Goal: Task Accomplishment & Management: Use online tool/utility

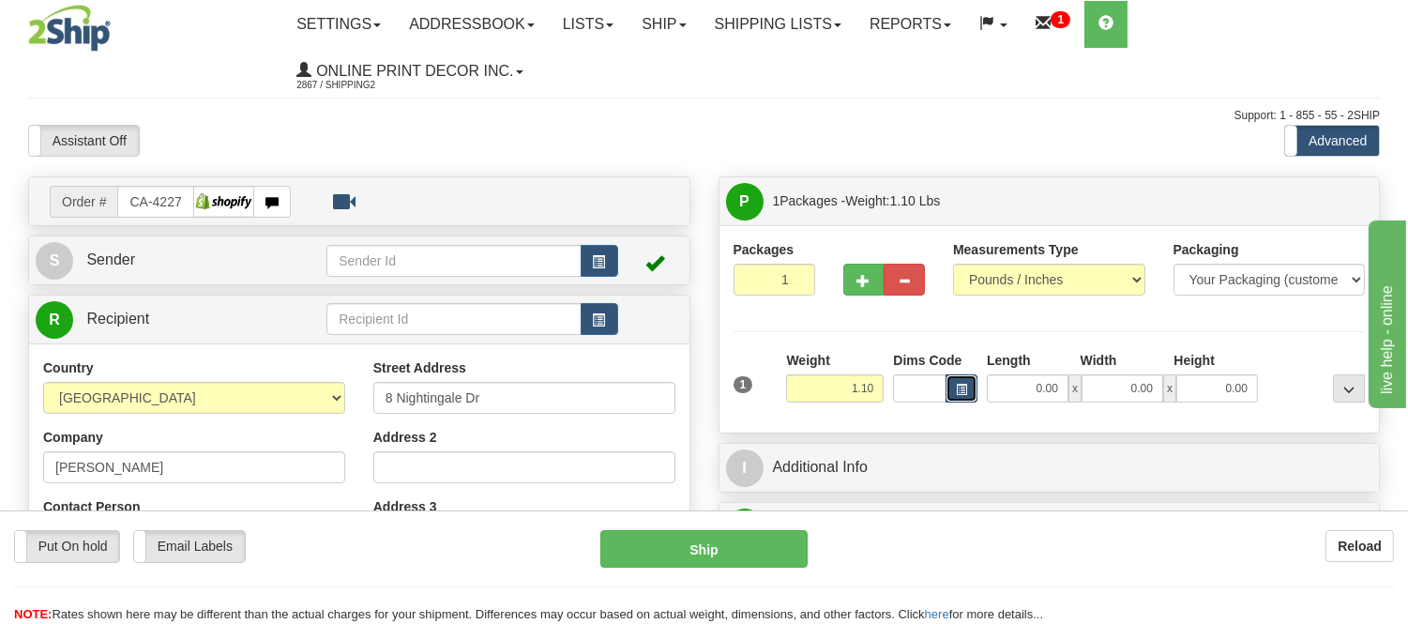
click at [958, 387] on span "button" at bounding box center [961, 390] width 11 height 10
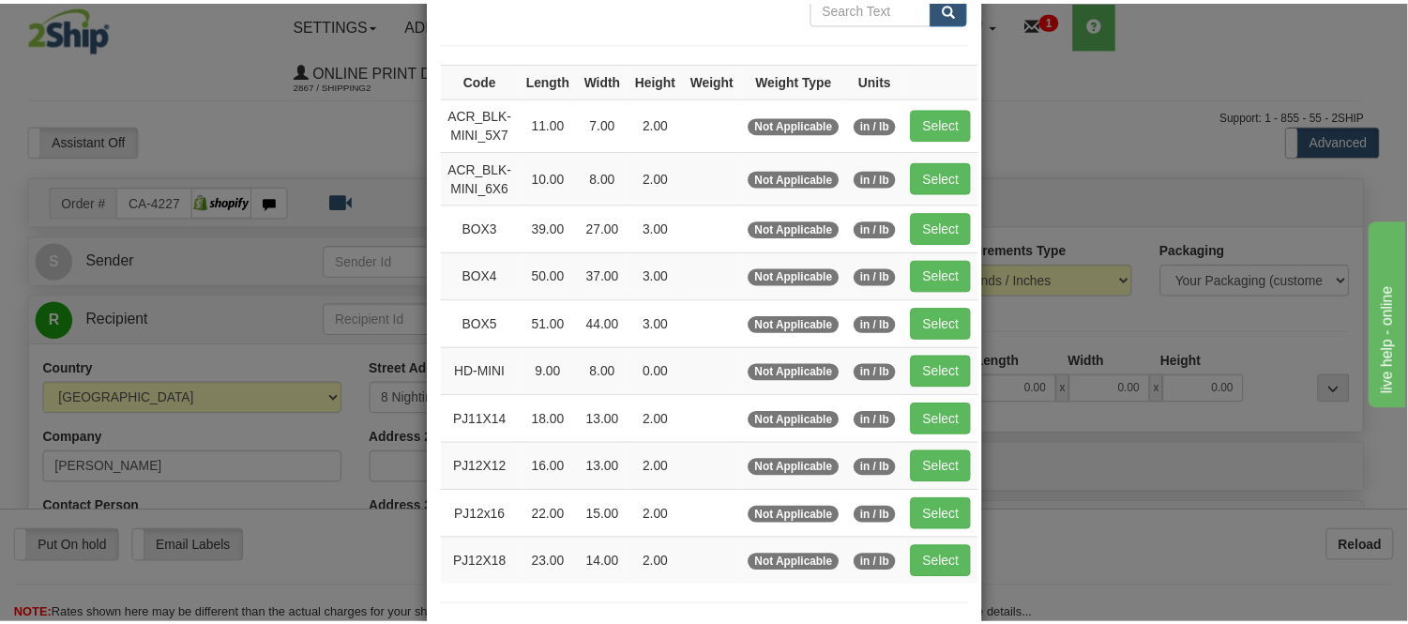
scroll to position [104, 0]
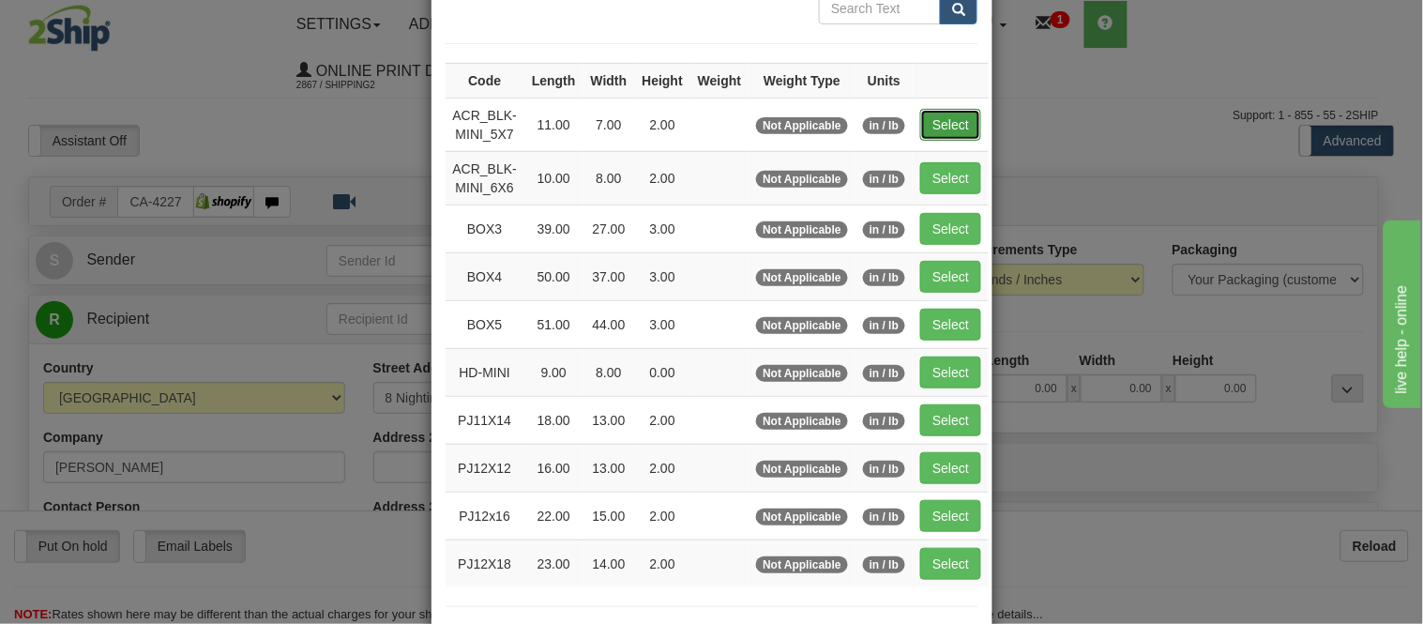
click at [950, 126] on button "Select" at bounding box center [950, 125] width 61 height 32
type input "ACR_BLK-MINI_5X7"
type input "11.00"
type input "7.00"
type input "2.00"
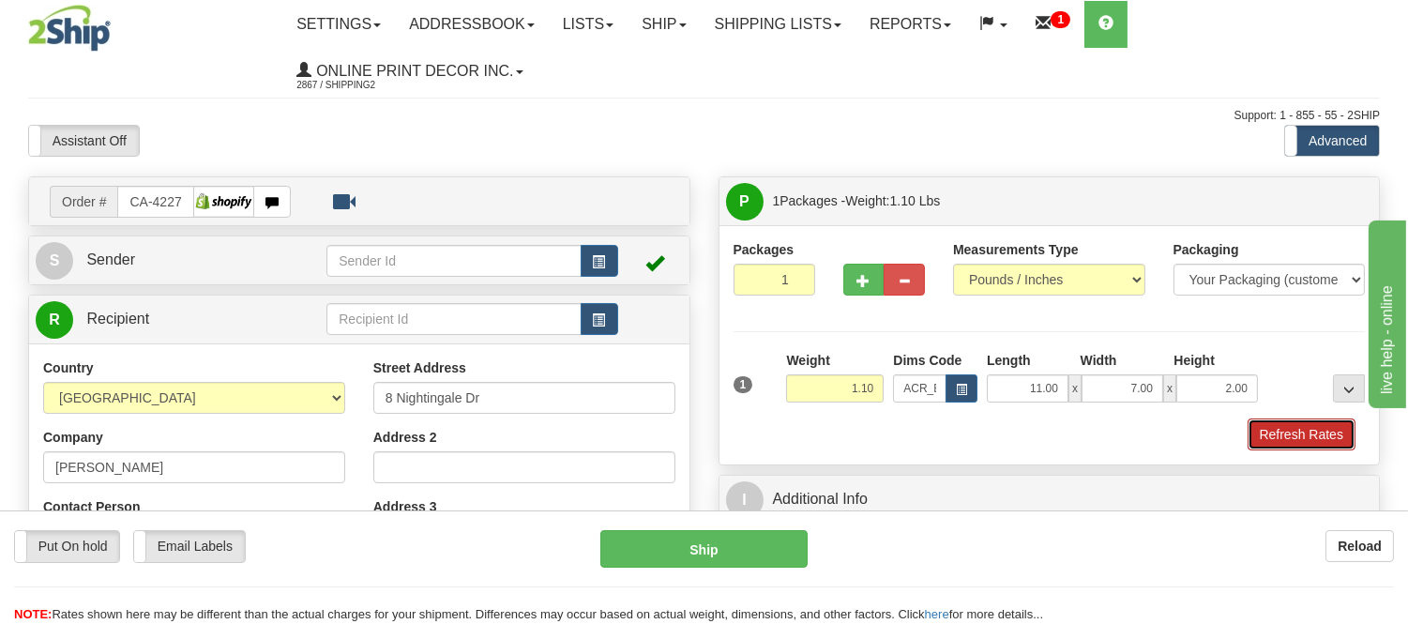
click at [1299, 438] on button "Refresh Rates" at bounding box center [1302, 434] width 108 height 32
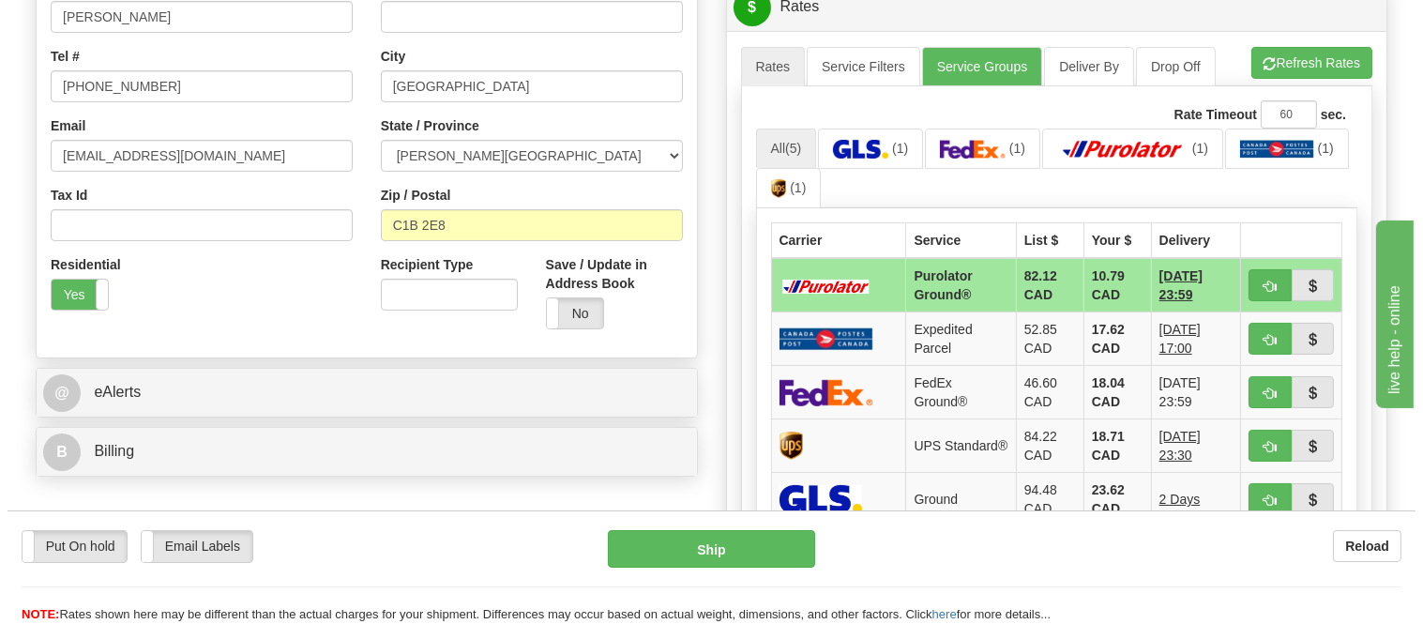
scroll to position [521, 0]
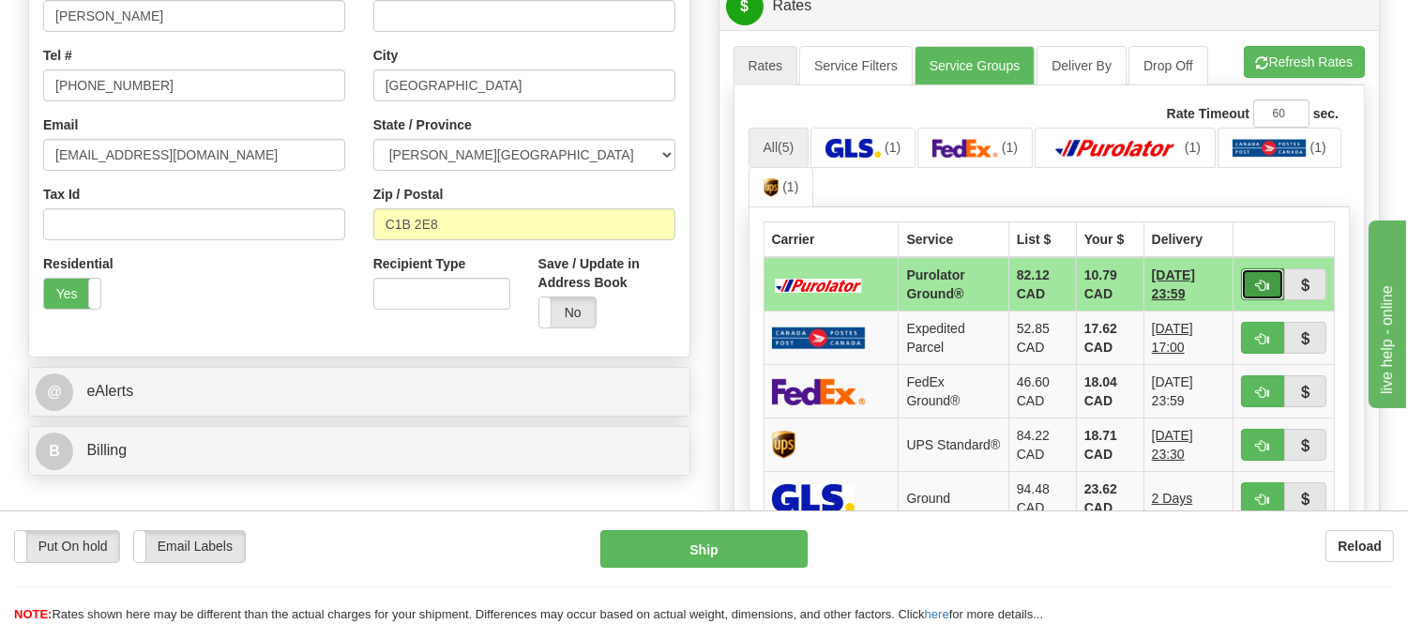
click at [1253, 293] on button "button" at bounding box center [1262, 284] width 43 height 32
type input "260"
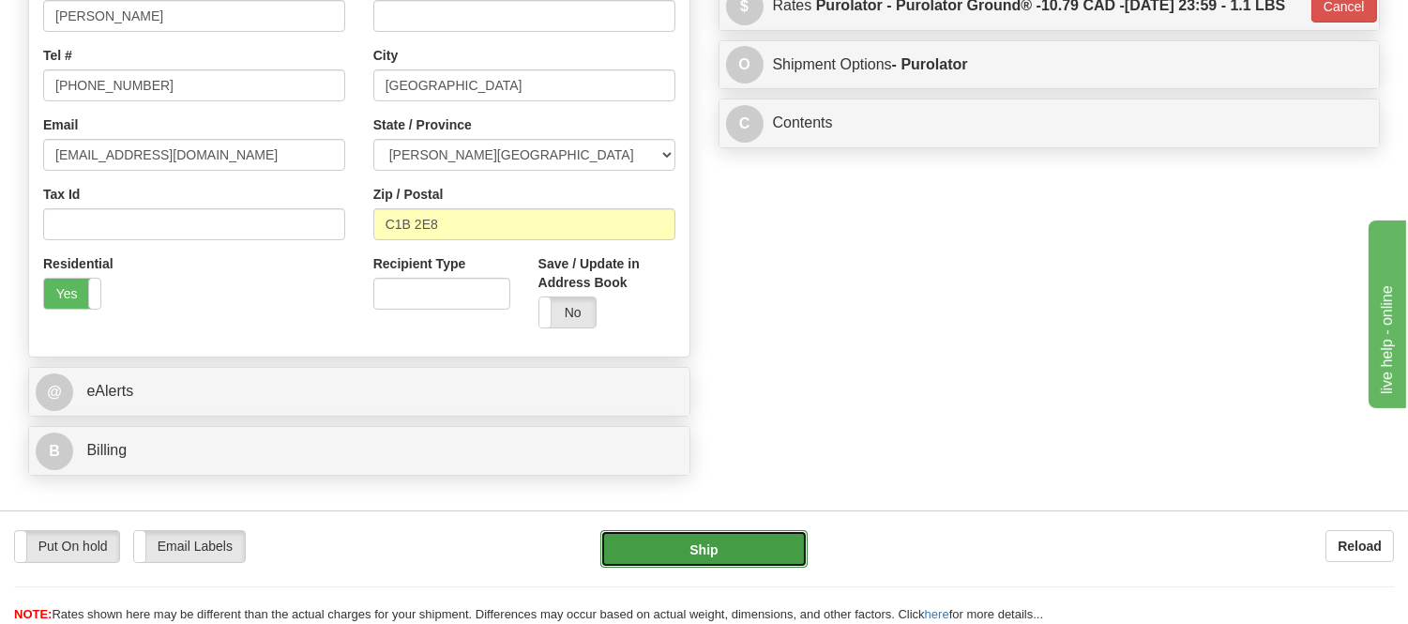
click at [685, 557] on button "Ship" at bounding box center [703, 549] width 206 height 38
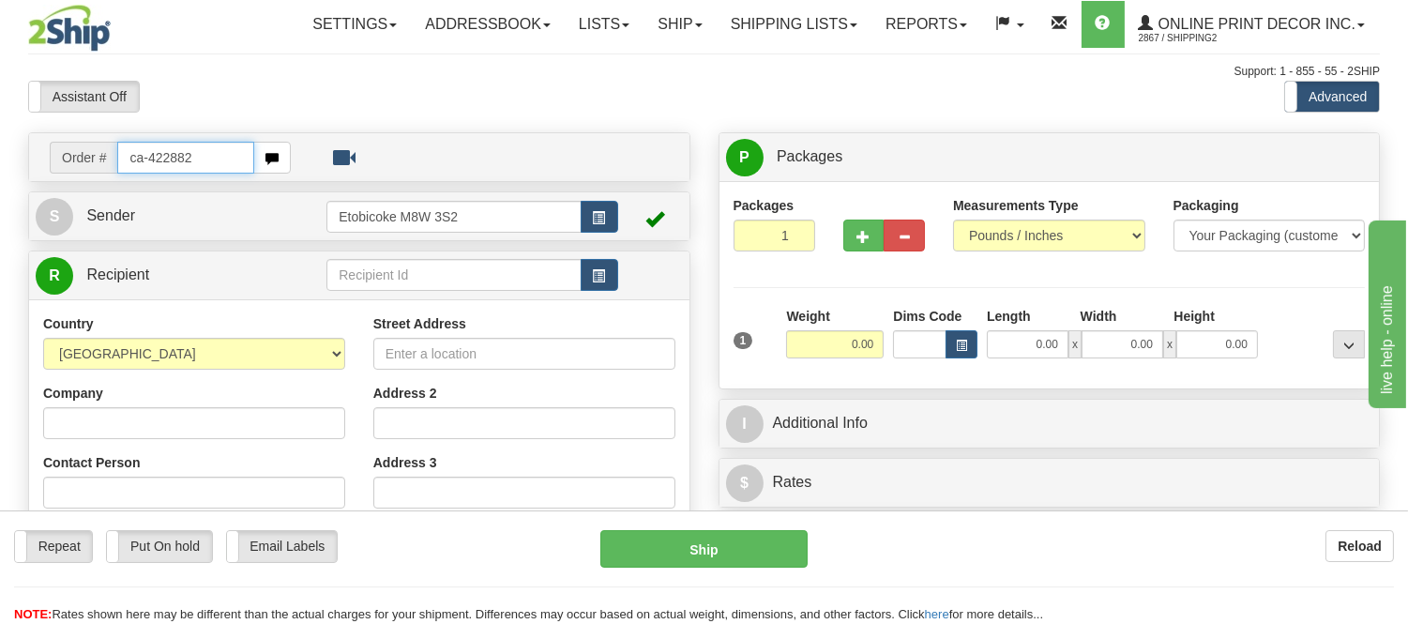
type input "ca-422882"
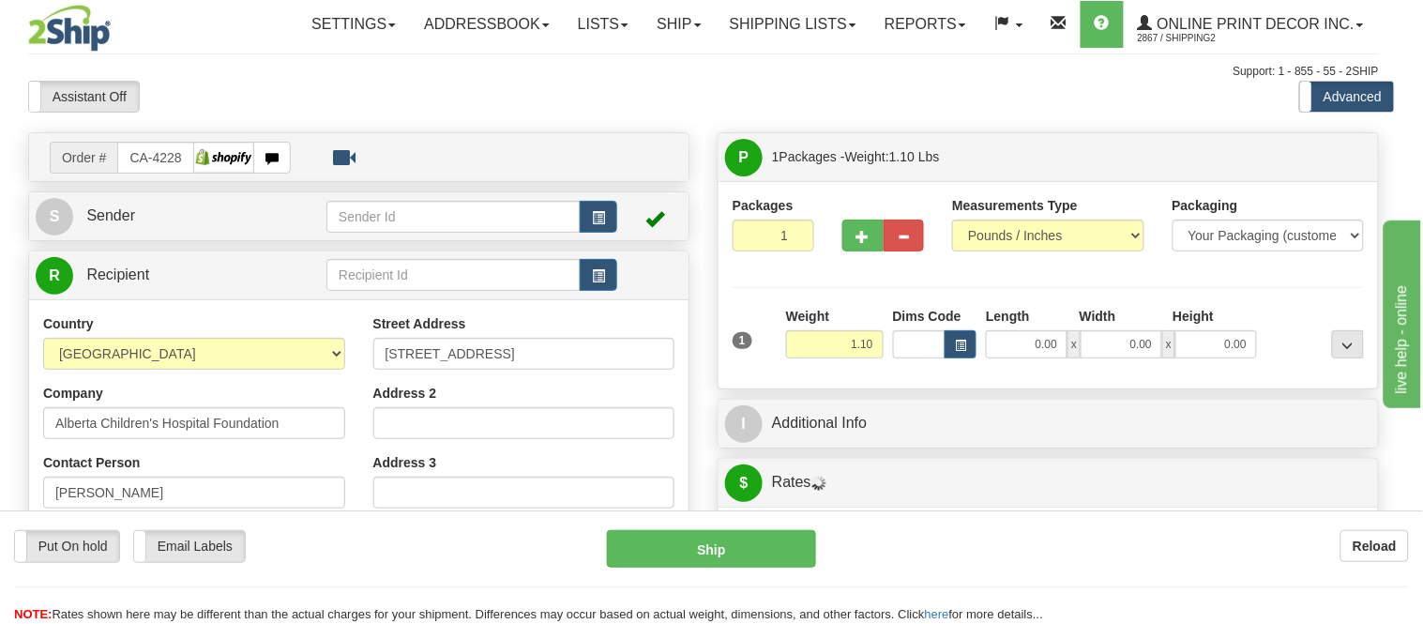
type input "[GEOGRAPHIC_DATA]"
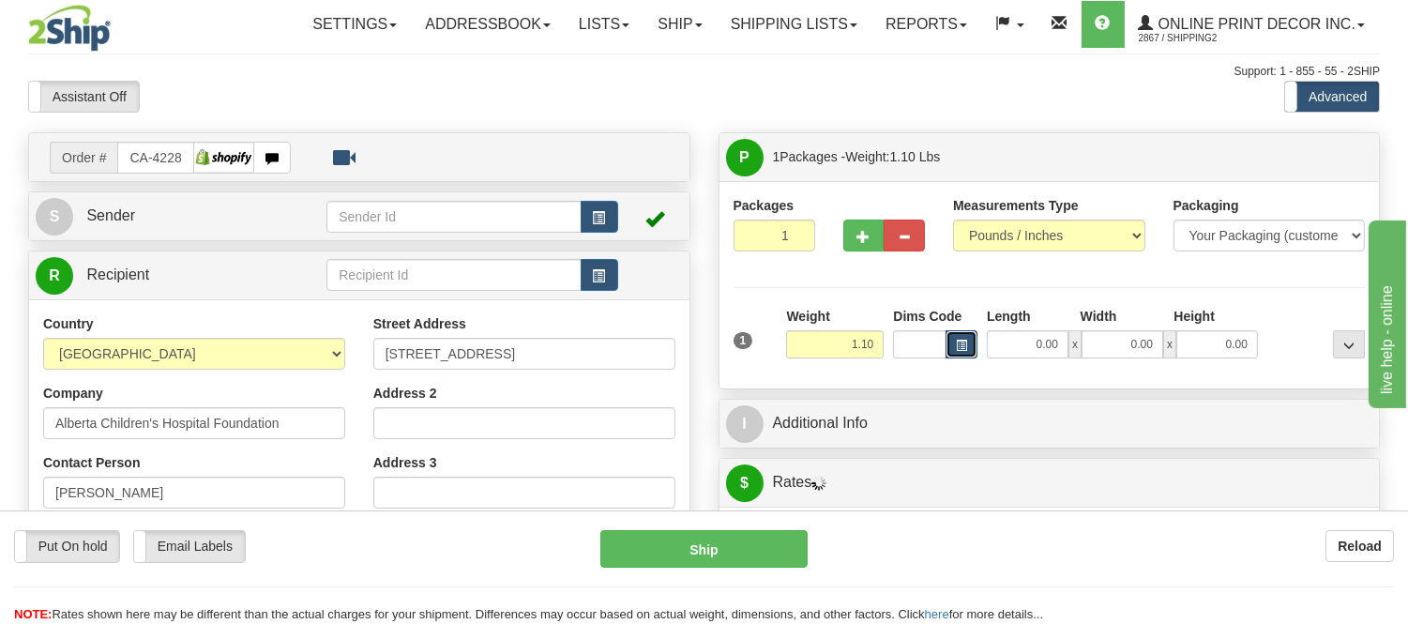
click at [960, 341] on span "button" at bounding box center [961, 346] width 11 height 10
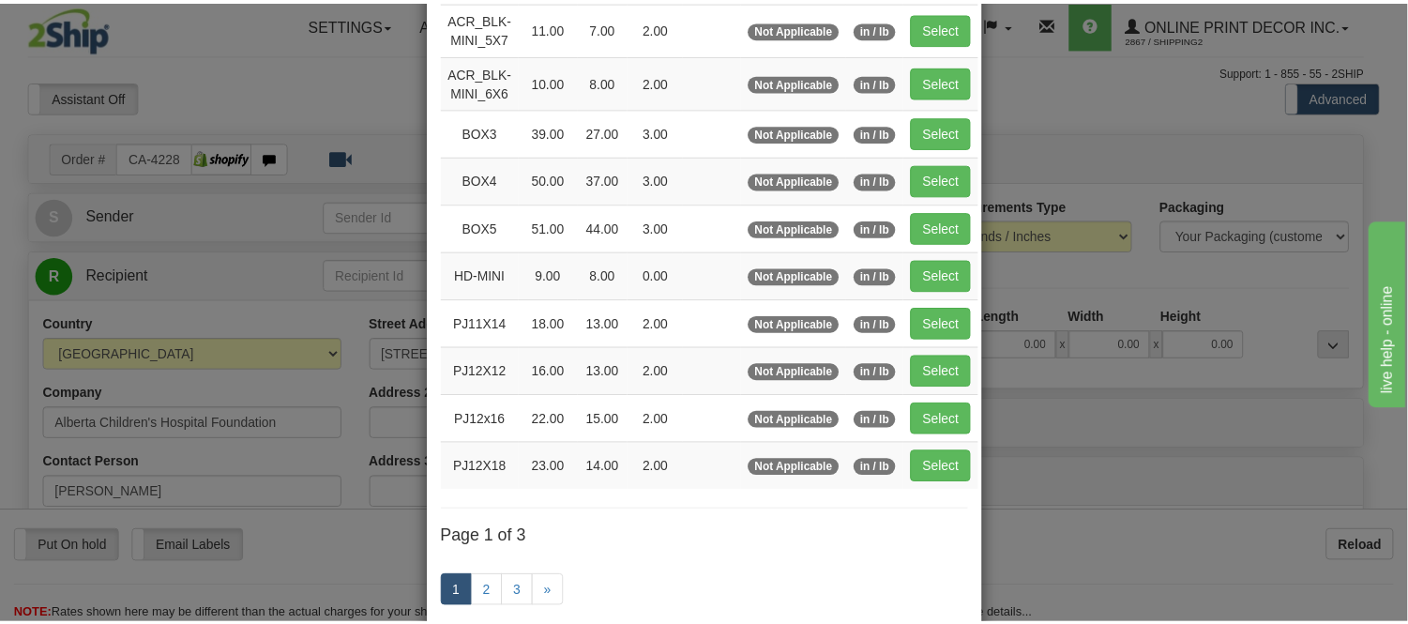
scroll to position [208, 0]
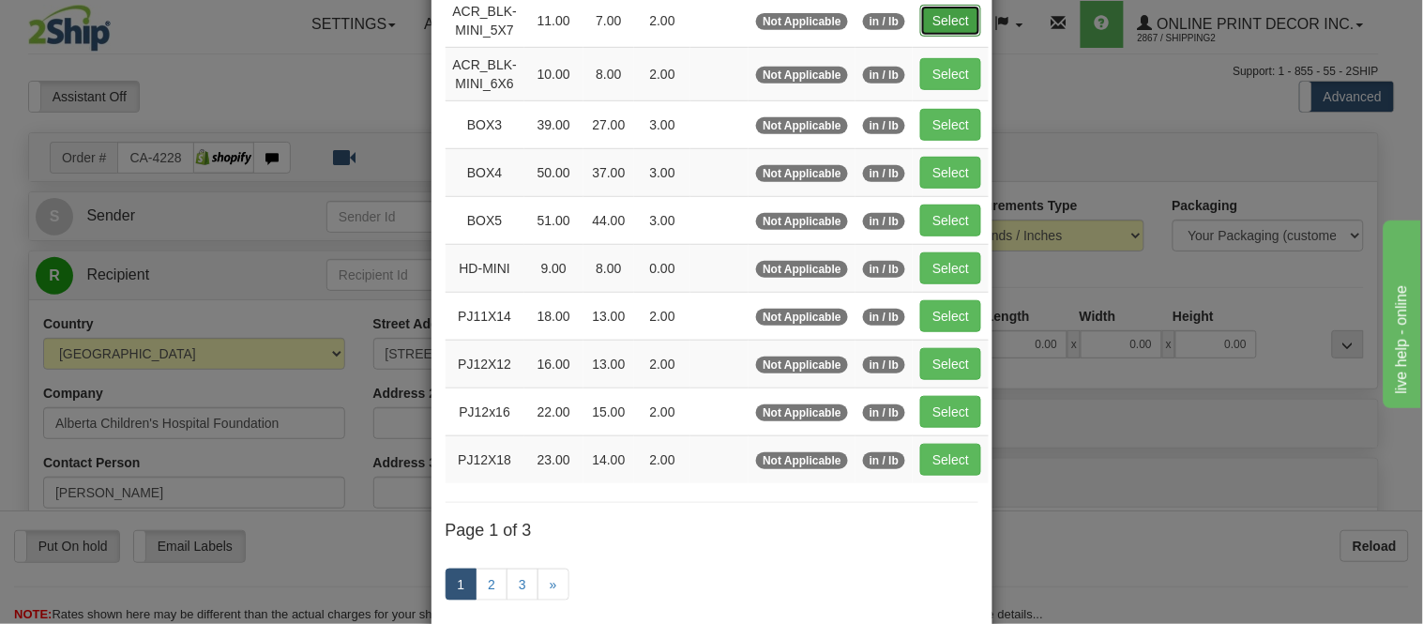
click at [961, 13] on button "Select" at bounding box center [950, 21] width 61 height 32
type input "ACR_BLK-MINI_5X7"
type input "11.00"
type input "7.00"
type input "2.00"
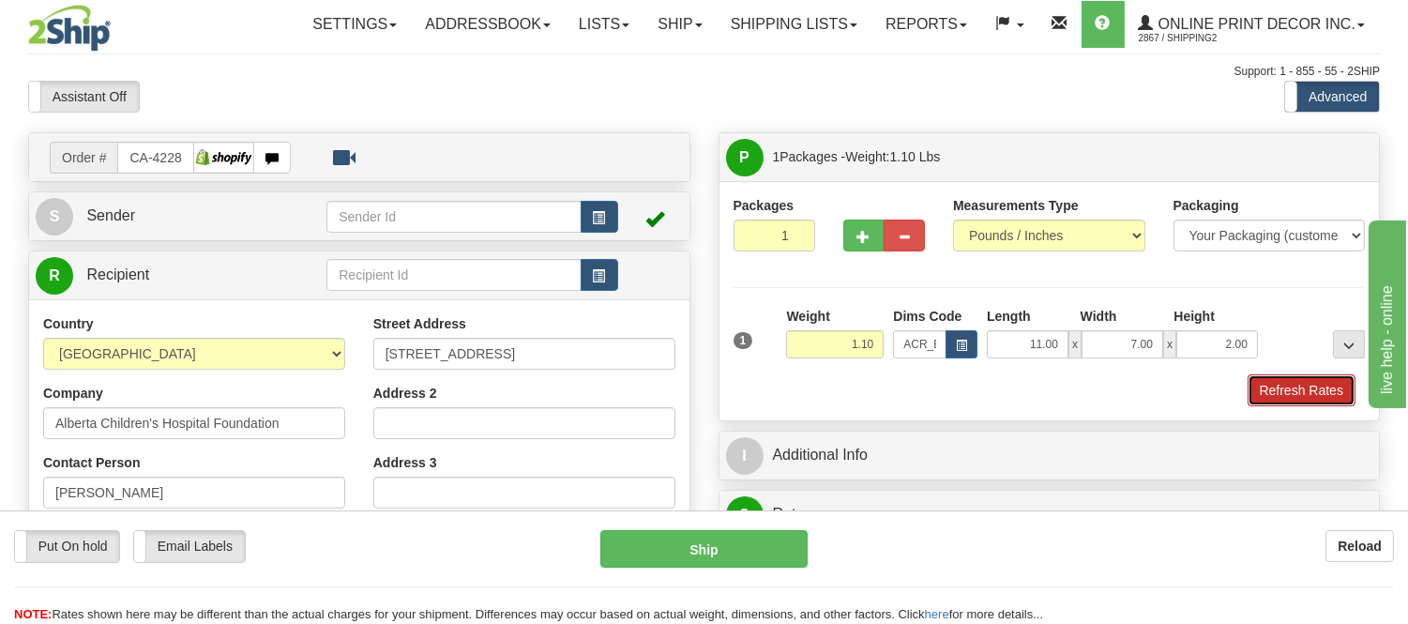
click at [1324, 388] on button "Refresh Rates" at bounding box center [1302, 390] width 108 height 32
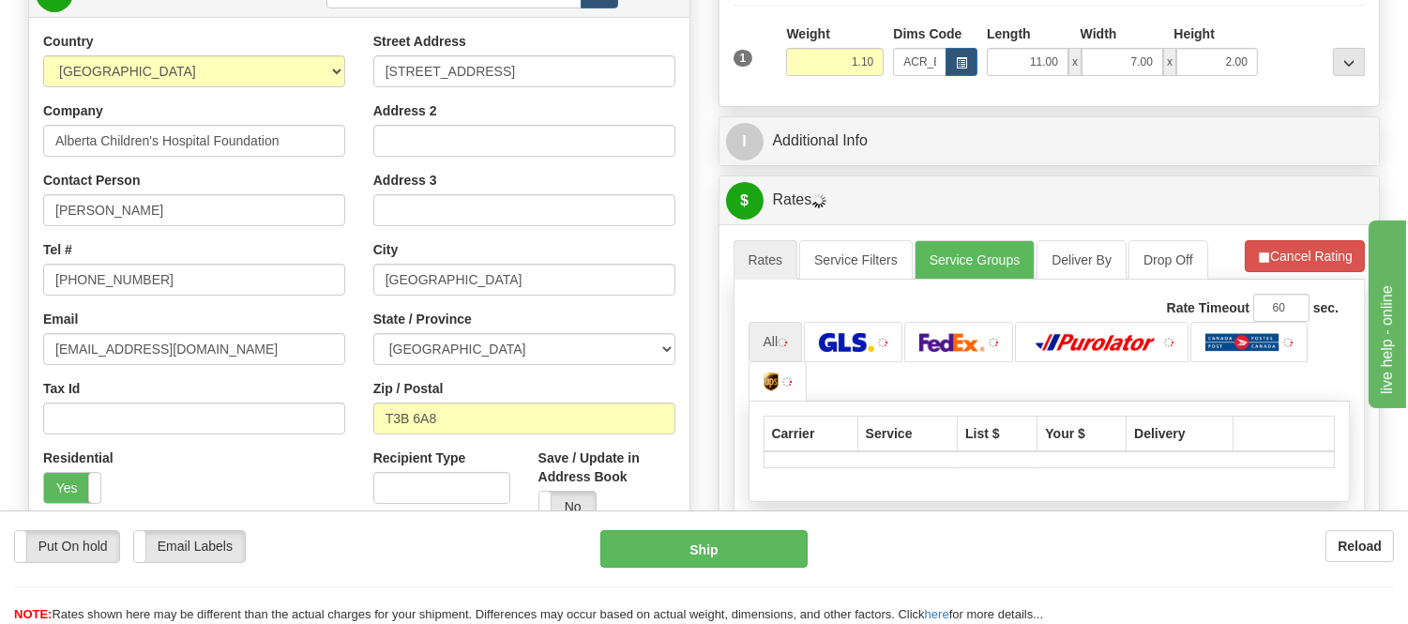
scroll to position [382, 0]
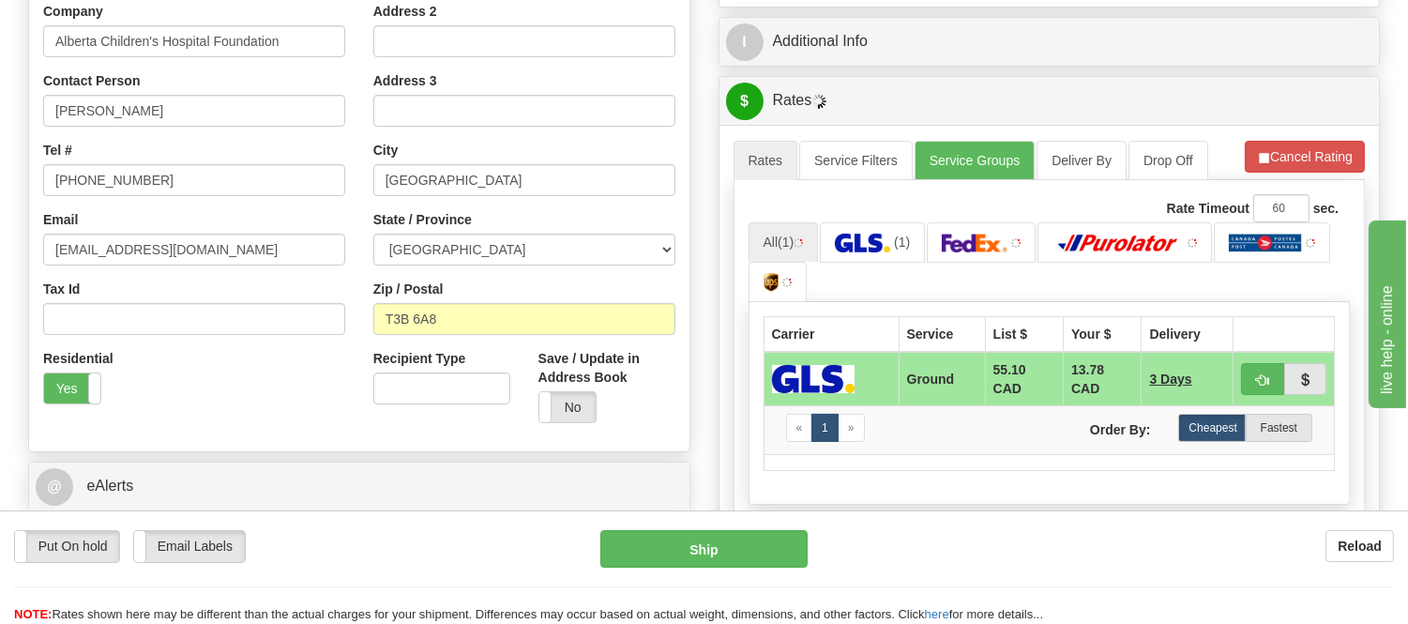
drag, startPoint x: 1422, startPoint y: 162, endPoint x: 96, endPoint y: 30, distance: 1333.0
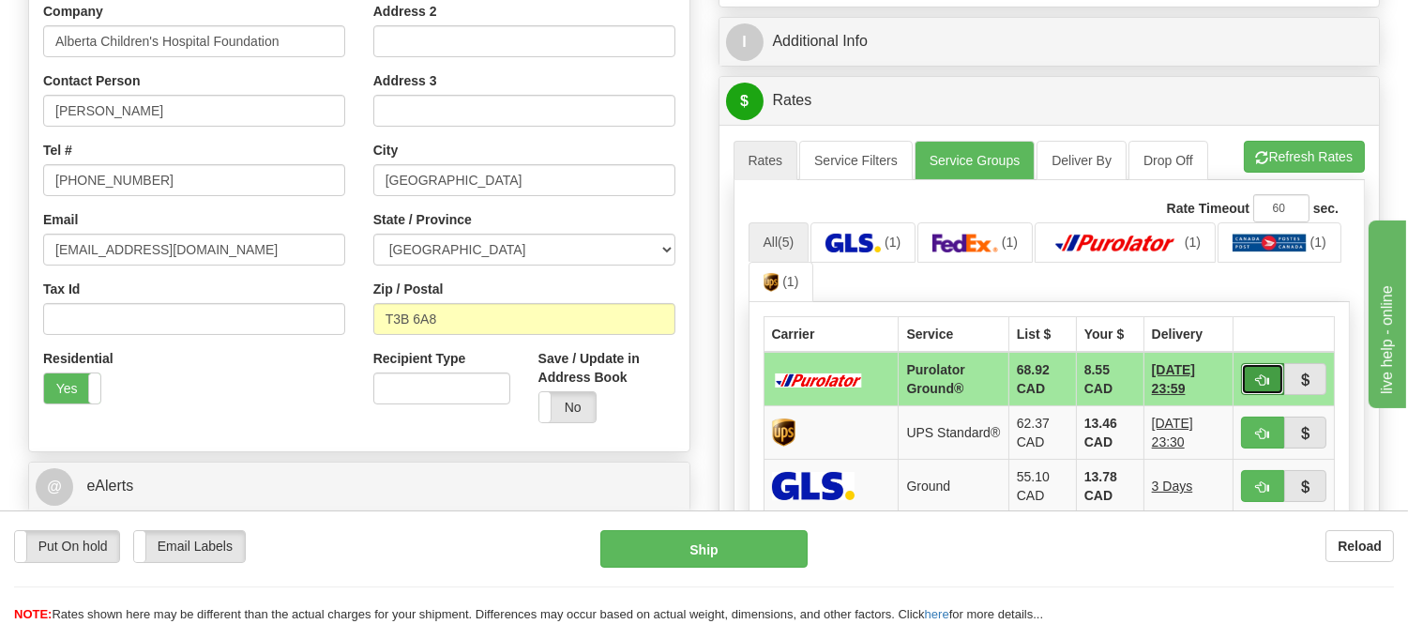
click at [1261, 376] on span "button" at bounding box center [1262, 380] width 13 height 12
type input "260"
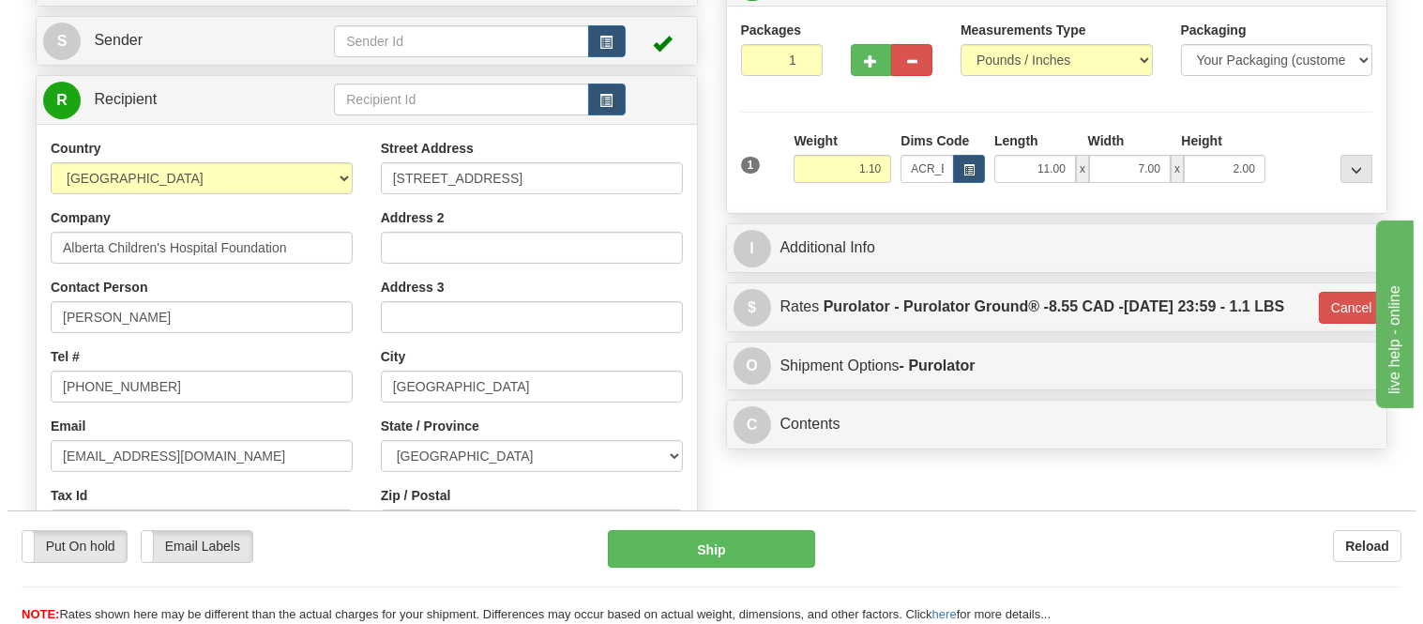
scroll to position [174, 0]
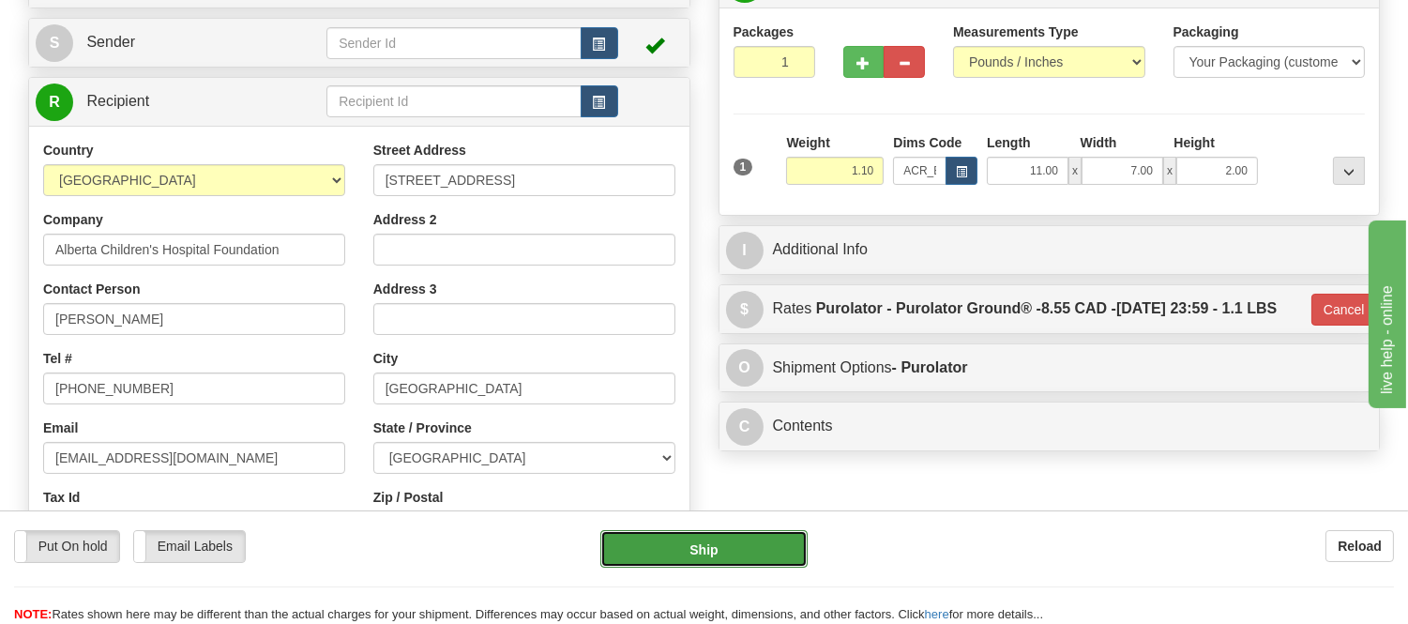
click at [781, 547] on button "Ship" at bounding box center [703, 549] width 206 height 38
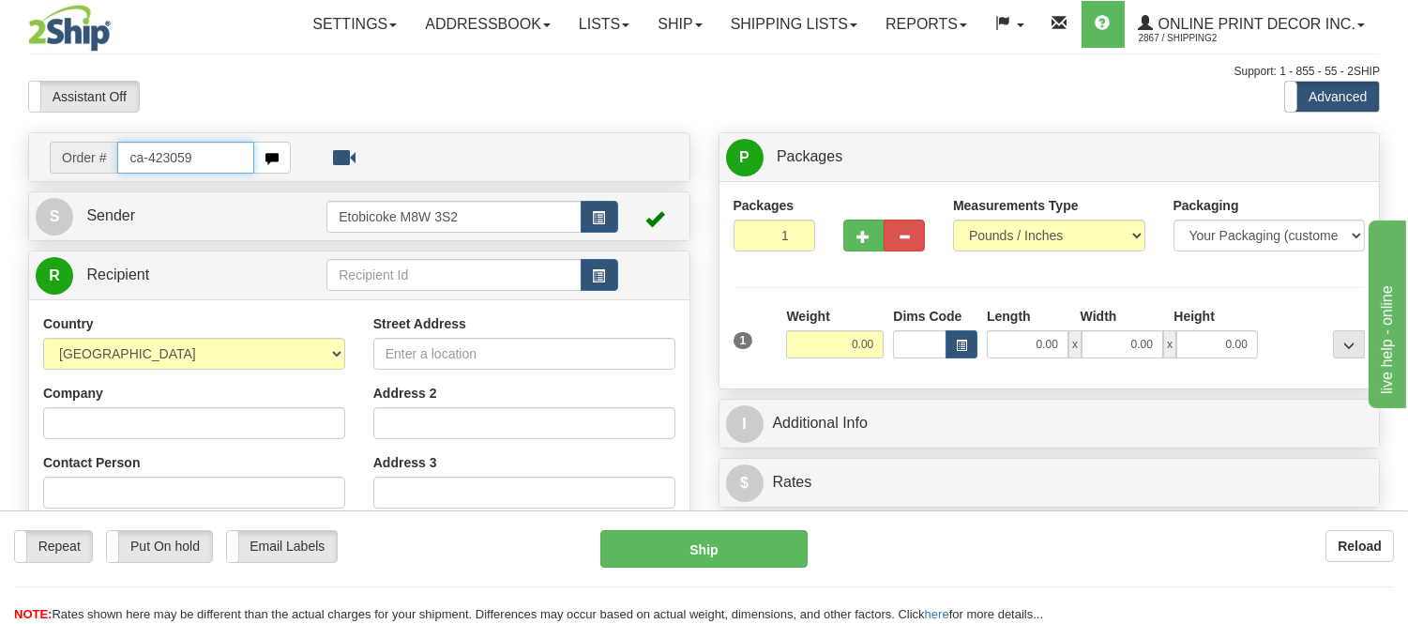
type input "ca-423059"
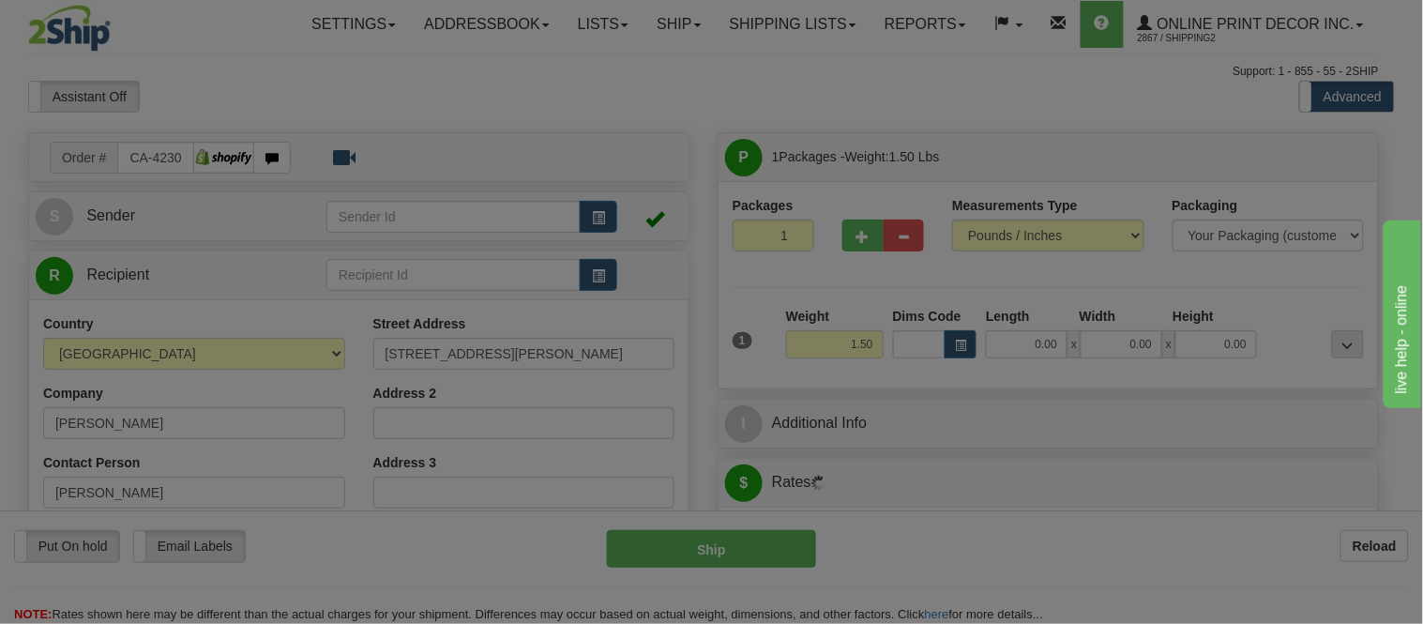
type input "SOUTHAMPTON"
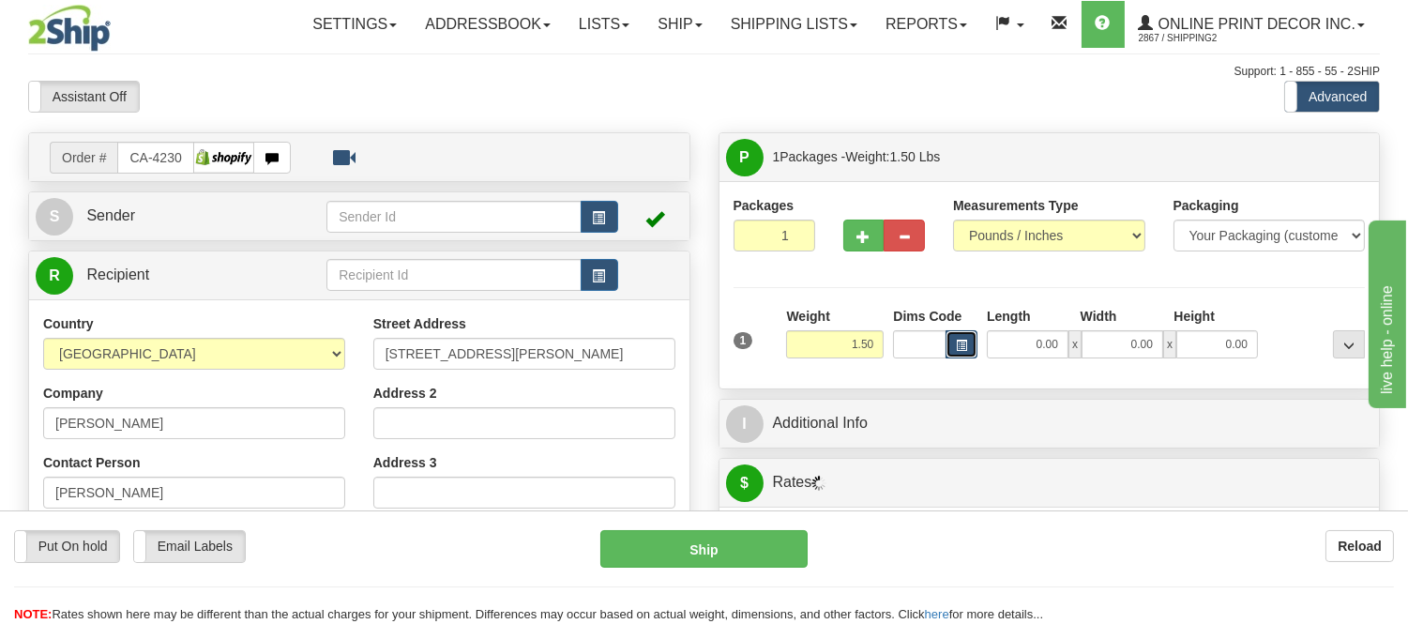
click at [963, 350] on span "button" at bounding box center [961, 346] width 11 height 10
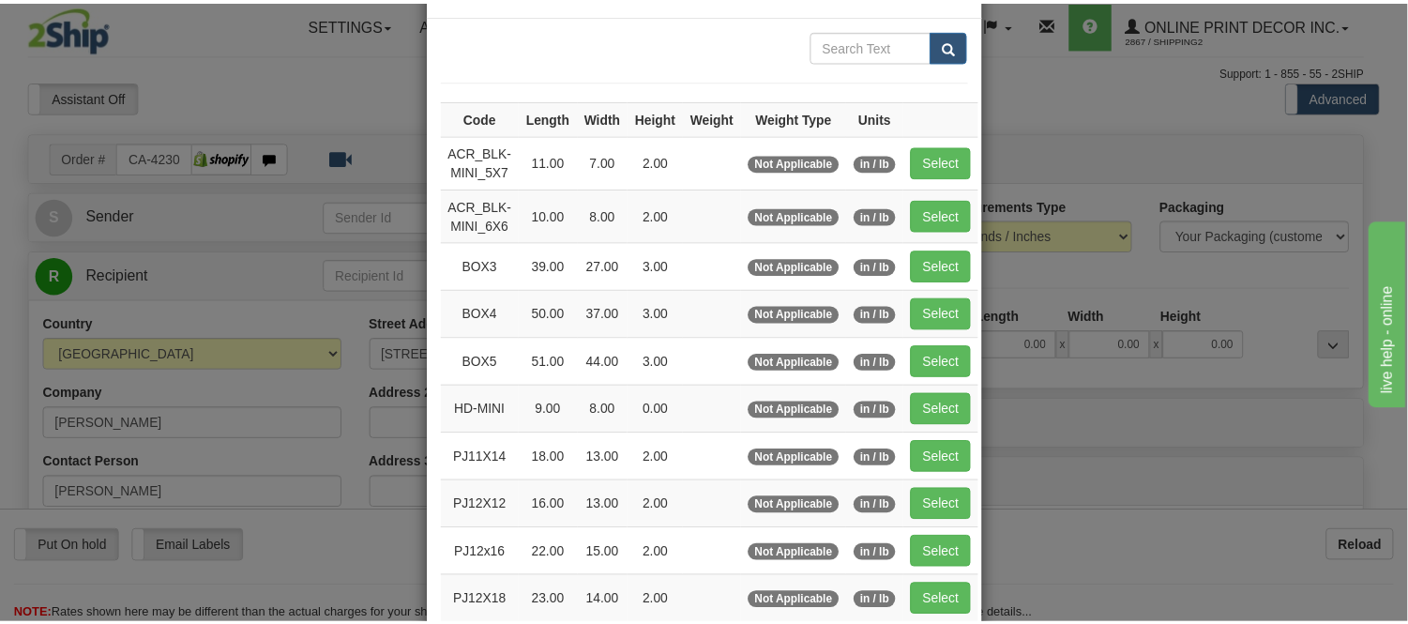
scroll to position [104, 0]
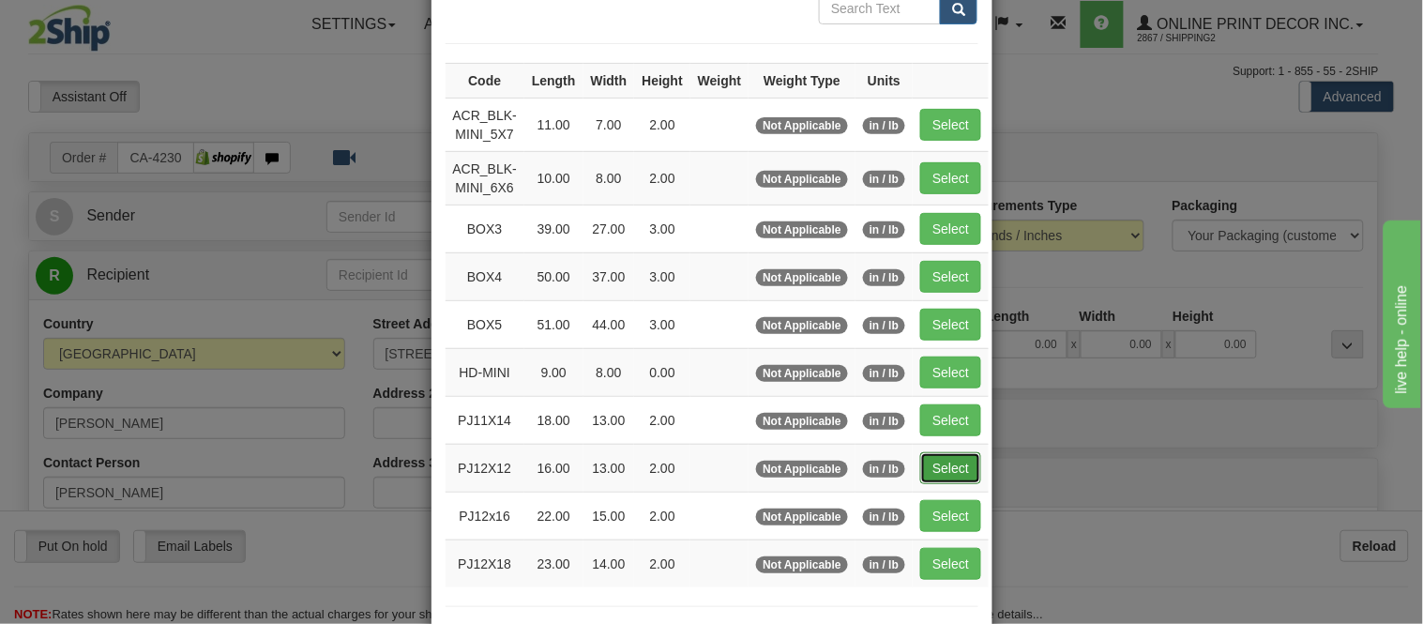
click at [939, 465] on button "Select" at bounding box center [950, 468] width 61 height 32
type input "PJ12X12"
type input "16.00"
type input "13.00"
type input "2.00"
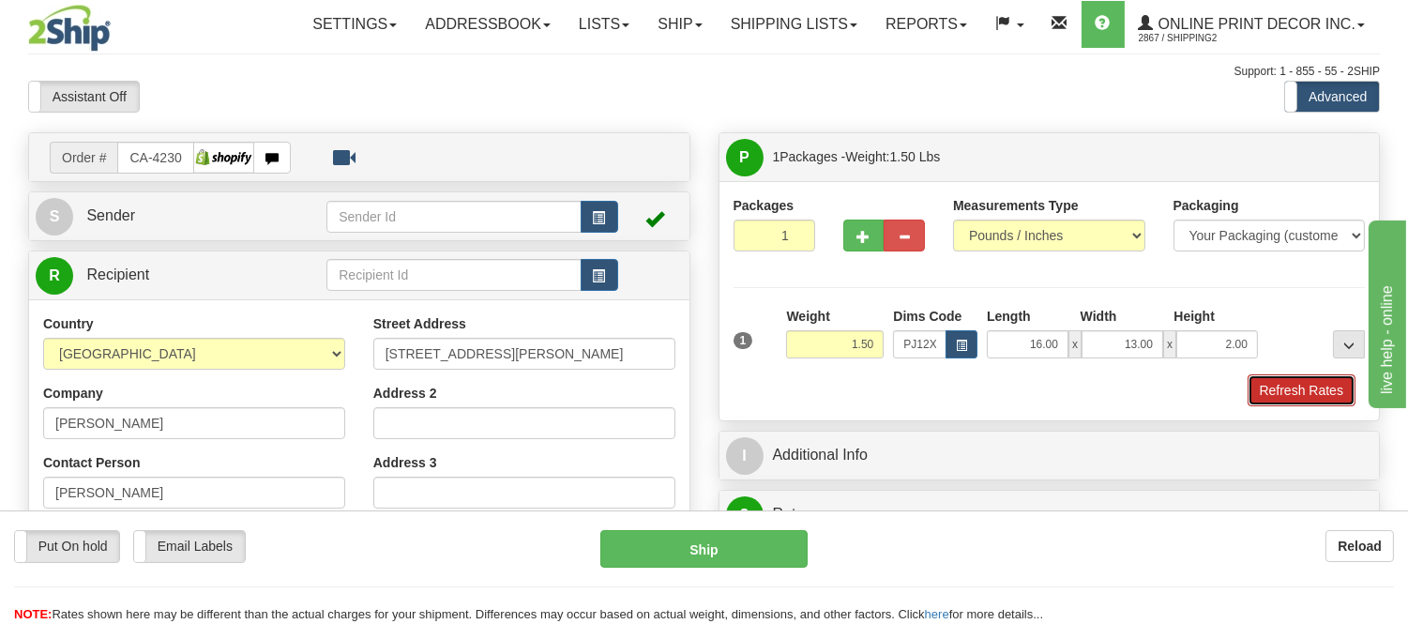
click at [1339, 390] on button "Refresh Rates" at bounding box center [1302, 390] width 108 height 32
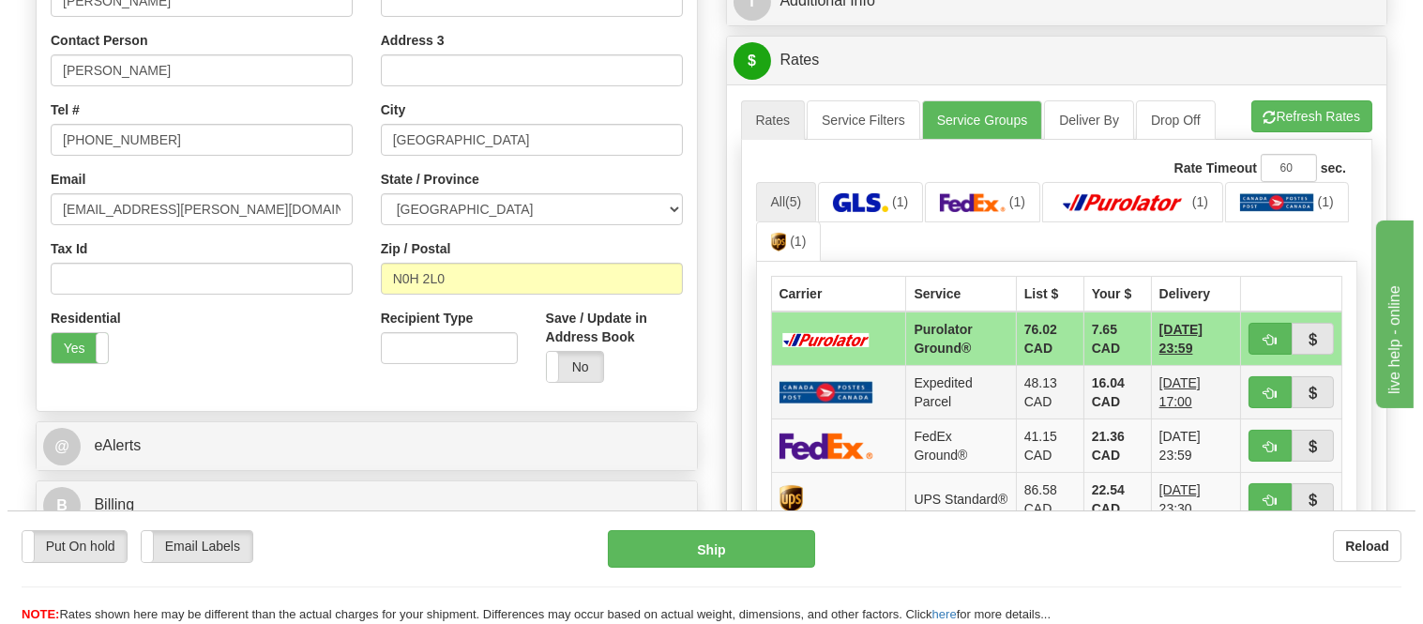
scroll to position [521, 0]
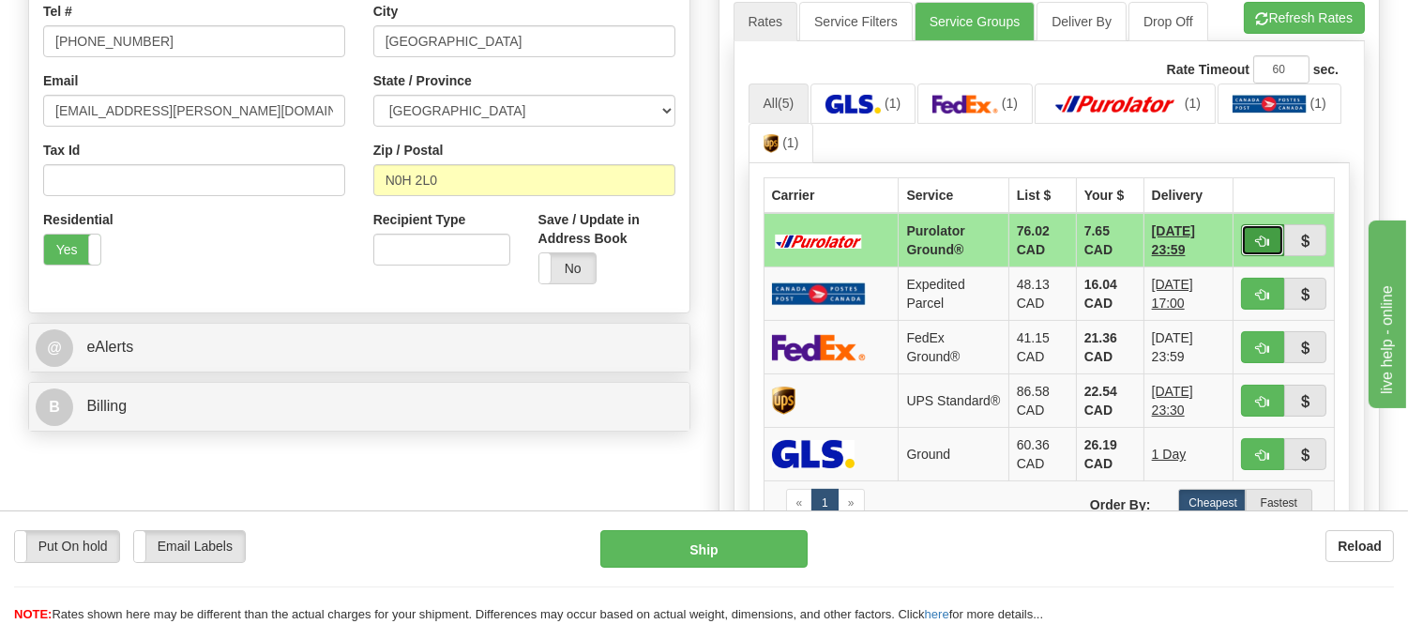
click at [1264, 238] on span "button" at bounding box center [1262, 241] width 13 height 12
type input "260"
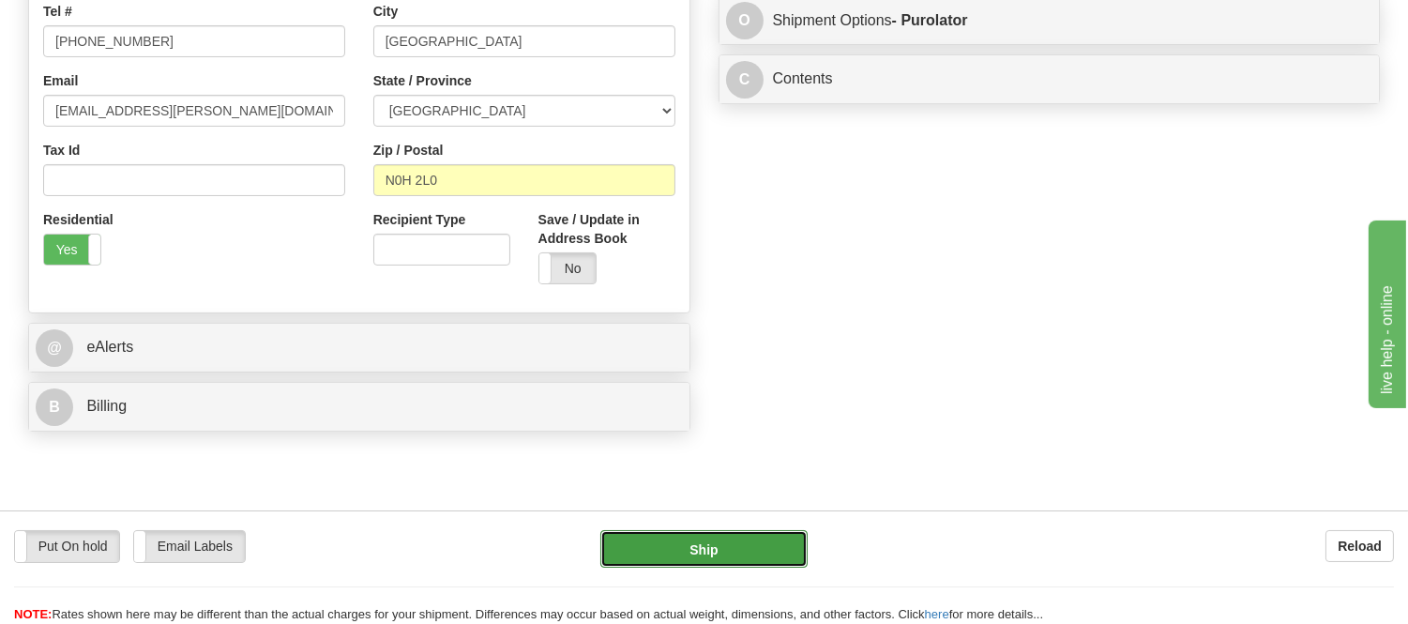
click at [627, 538] on button "Ship" at bounding box center [703, 549] width 206 height 38
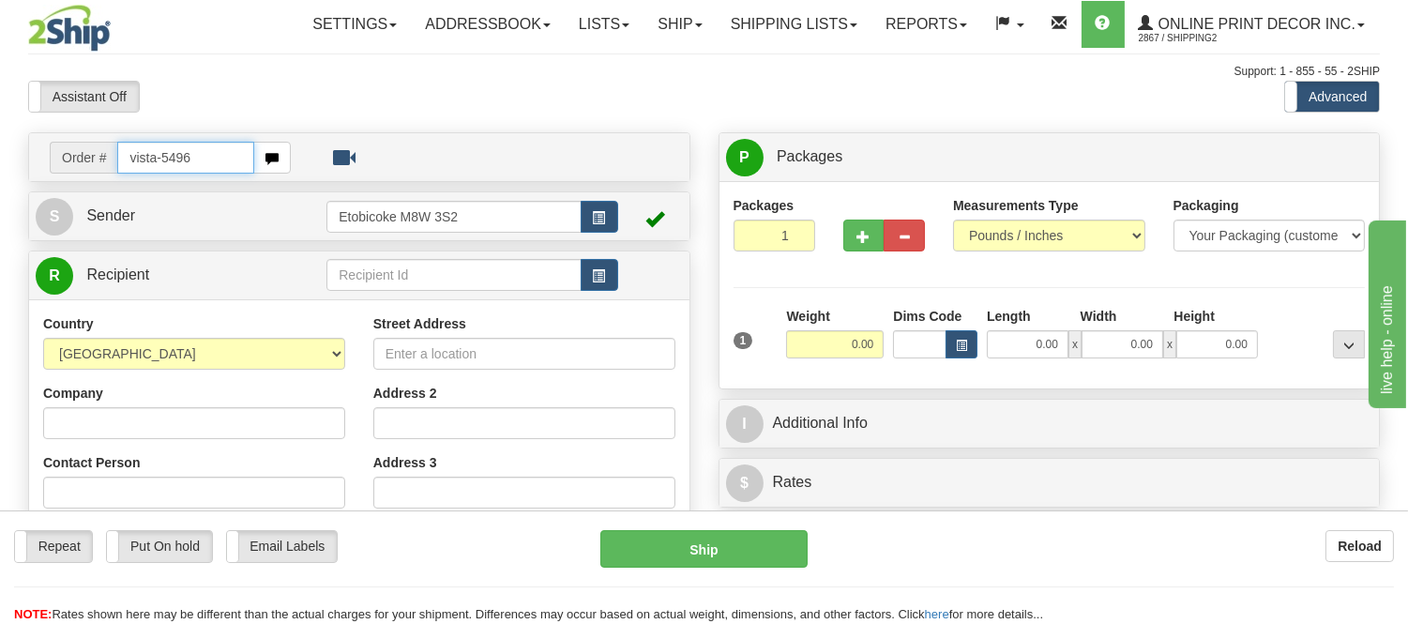
type input "vista-5496"
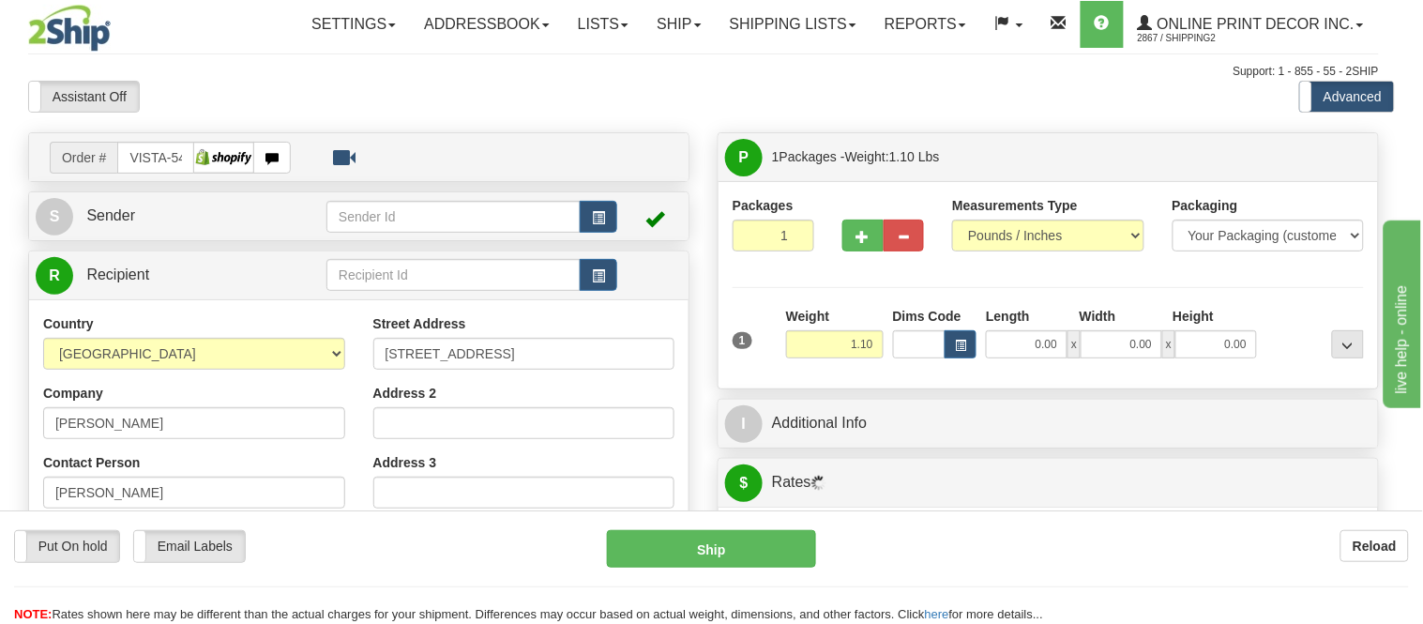
type input "BRAMPTON"
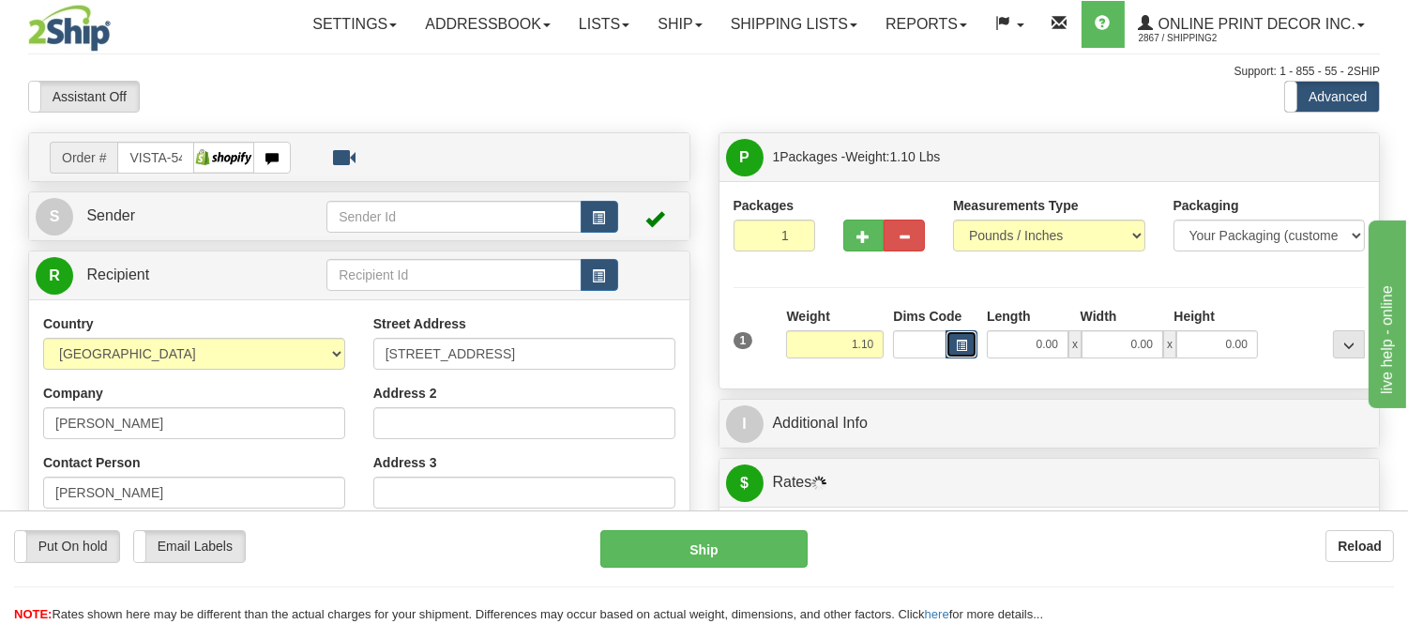
click at [957, 348] on span "button" at bounding box center [961, 346] width 11 height 10
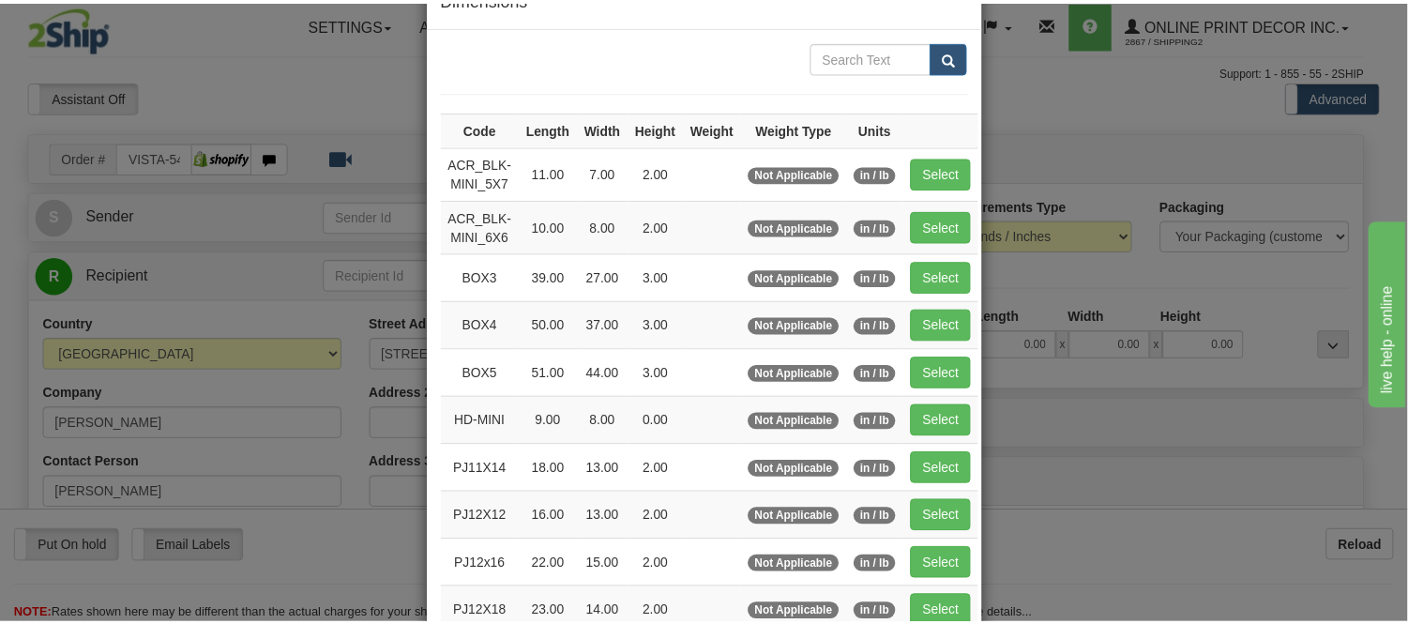
scroll to position [104, 0]
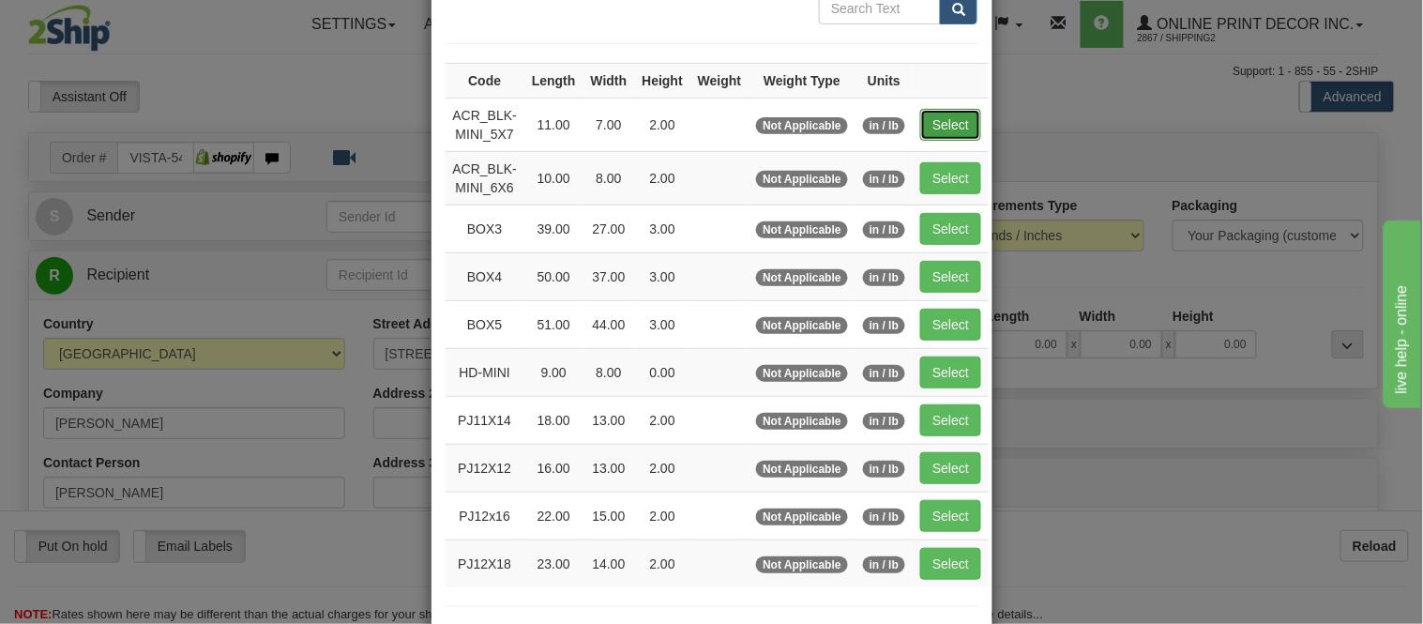
click at [929, 115] on button "Select" at bounding box center [950, 125] width 61 height 32
type input "ACR_BLK-MINI_5X7"
type input "11.00"
type input "7.00"
type input "2.00"
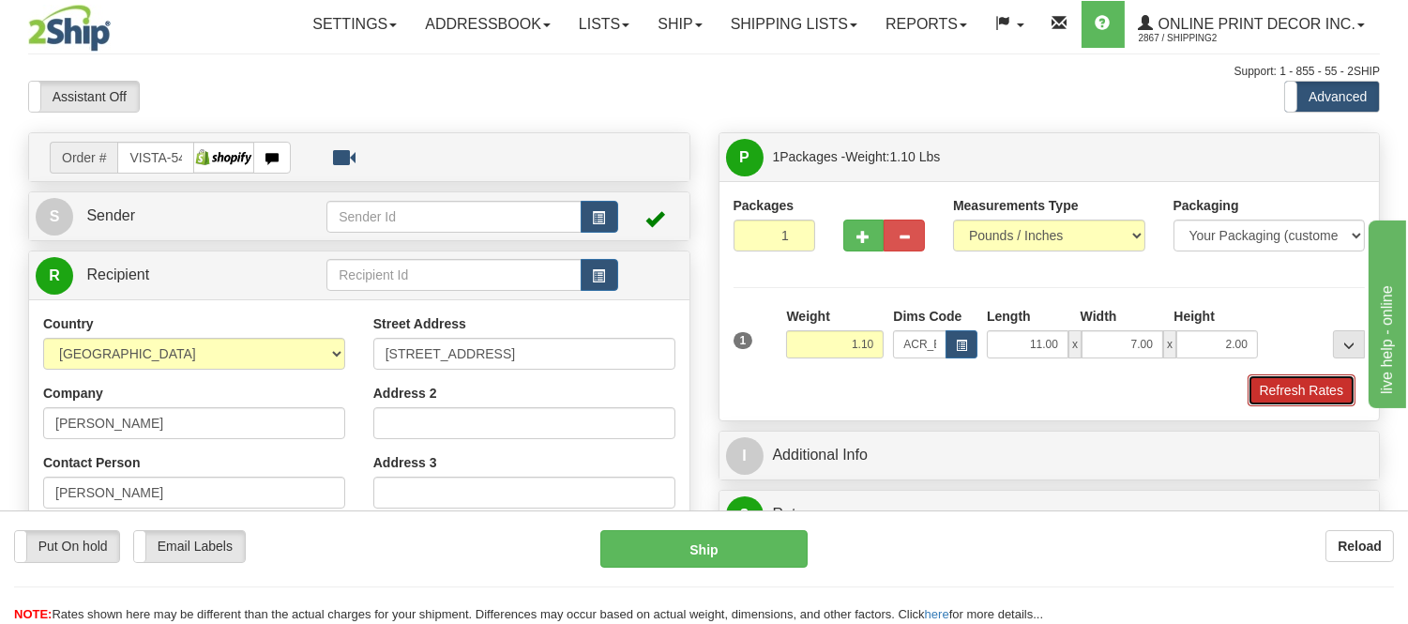
click at [1289, 397] on button "Refresh Rates" at bounding box center [1302, 390] width 108 height 32
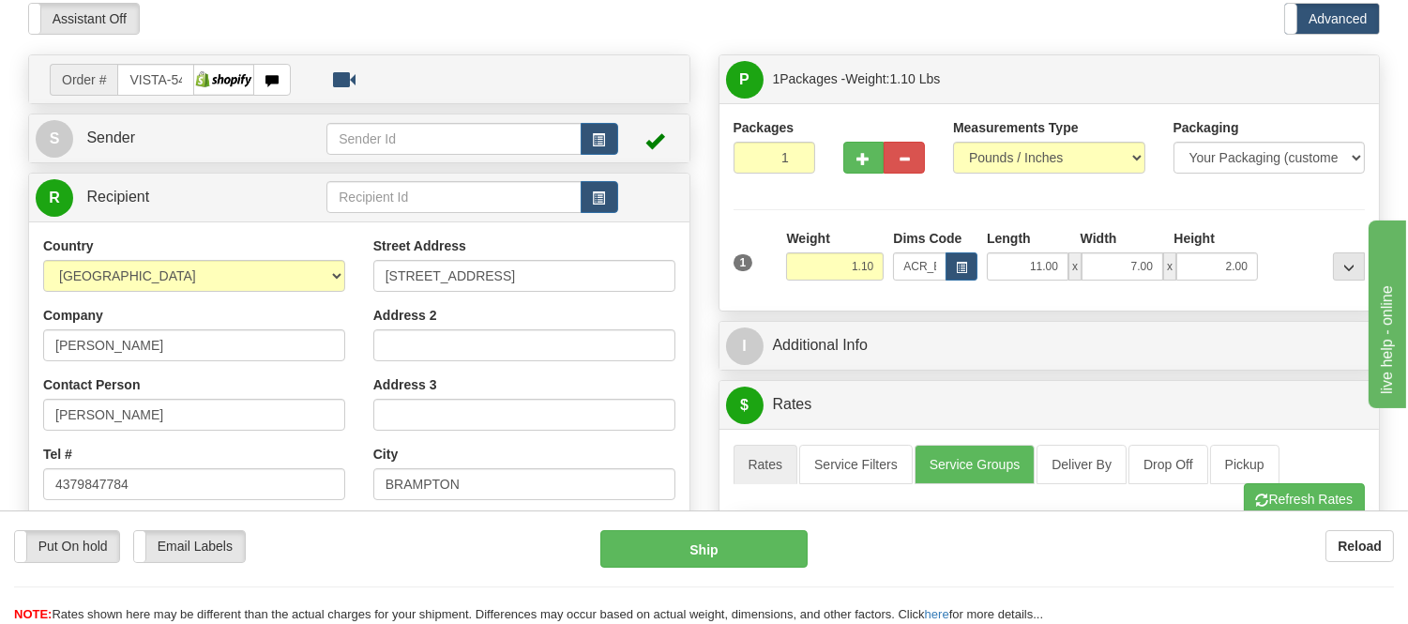
scroll to position [0, 0]
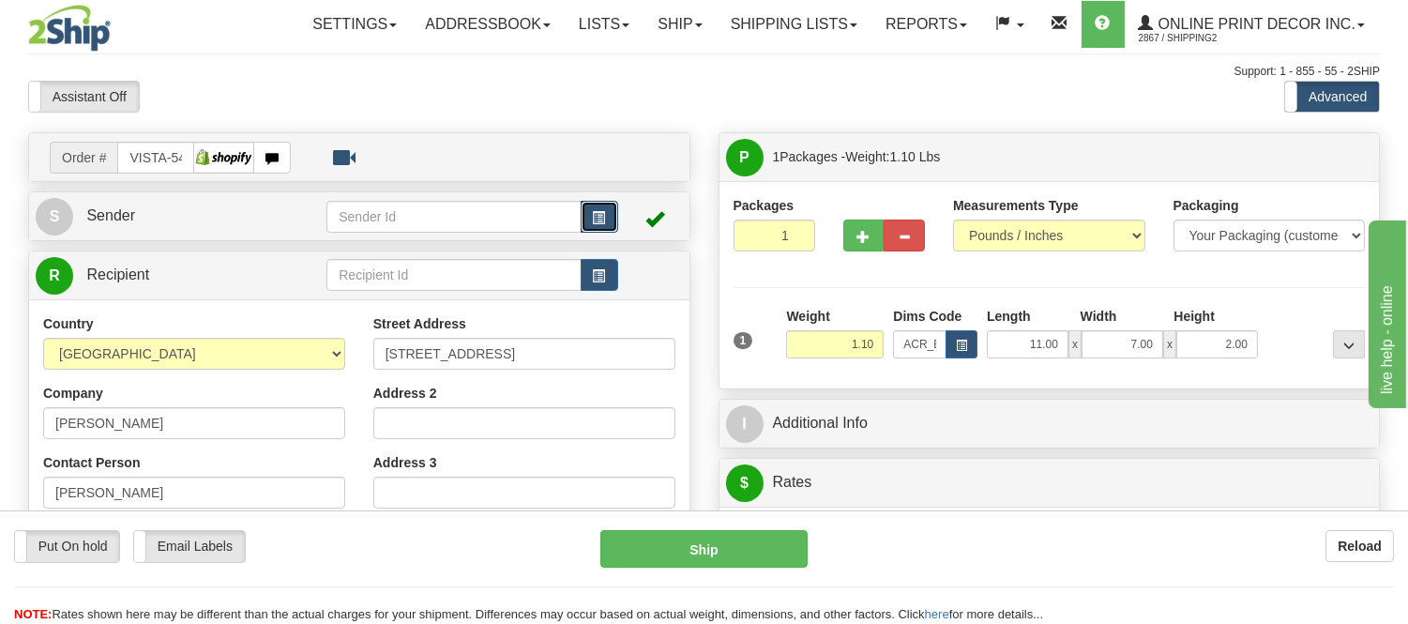
click at [611, 220] on button "button" at bounding box center [600, 217] width 38 height 32
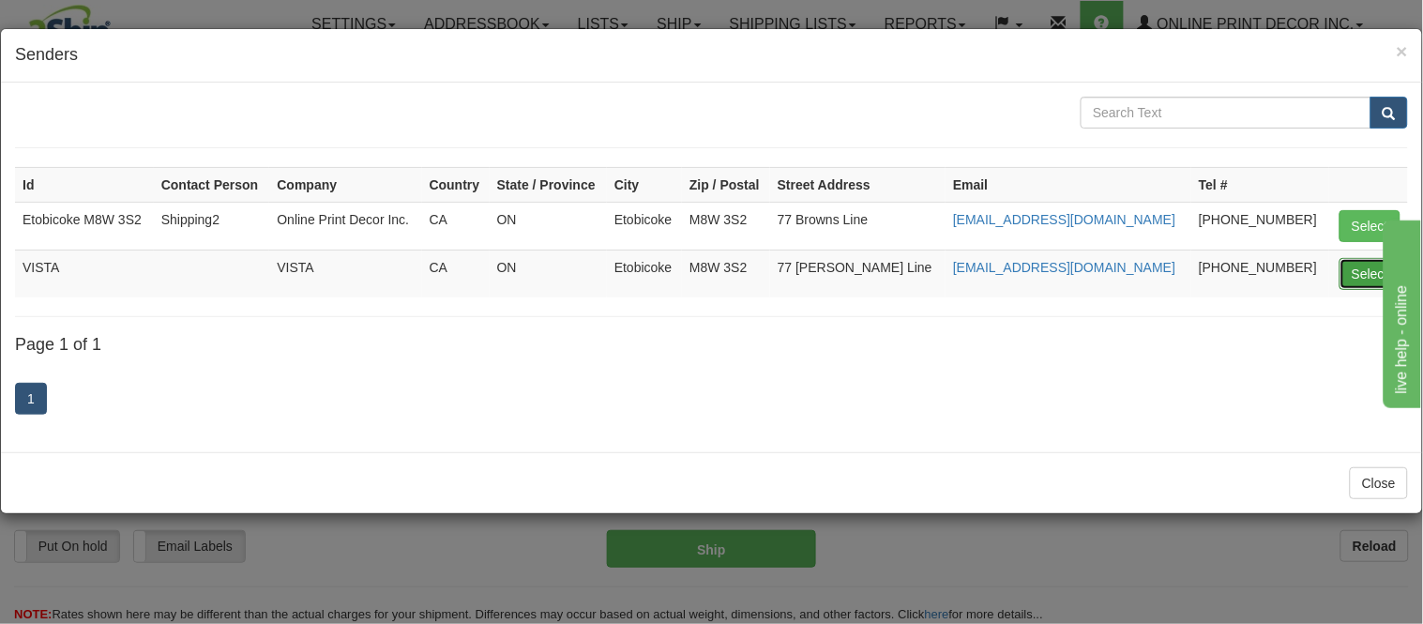
click at [1354, 268] on button "Select" at bounding box center [1370, 274] width 61 height 32
type input "VISTA"
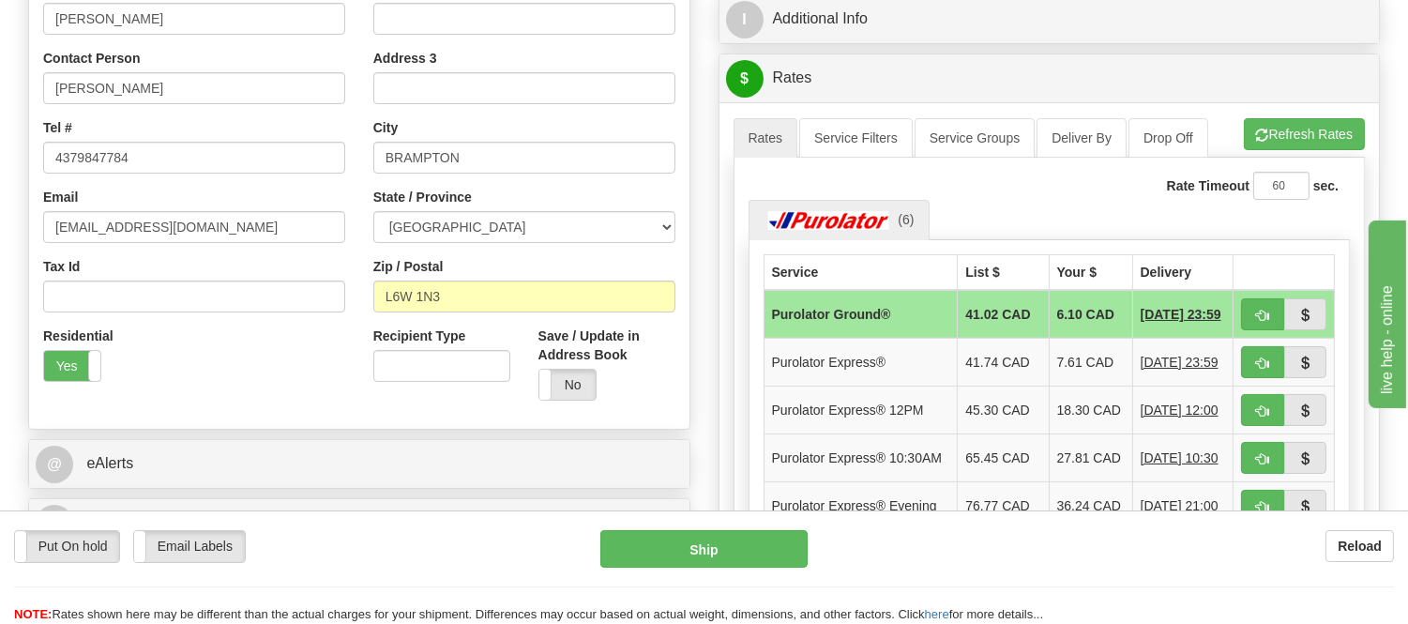
scroll to position [417, 0]
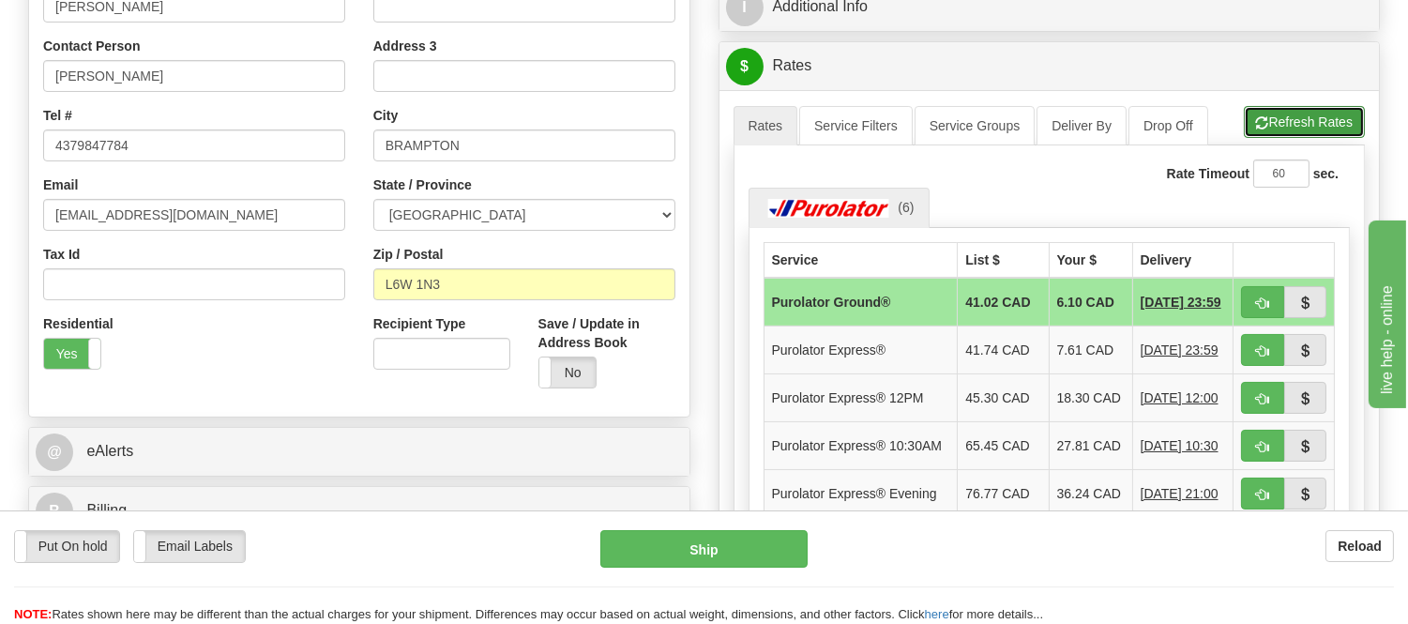
click at [1304, 118] on button "Refresh Rates" at bounding box center [1304, 122] width 121 height 32
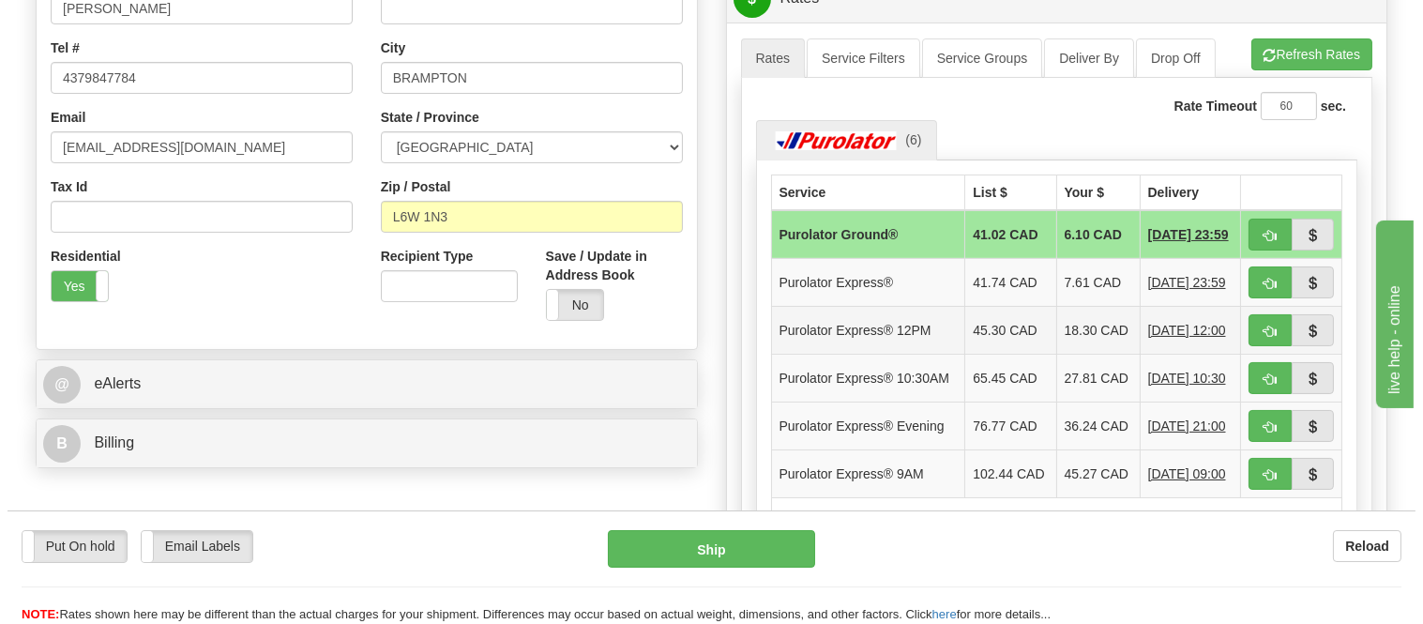
scroll to position [521, 0]
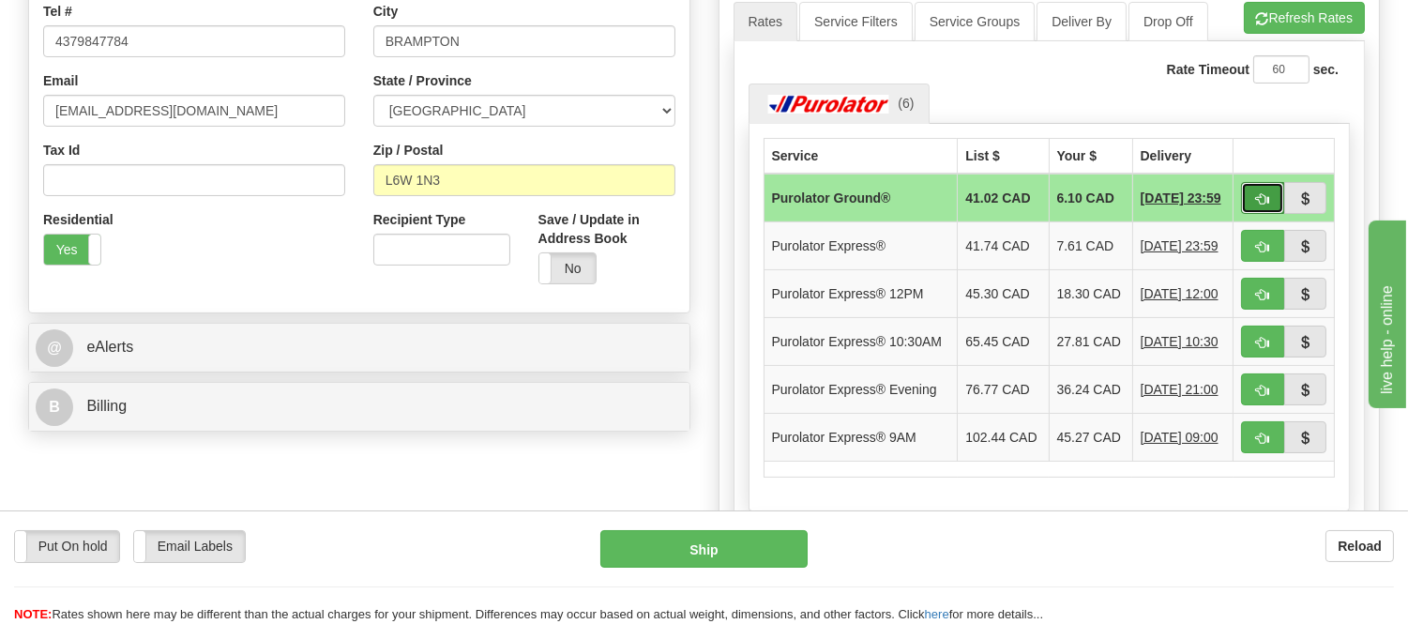
click at [1264, 194] on span "button" at bounding box center [1262, 199] width 13 height 12
type input "260"
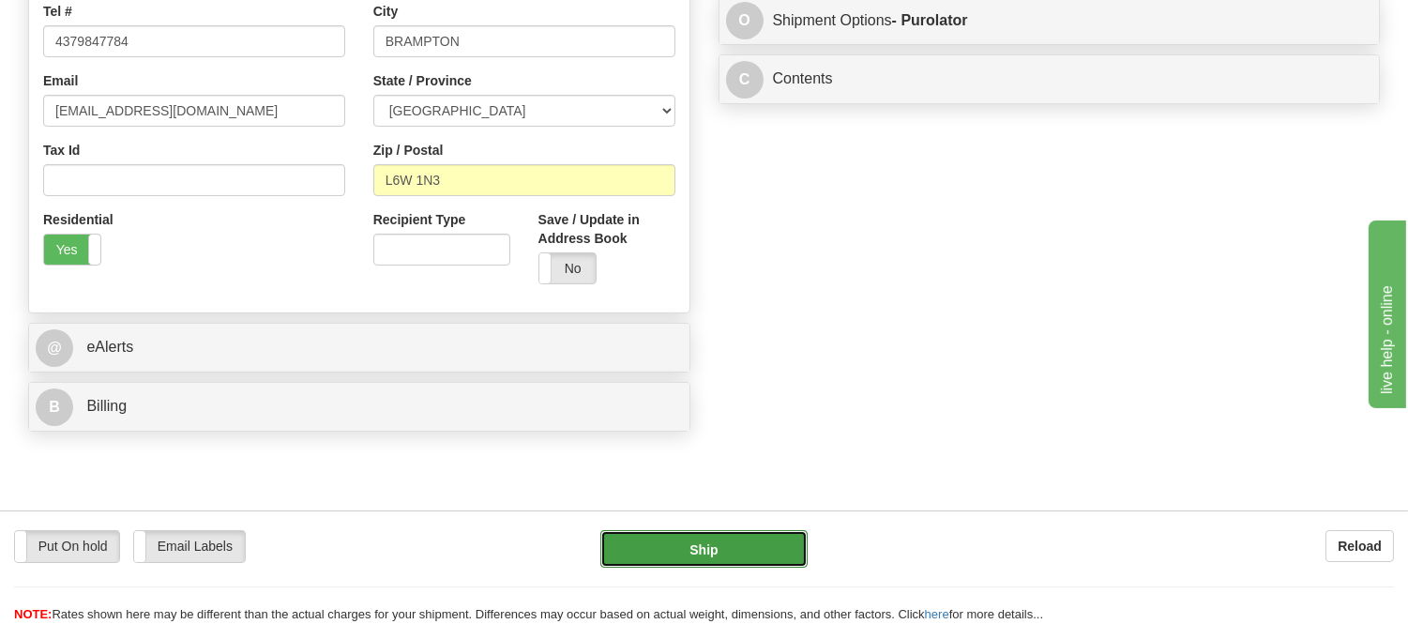
click at [696, 557] on button "Ship" at bounding box center [703, 549] width 206 height 38
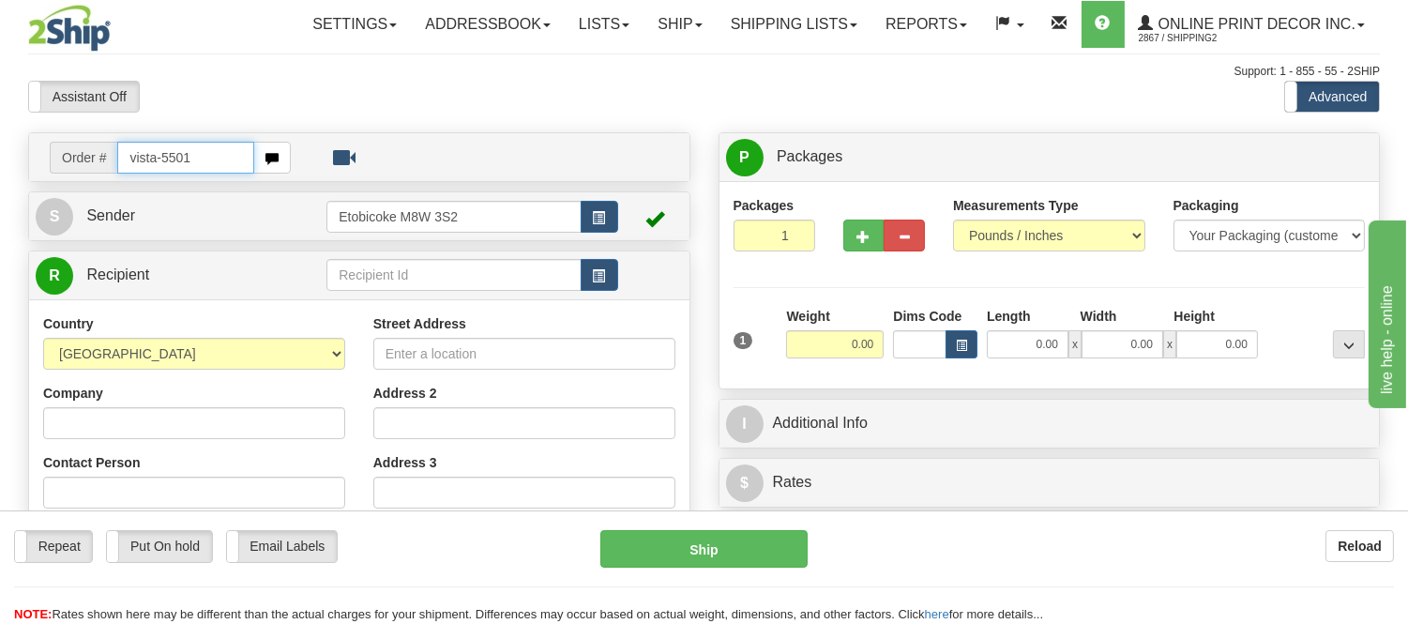
type input "vista-5501"
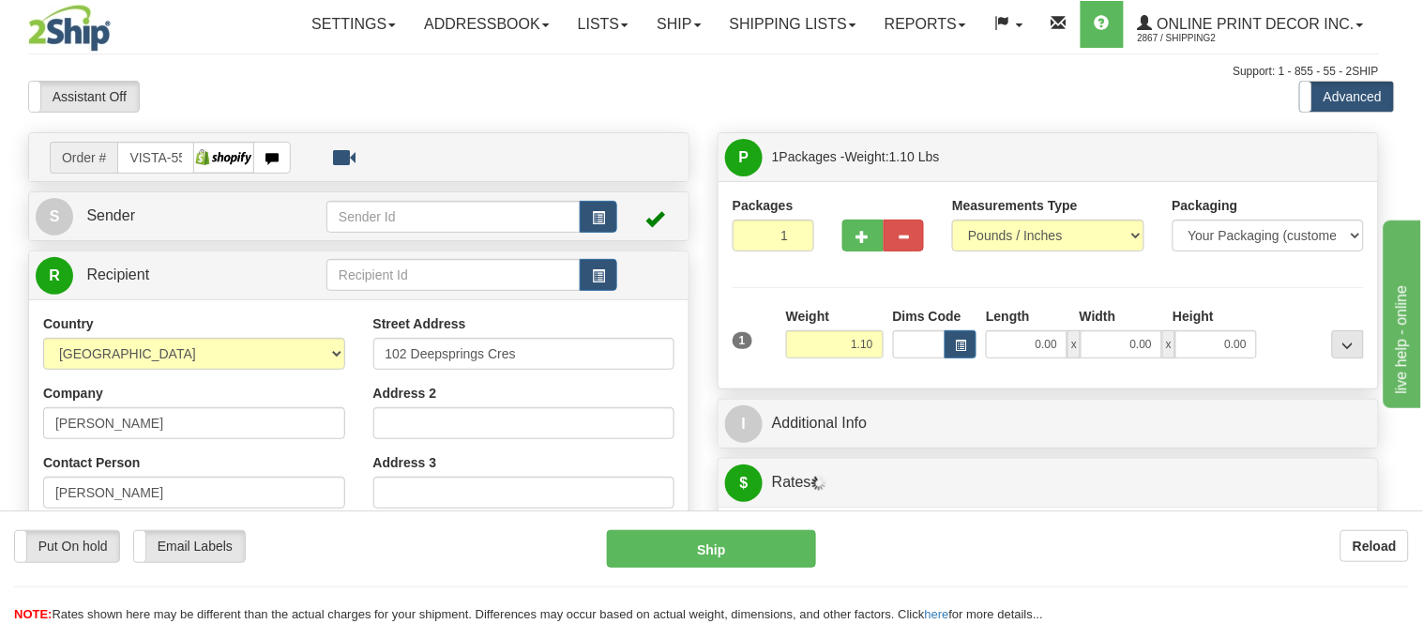
type input "MAPLE"
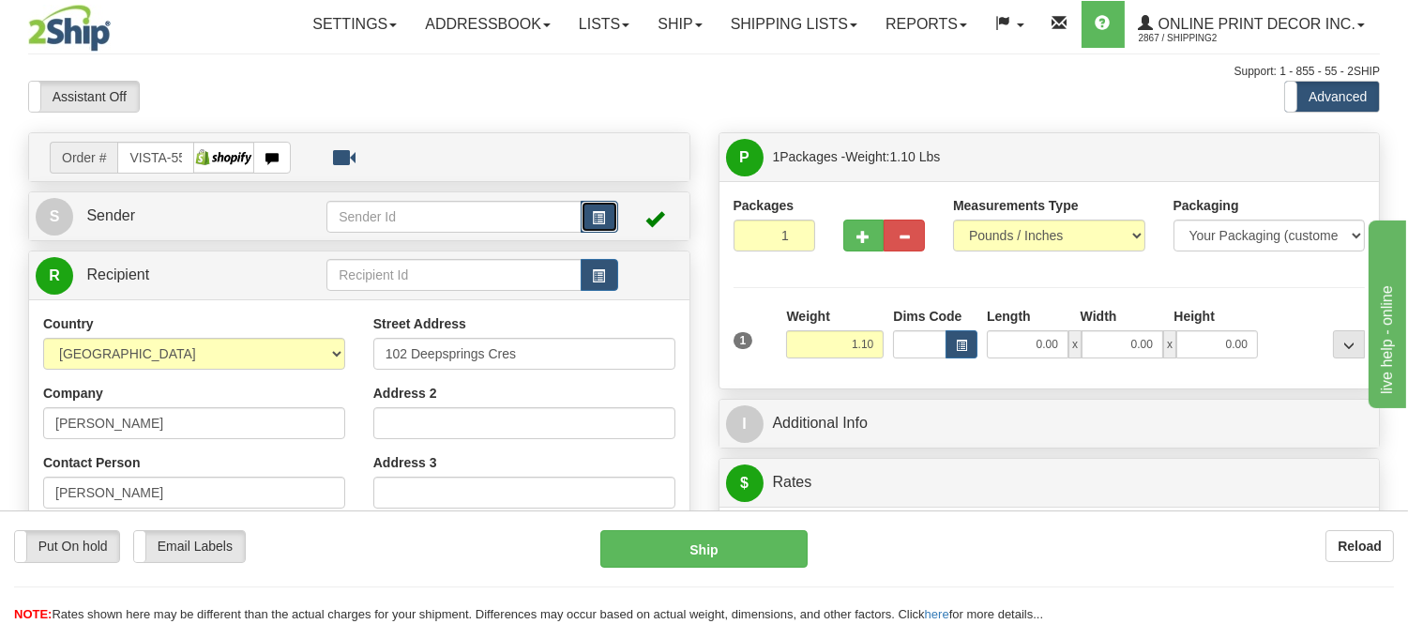
click at [586, 207] on button "button" at bounding box center [600, 217] width 38 height 32
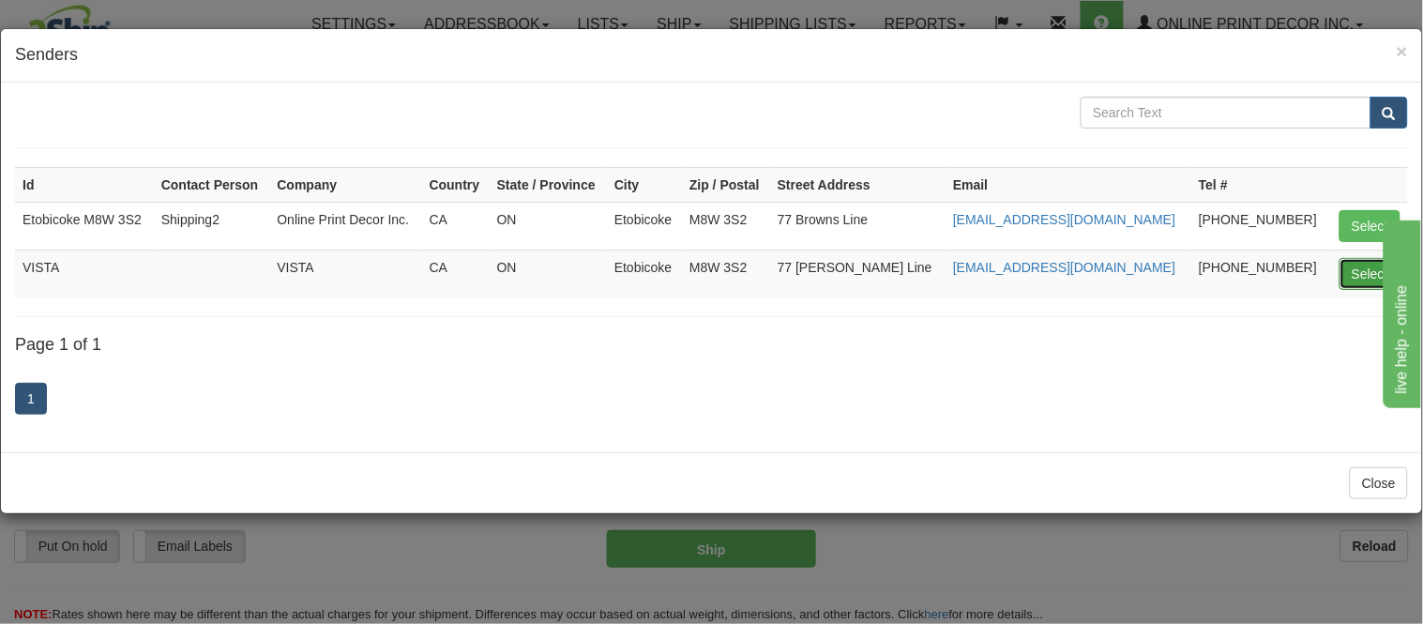
click at [1367, 270] on button "Select" at bounding box center [1370, 274] width 61 height 32
type input "VISTA"
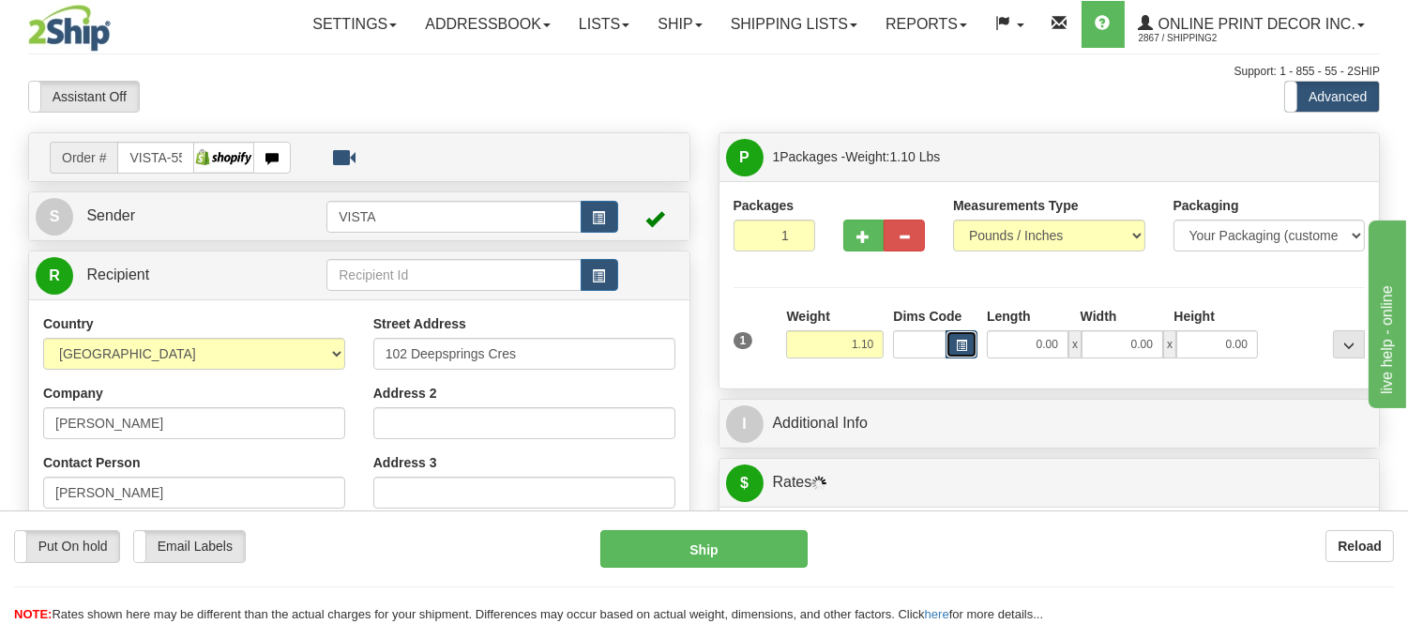
click at [956, 344] on span "button" at bounding box center [961, 346] width 11 height 10
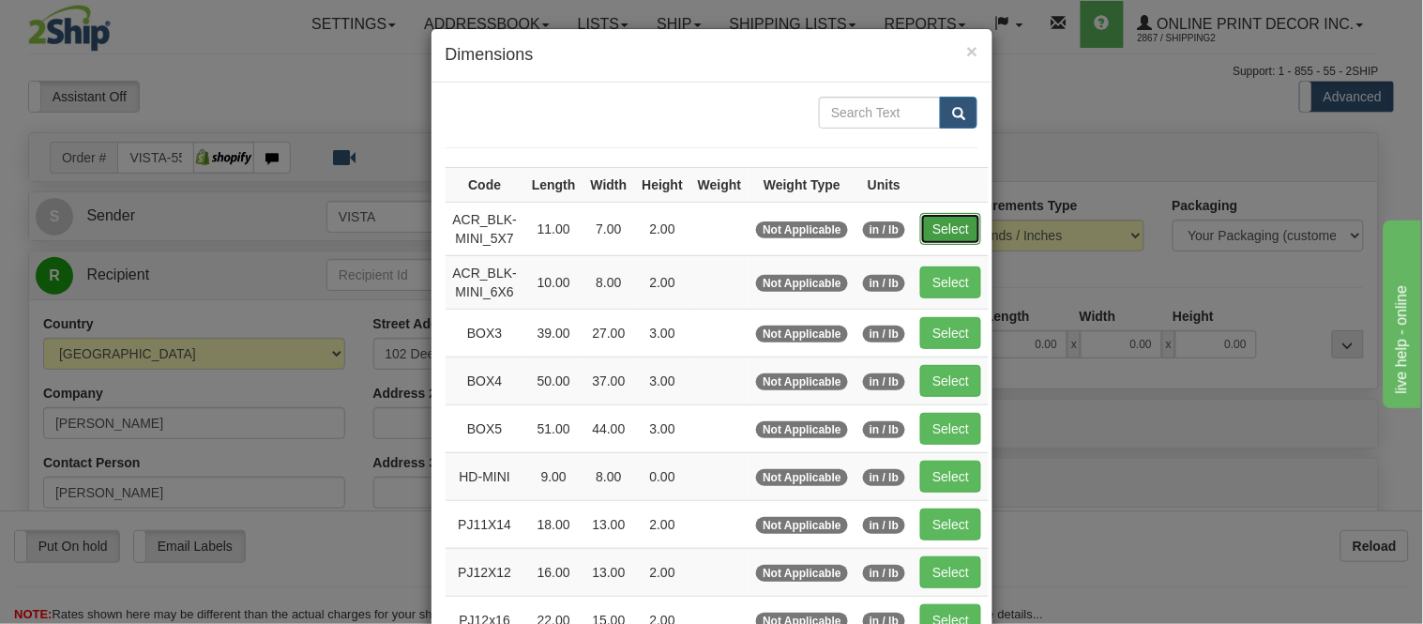
click at [932, 237] on button "Select" at bounding box center [950, 229] width 61 height 32
type input "ACR_BLK-MINI_5X7"
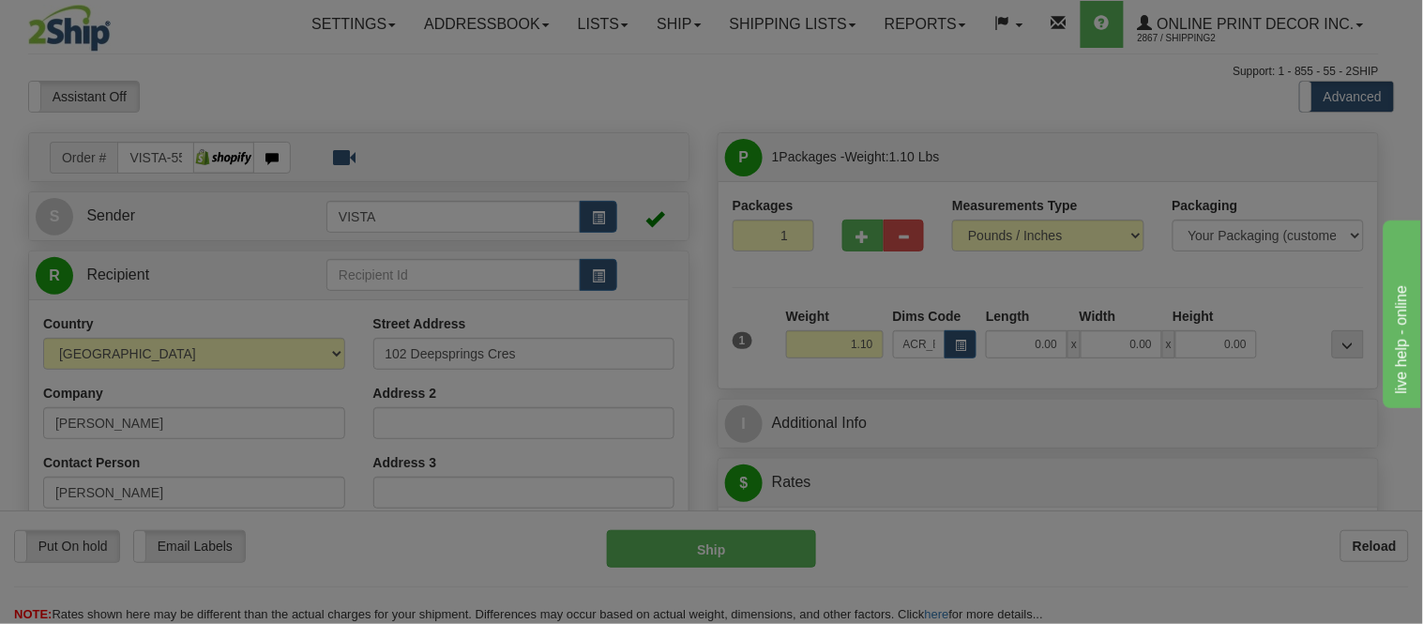
type input "11.00"
type input "7.00"
type input "2.00"
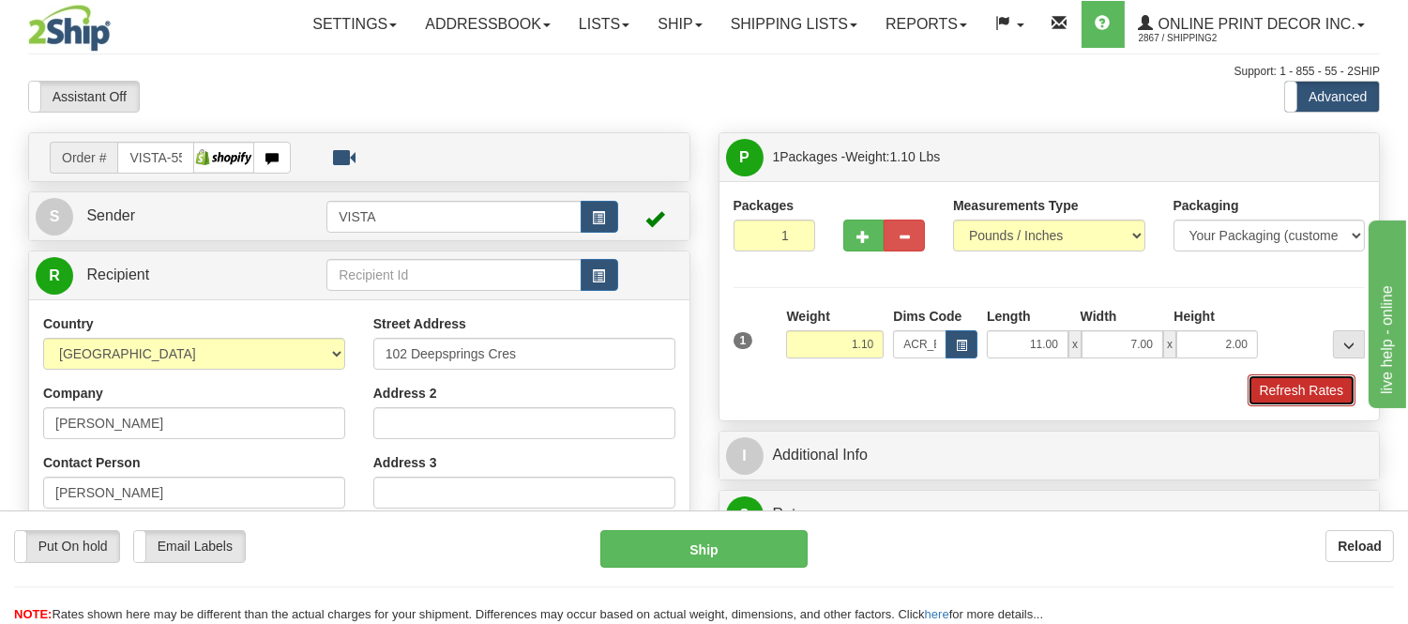
drag, startPoint x: 1270, startPoint y: 382, endPoint x: 84, endPoint y: 15, distance: 1241.2
click at [1270, 382] on button "Refresh Rates" at bounding box center [1302, 390] width 108 height 32
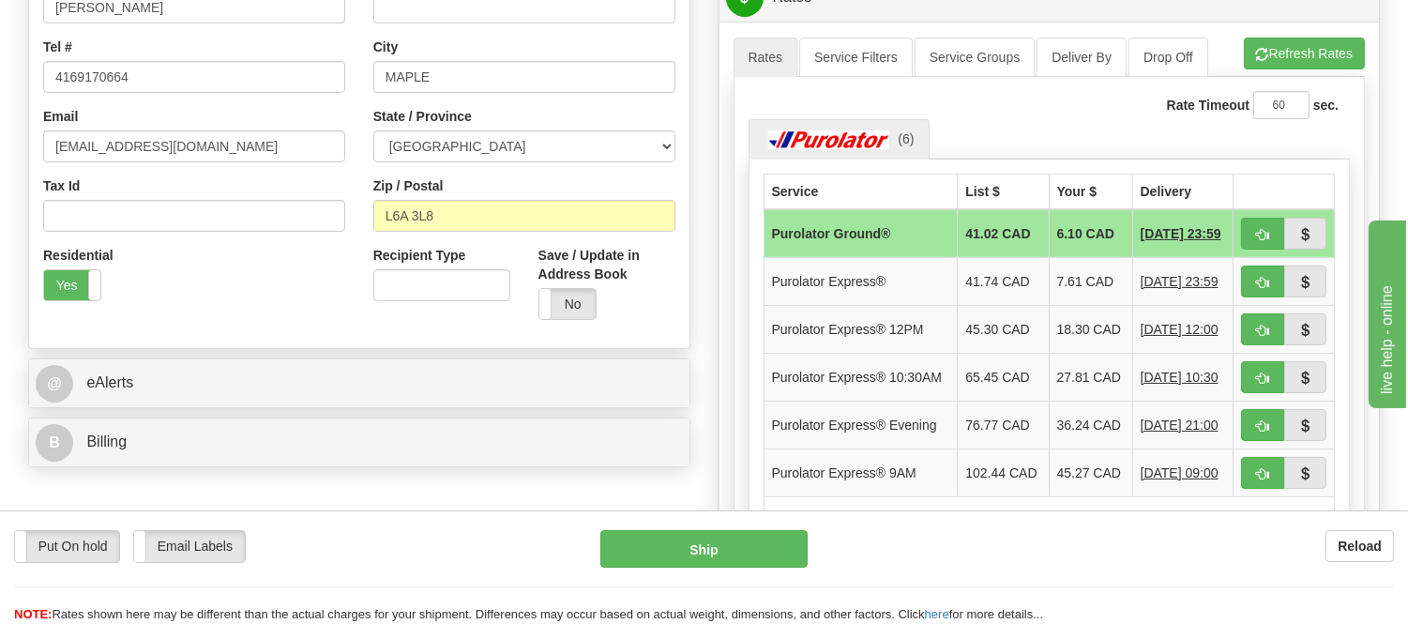
scroll to position [494, 0]
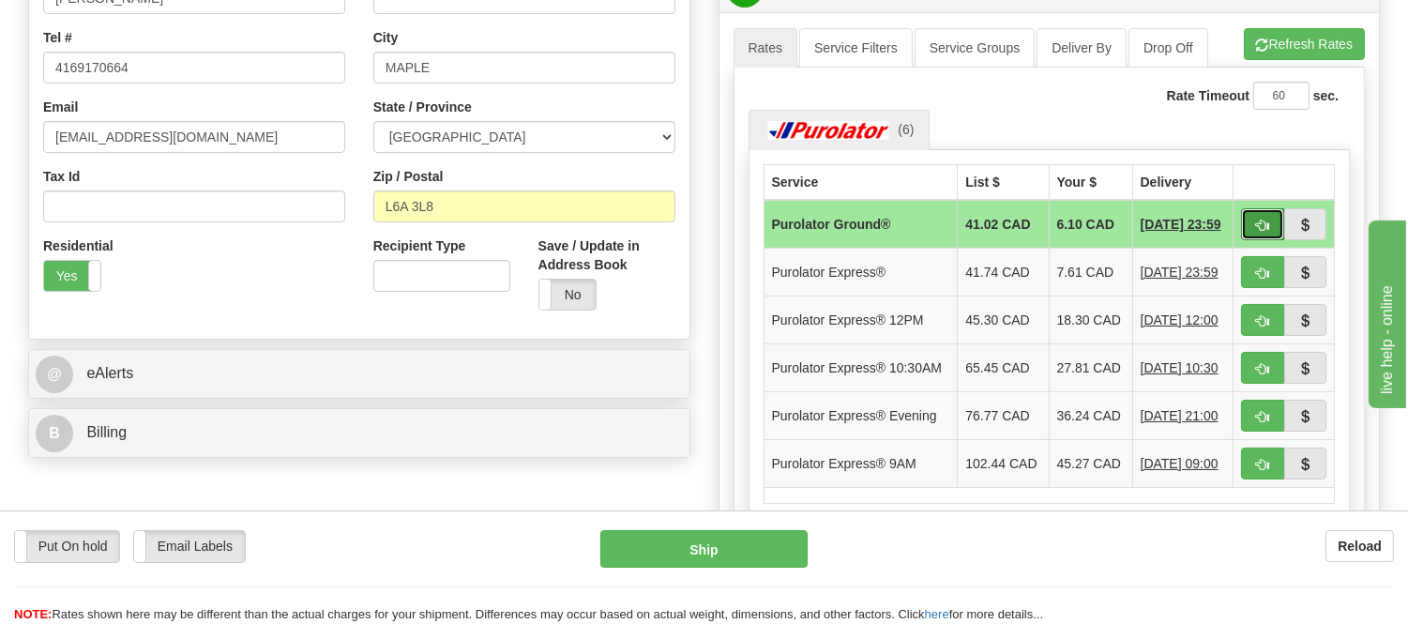
click at [1263, 227] on span "button" at bounding box center [1262, 226] width 13 height 12
type input "260"
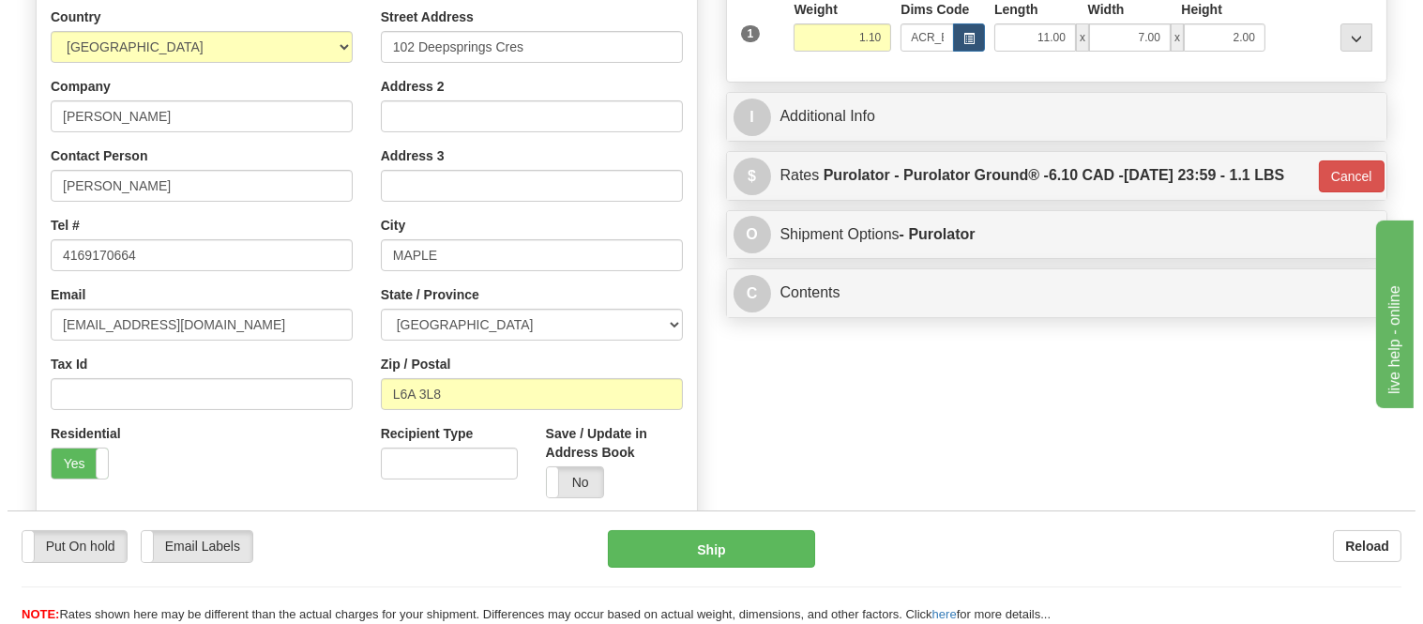
scroll to position [78, 0]
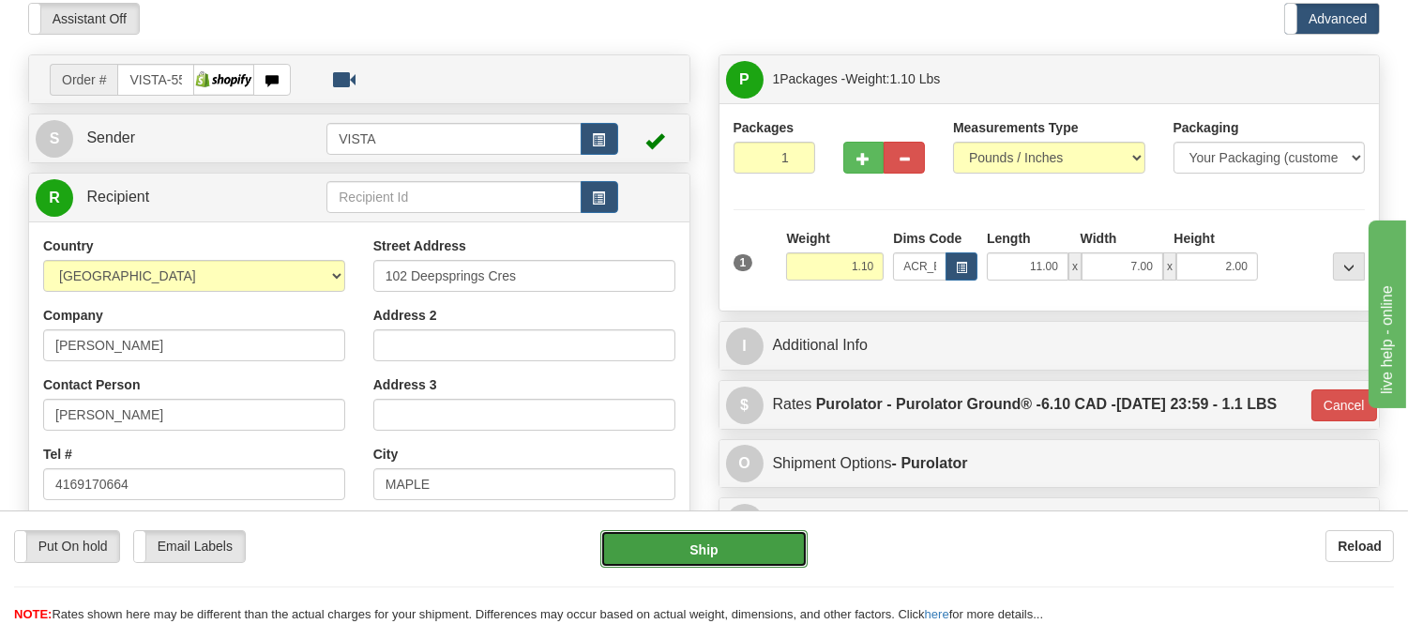
click at [762, 539] on button "Ship" at bounding box center [703, 549] width 206 height 38
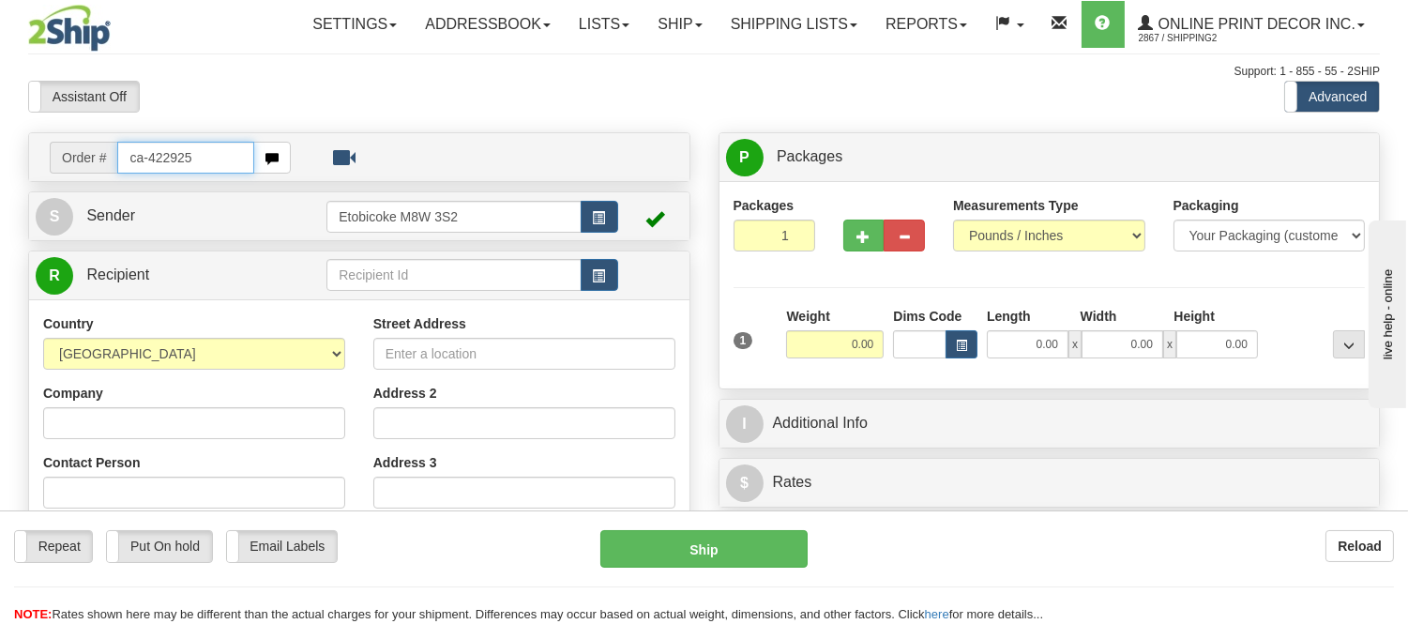
type input "ca-422925"
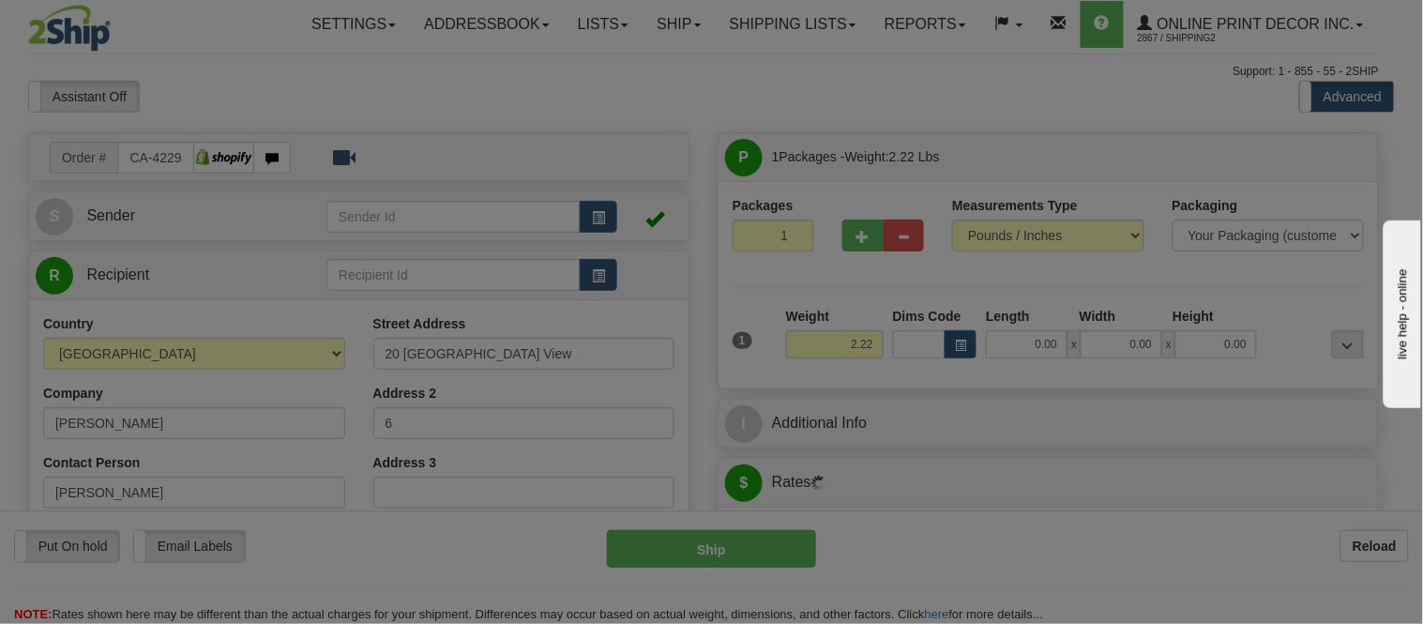
type input "COCHRANE"
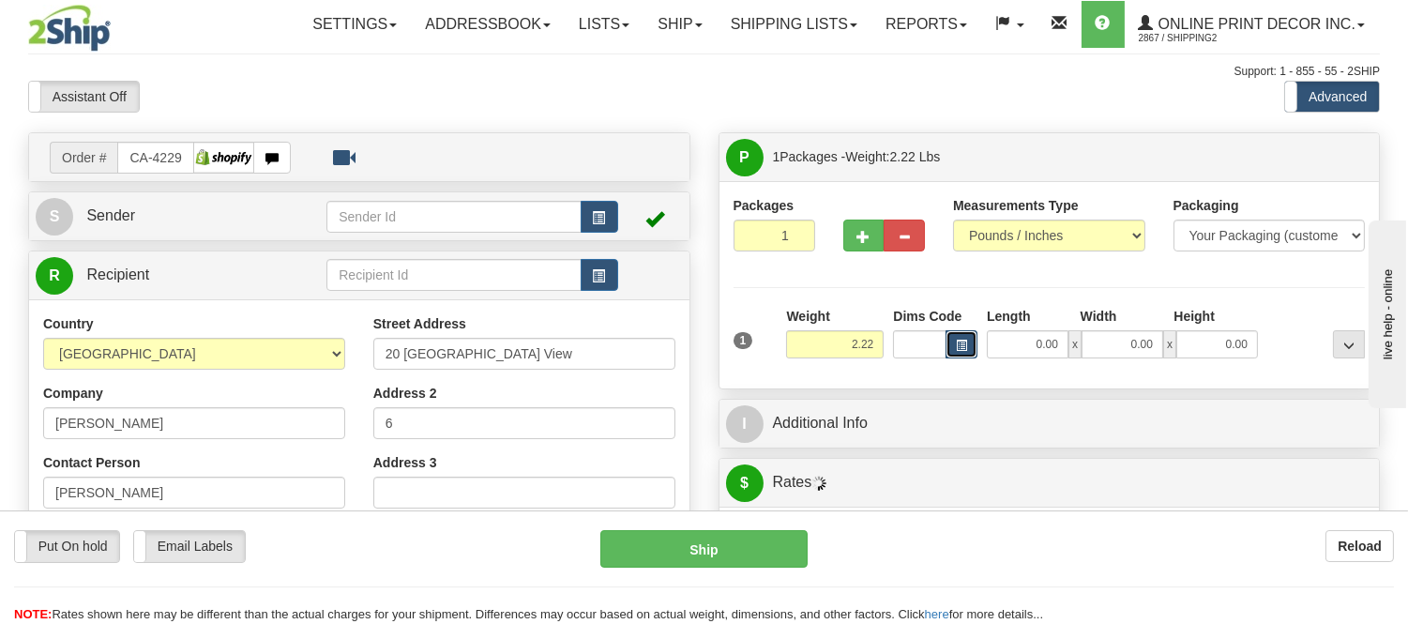
click at [964, 356] on button "button" at bounding box center [962, 344] width 32 height 28
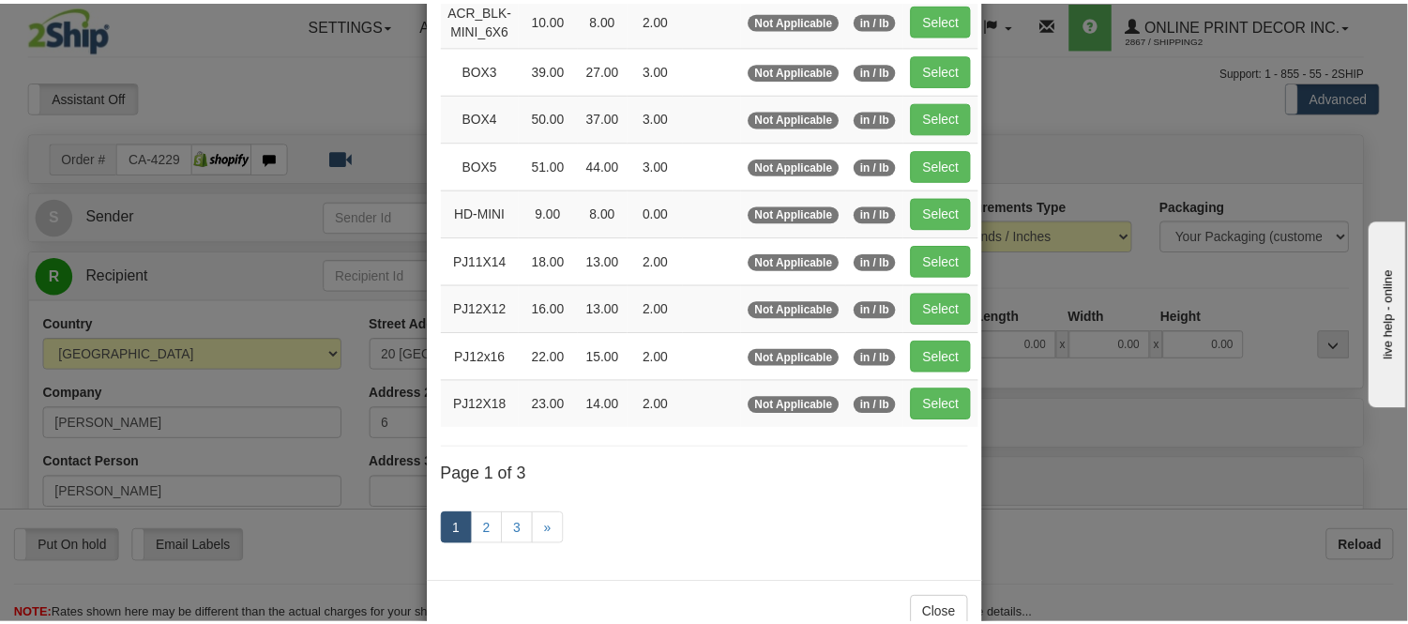
scroll to position [315, 0]
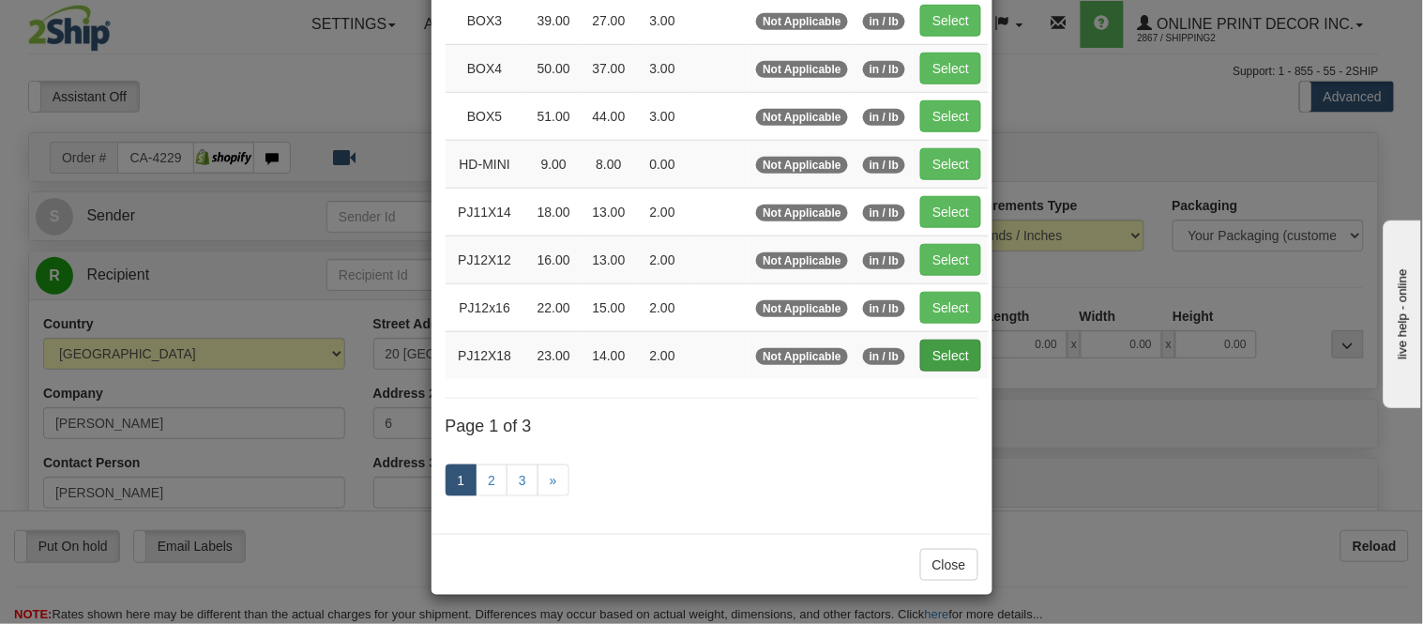
click at [970, 350] on td "Select" at bounding box center [951, 355] width 76 height 48
click at [959, 352] on button "Select" at bounding box center [950, 356] width 61 height 32
type input "PJ12X18"
type input "23.00"
type input "14.00"
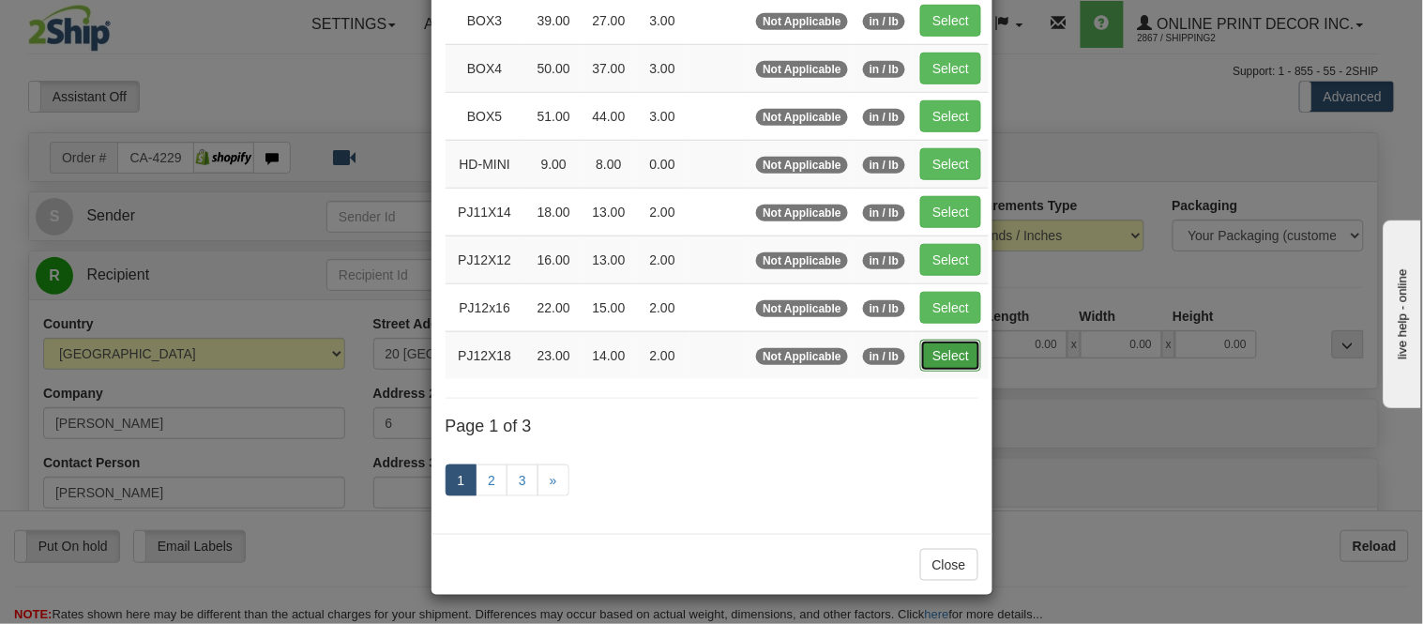
type input "2.00"
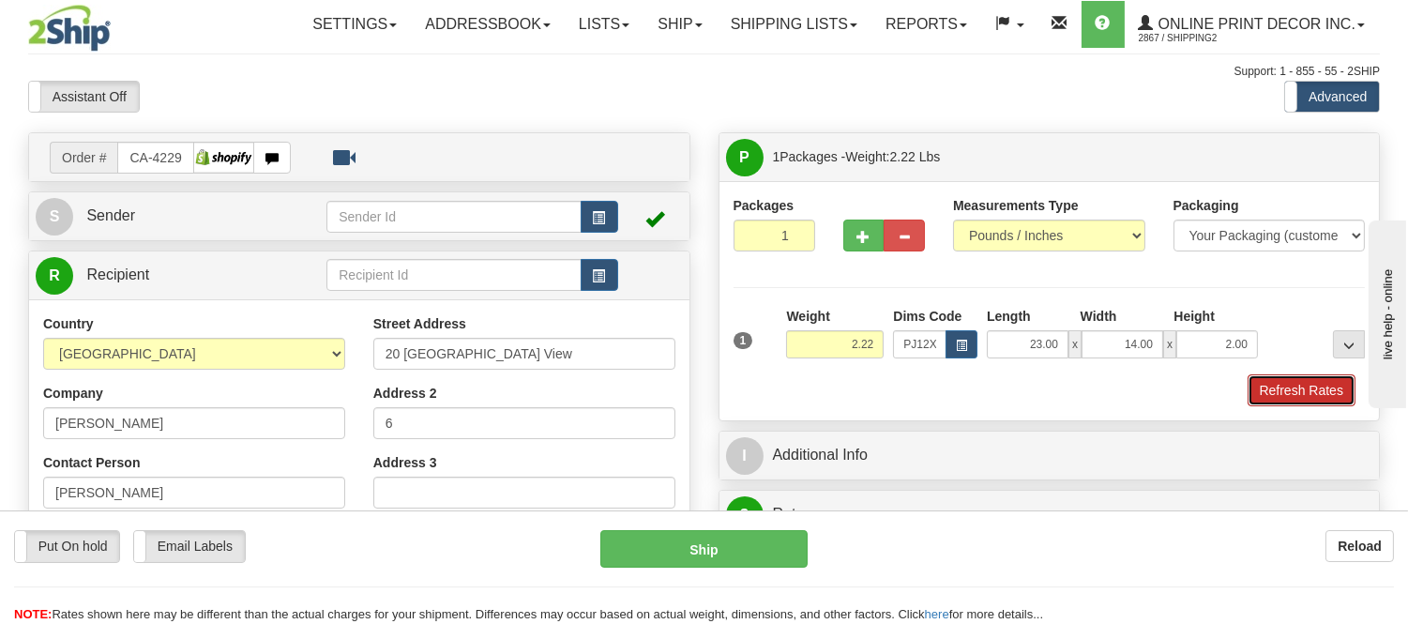
click at [1310, 388] on button "Refresh Rates" at bounding box center [1302, 390] width 108 height 32
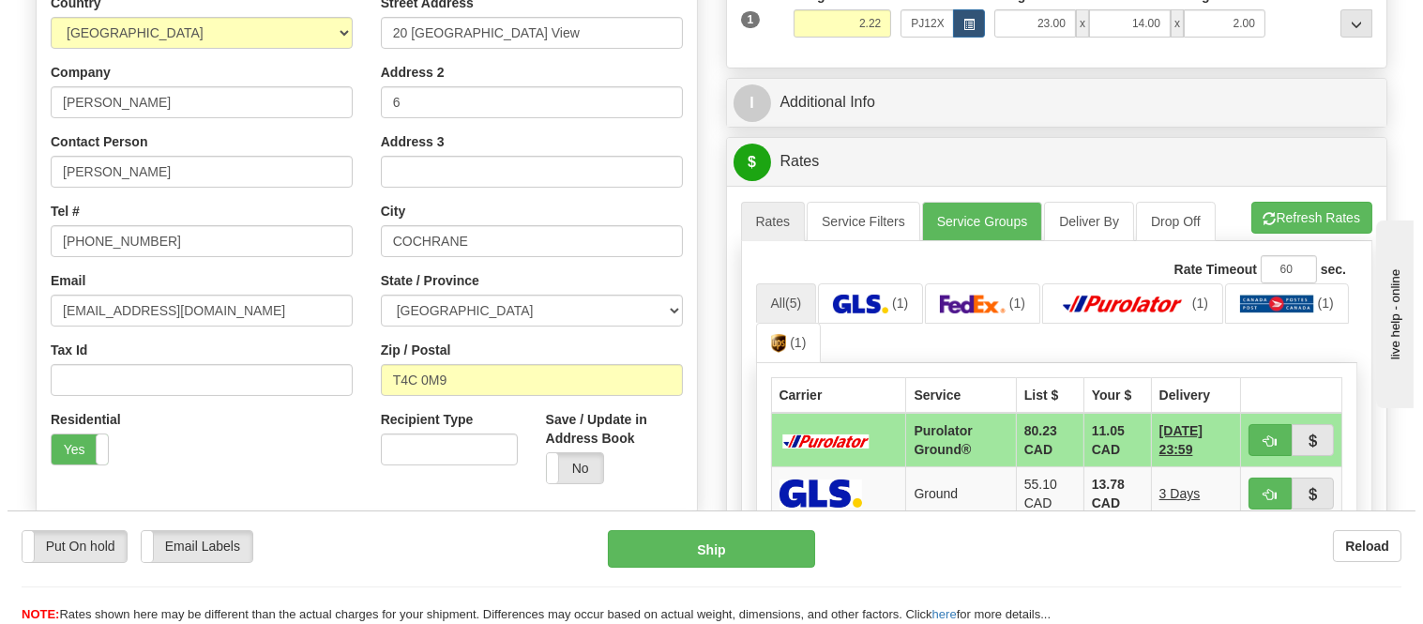
scroll to position [417, 0]
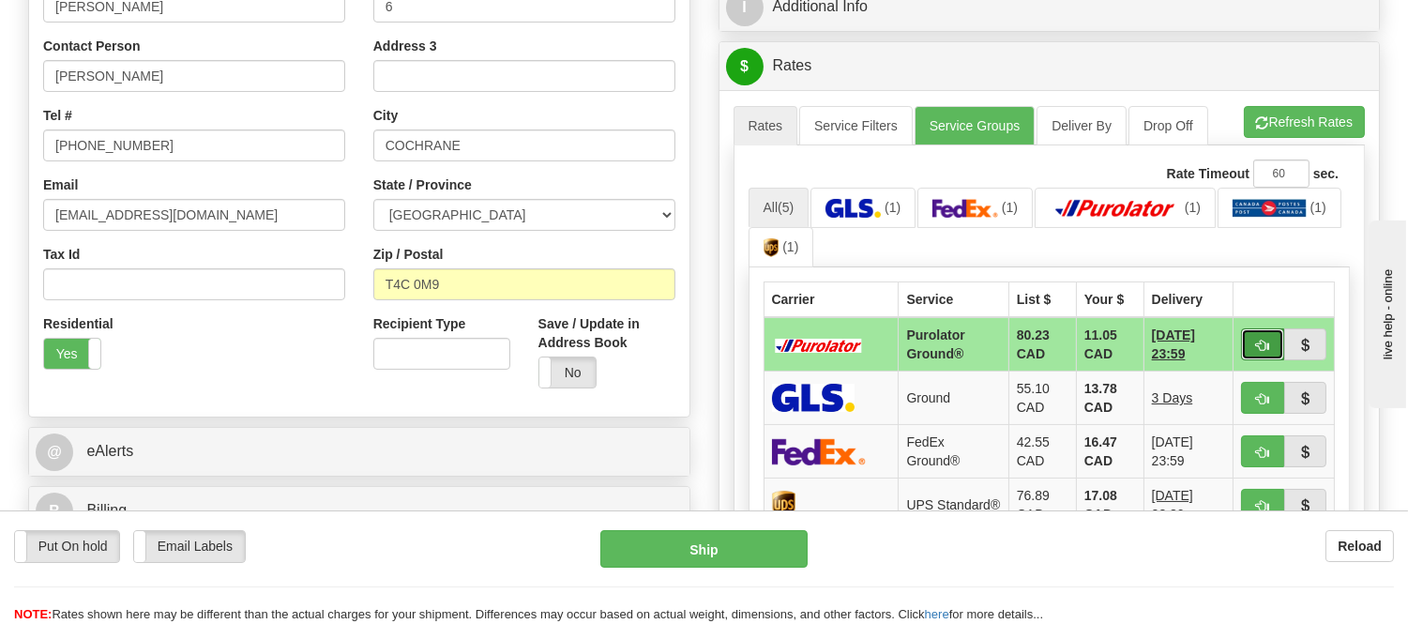
click at [1261, 331] on button "button" at bounding box center [1262, 344] width 43 height 32
type input "260"
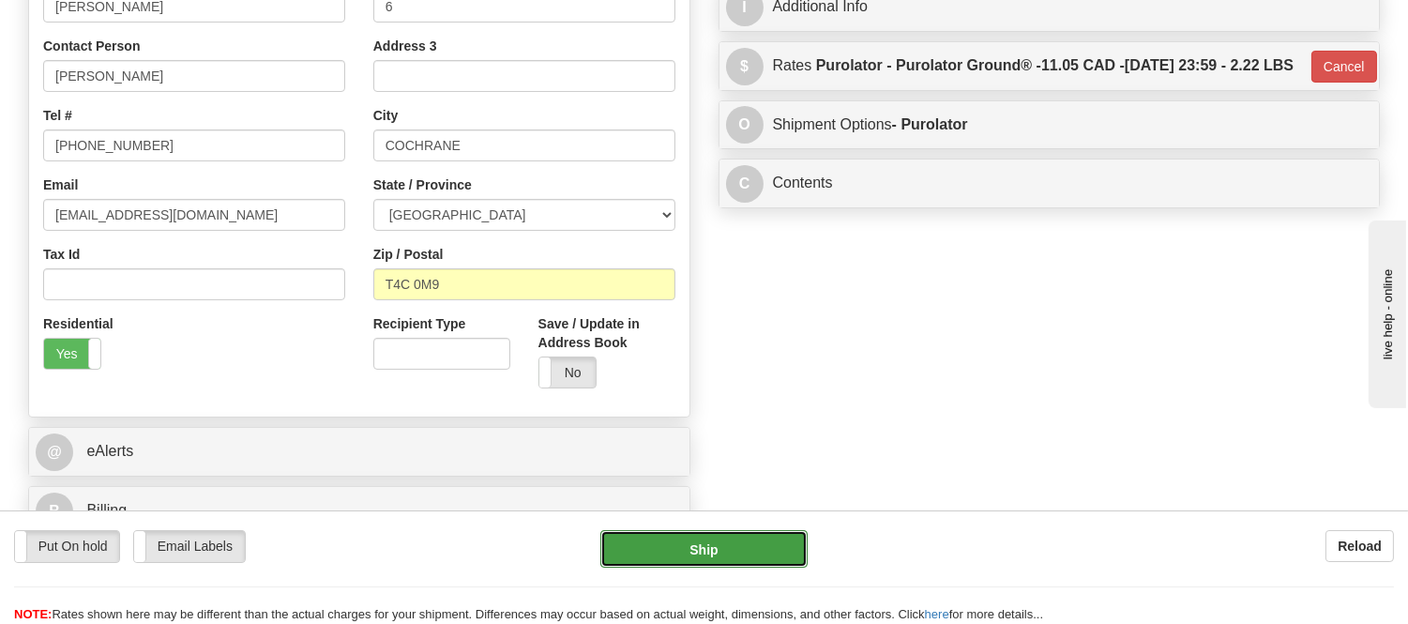
click at [699, 537] on button "Ship" at bounding box center [703, 549] width 206 height 38
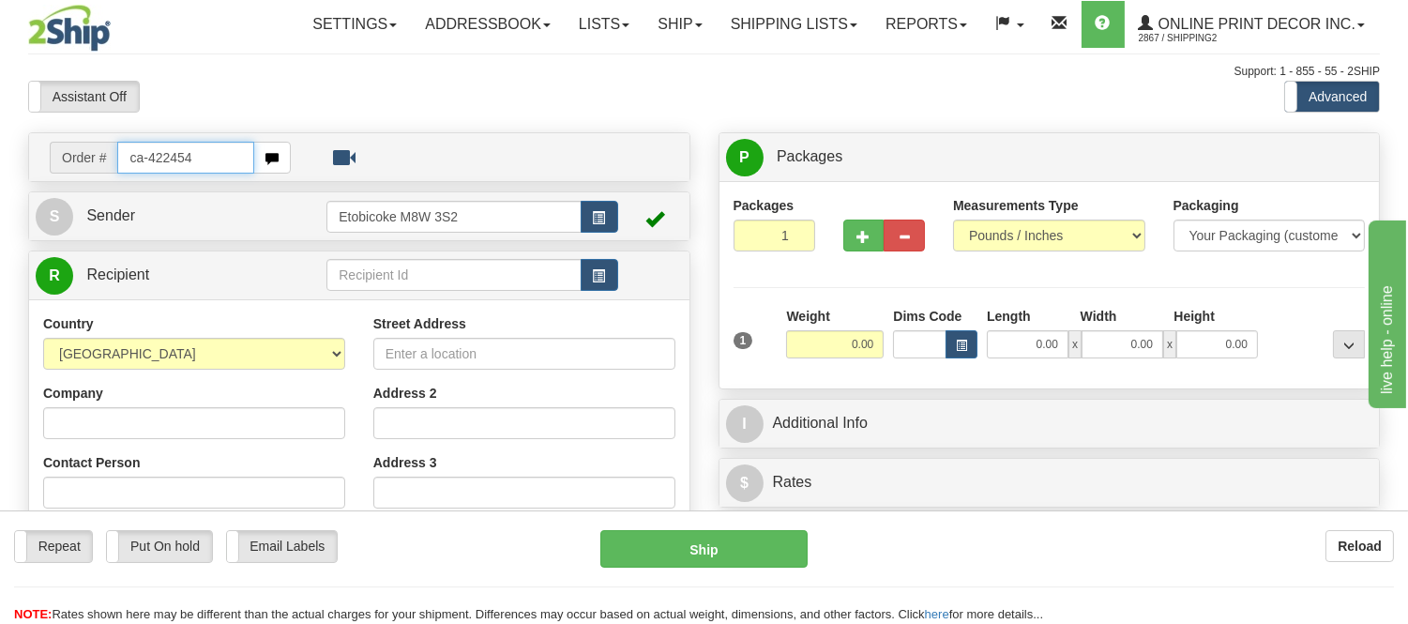
type input "ca-422454"
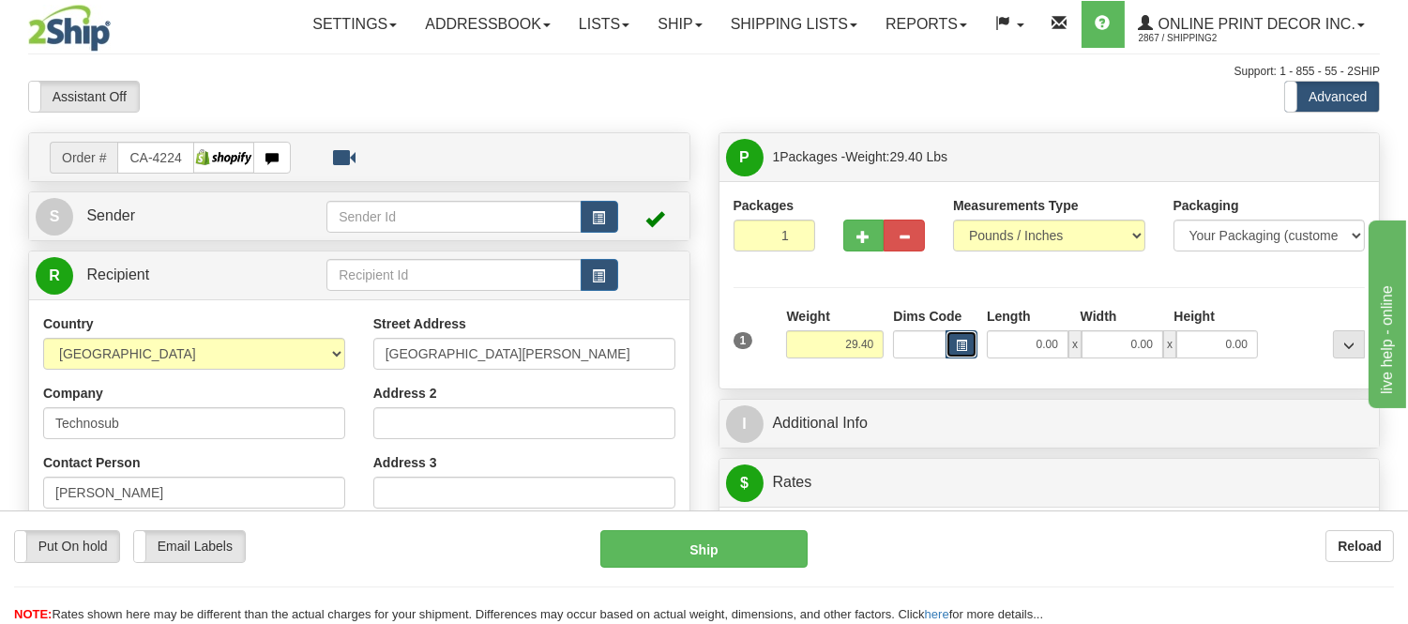
click at [952, 345] on button "button" at bounding box center [962, 344] width 32 height 28
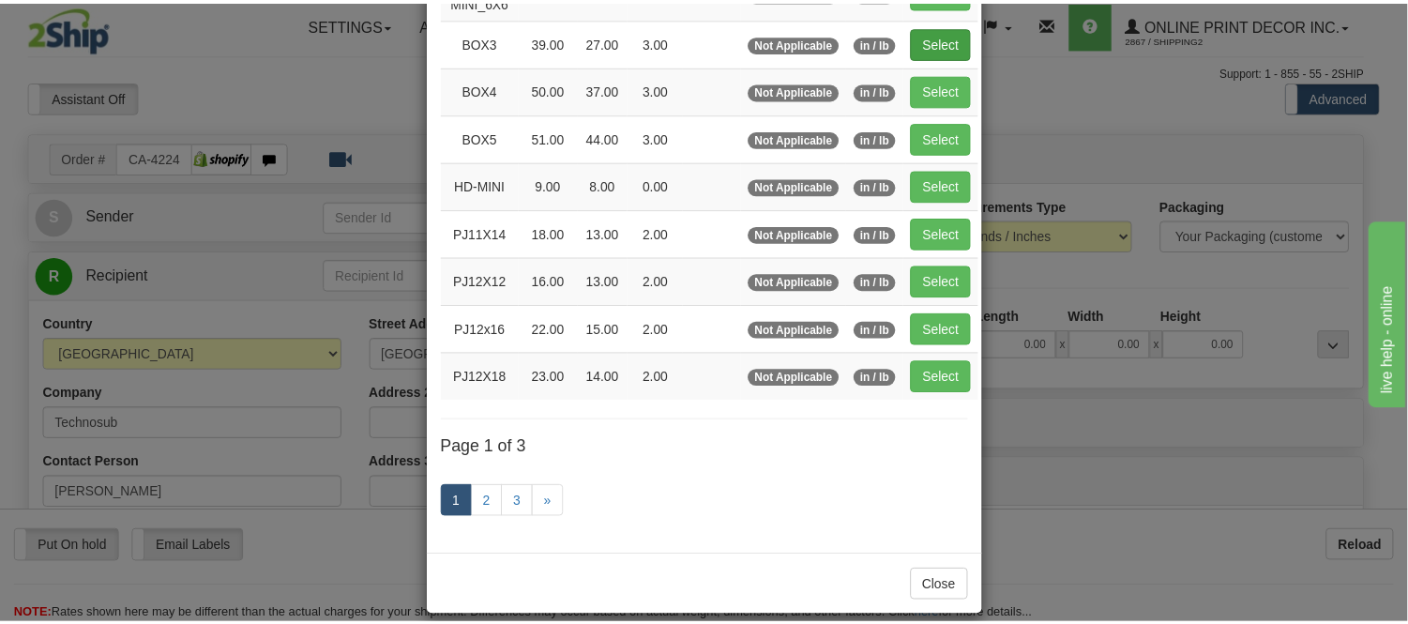
scroll to position [312, 0]
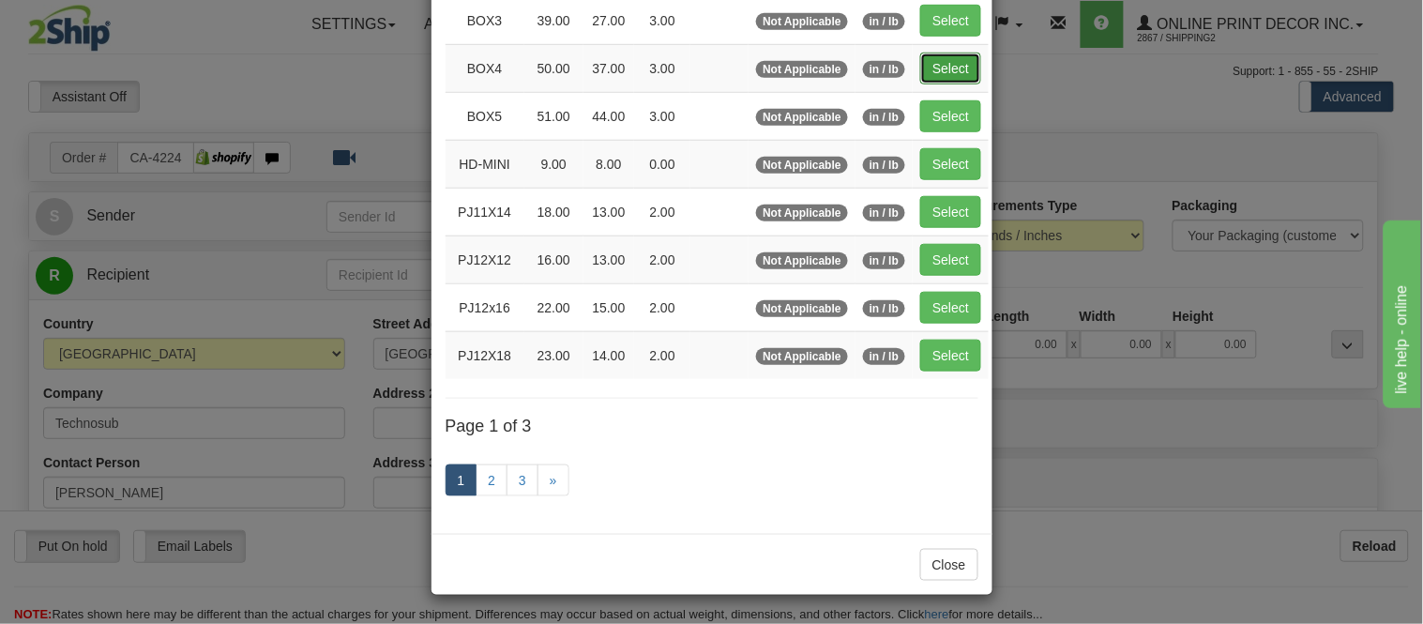
click at [935, 60] on button "Select" at bounding box center [950, 69] width 61 height 32
type input "BOX4"
type input "50.00"
type input "37.00"
type input "3.00"
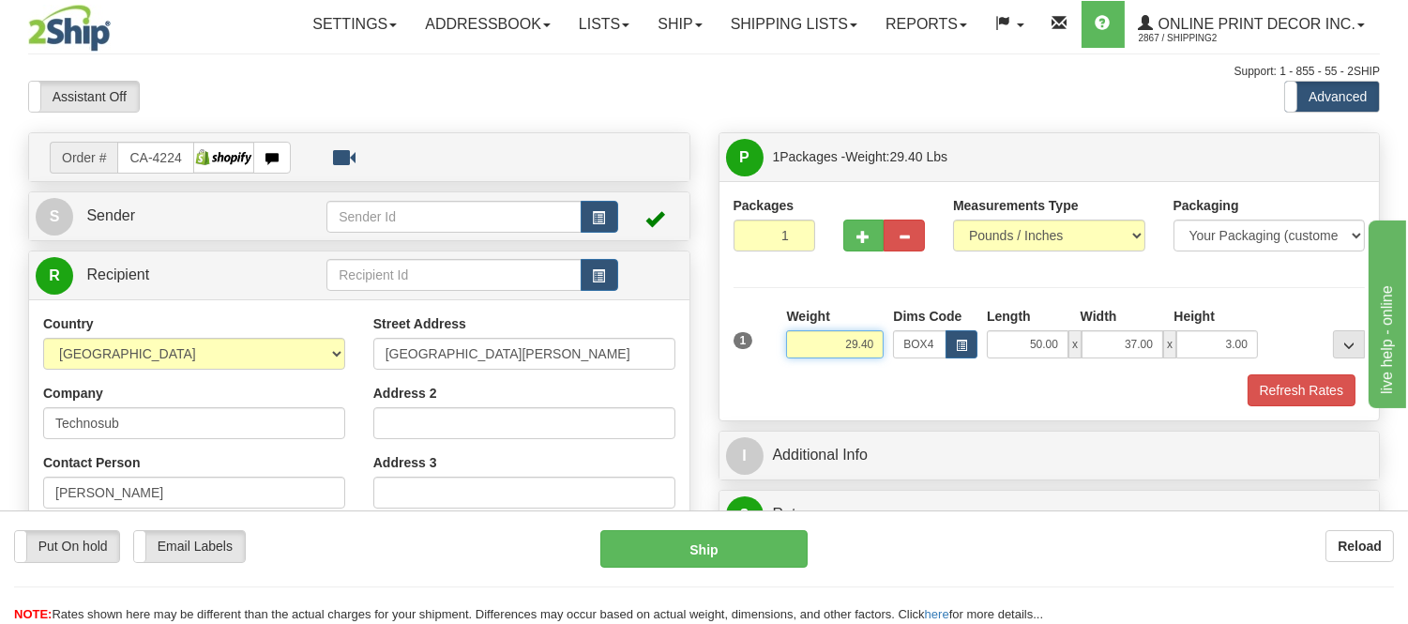
drag, startPoint x: 880, startPoint y: 333, endPoint x: 756, endPoint y: 334, distance: 123.8
click at [756, 334] on div "1 Weight 29.40 Dims Code x x" at bounding box center [1050, 340] width 642 height 67
type input "1"
type input "16.98"
click at [854, 227] on button "button" at bounding box center [863, 236] width 41 height 32
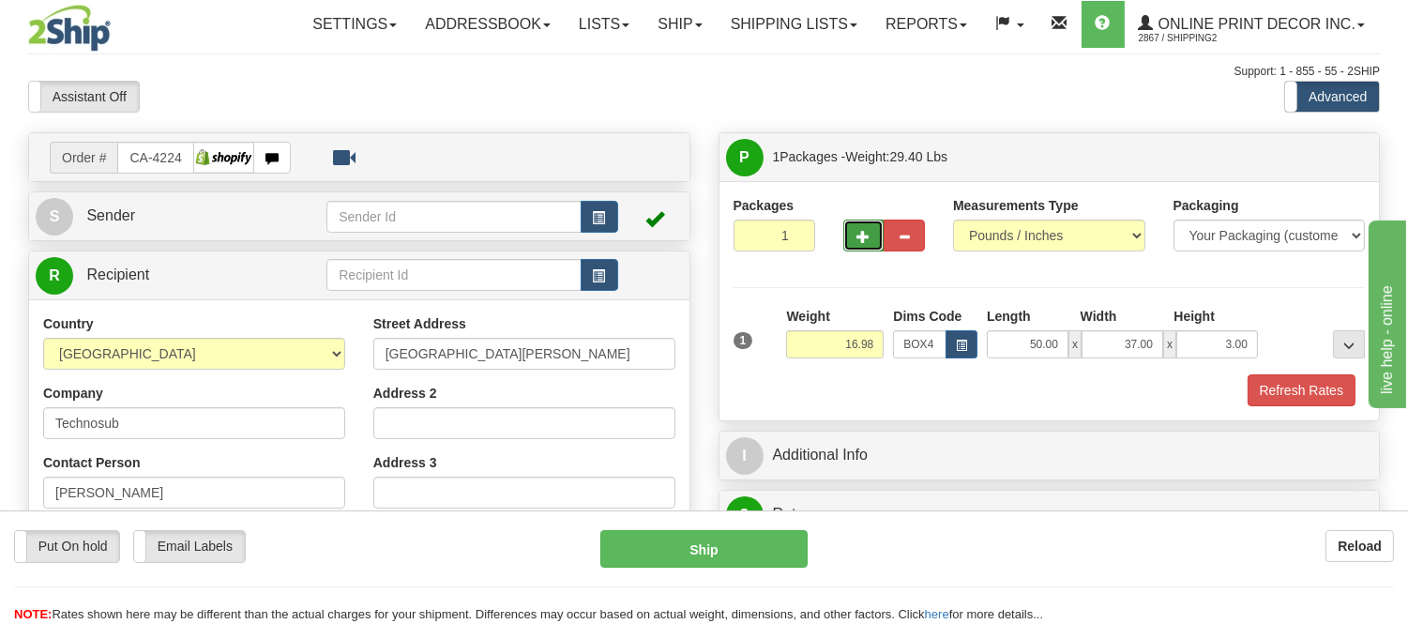
radio input "true"
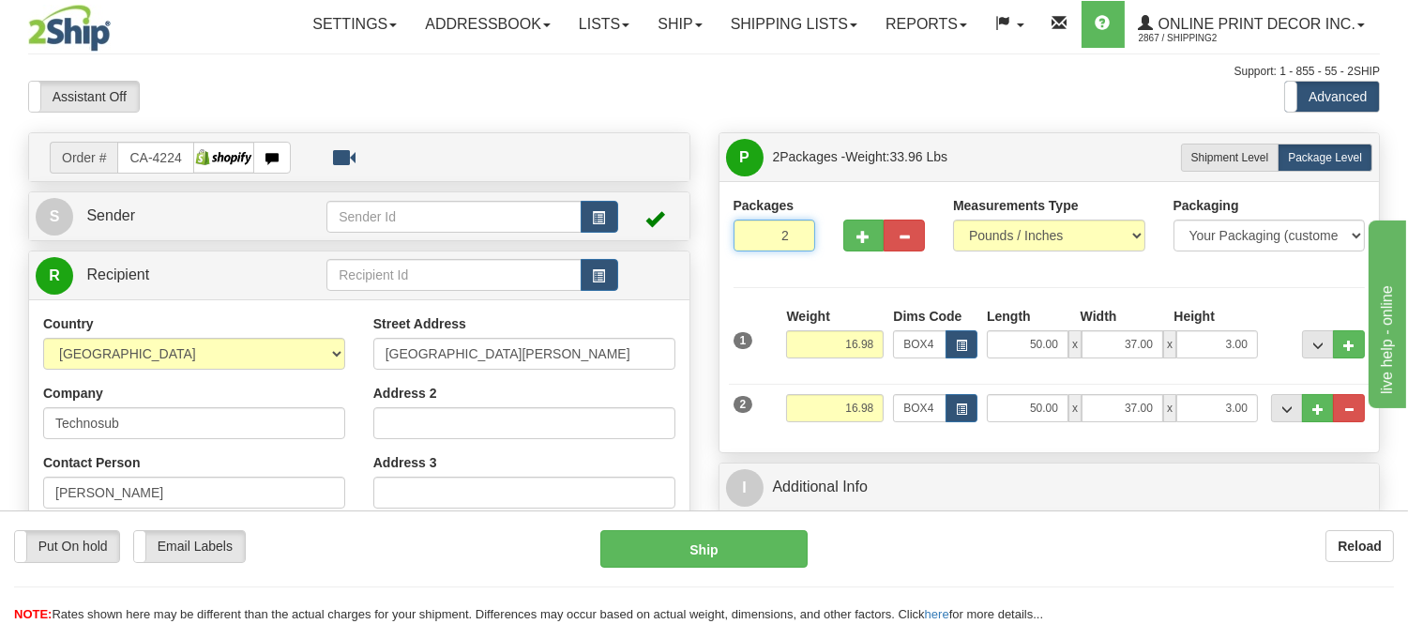
drag, startPoint x: 785, startPoint y: 235, endPoint x: 751, endPoint y: 250, distance: 37.0
click at [751, 250] on input "2" at bounding box center [775, 236] width 82 height 32
type input "5"
click button "Delete" at bounding box center [0, 0] width 0 height 0
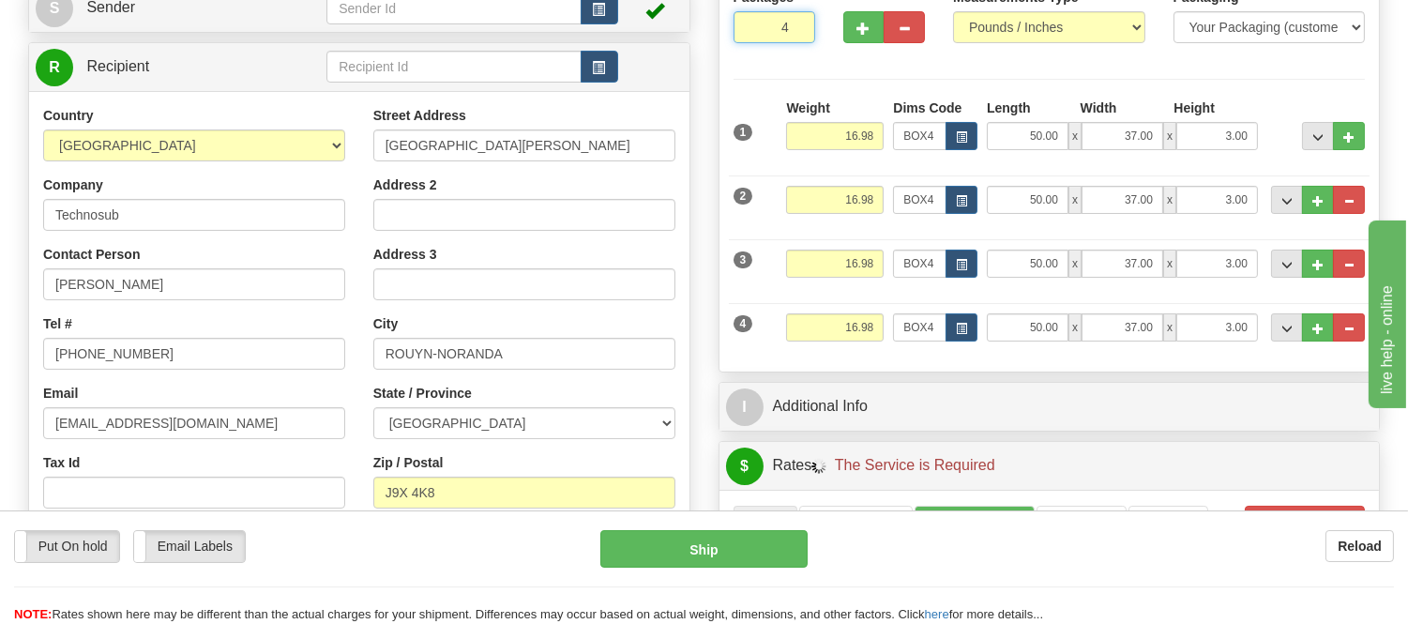
scroll to position [417, 0]
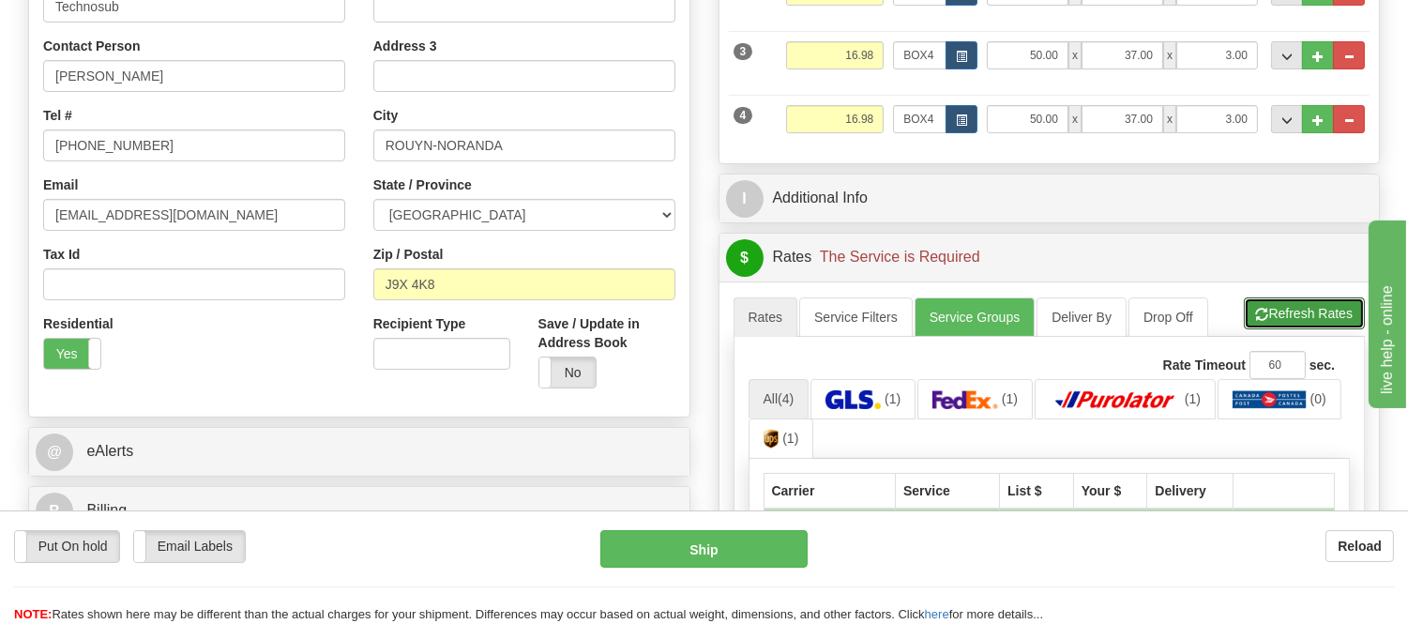
click at [1292, 303] on button "Refresh Rates" at bounding box center [1304, 313] width 121 height 32
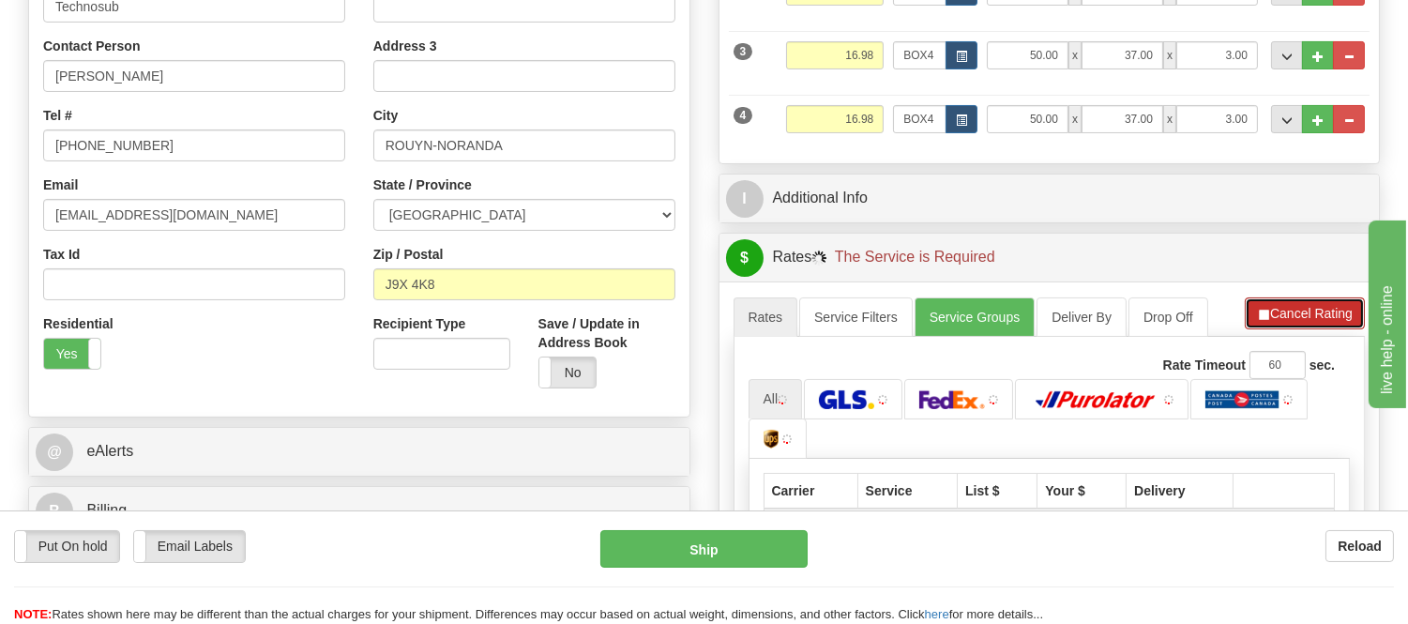
click at [1292, 303] on button "Cancel Rating" at bounding box center [1305, 313] width 120 height 32
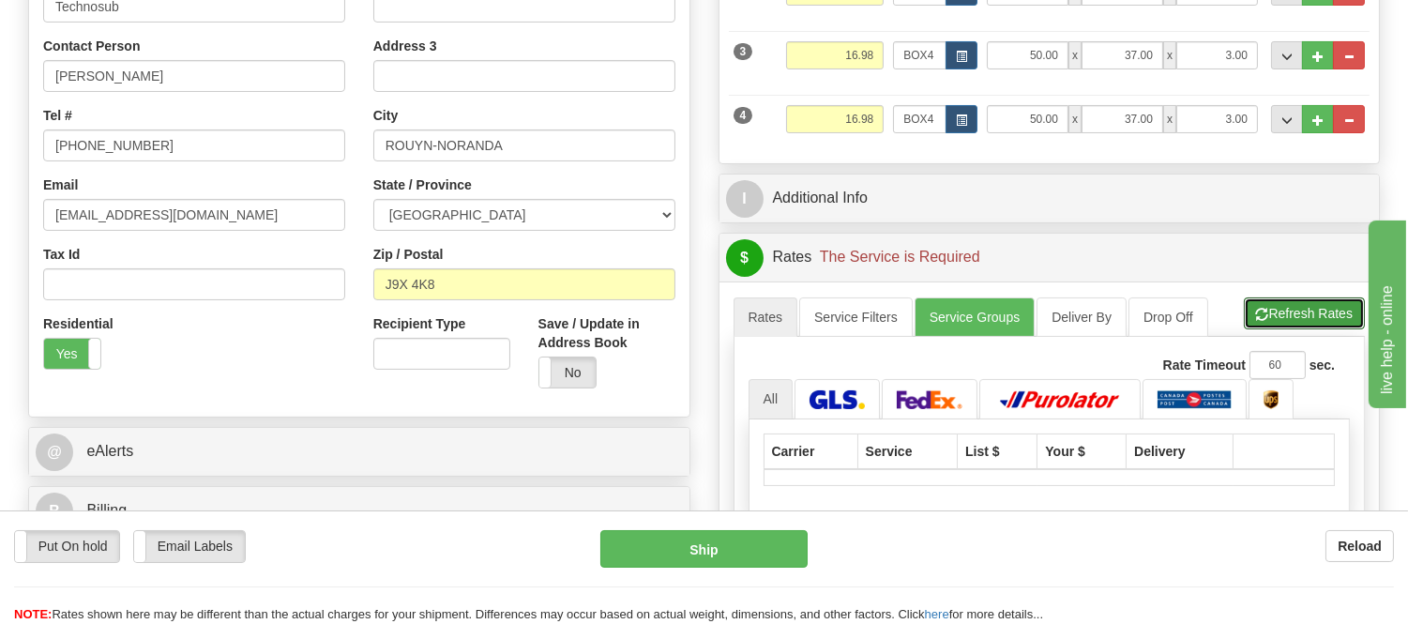
click at [1292, 303] on button "Refresh Rates" at bounding box center [1304, 313] width 121 height 32
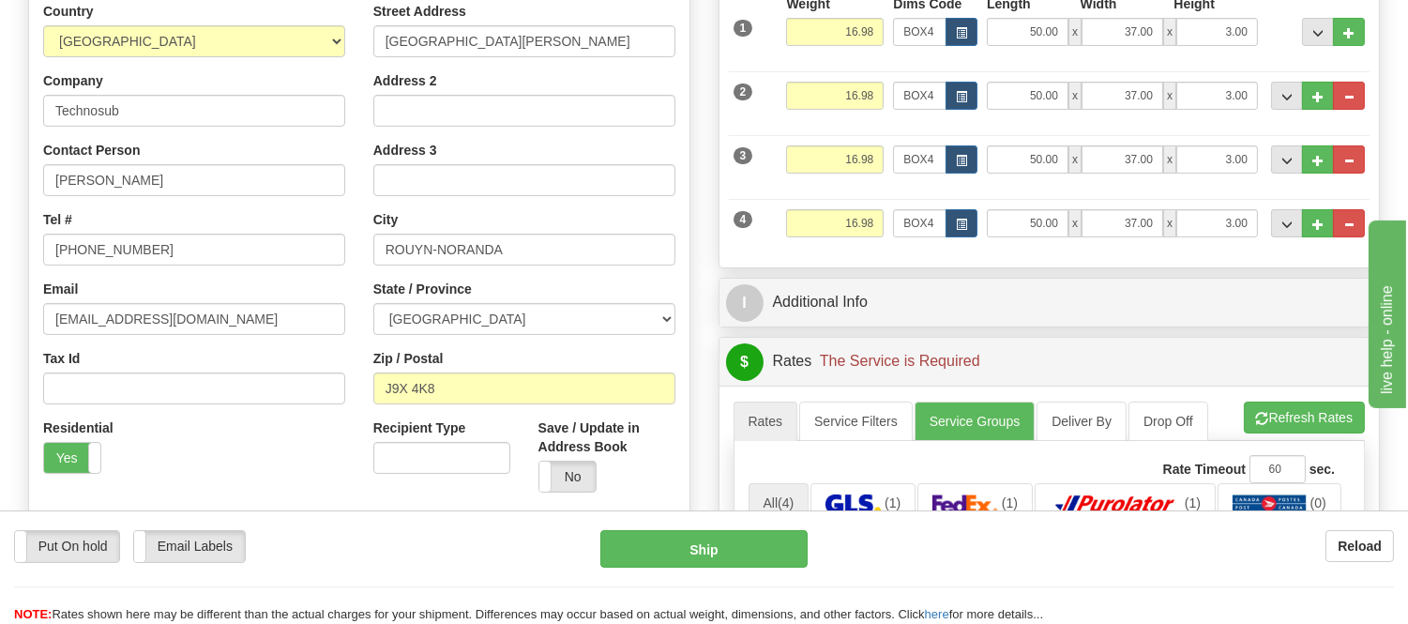
scroll to position [208, 0]
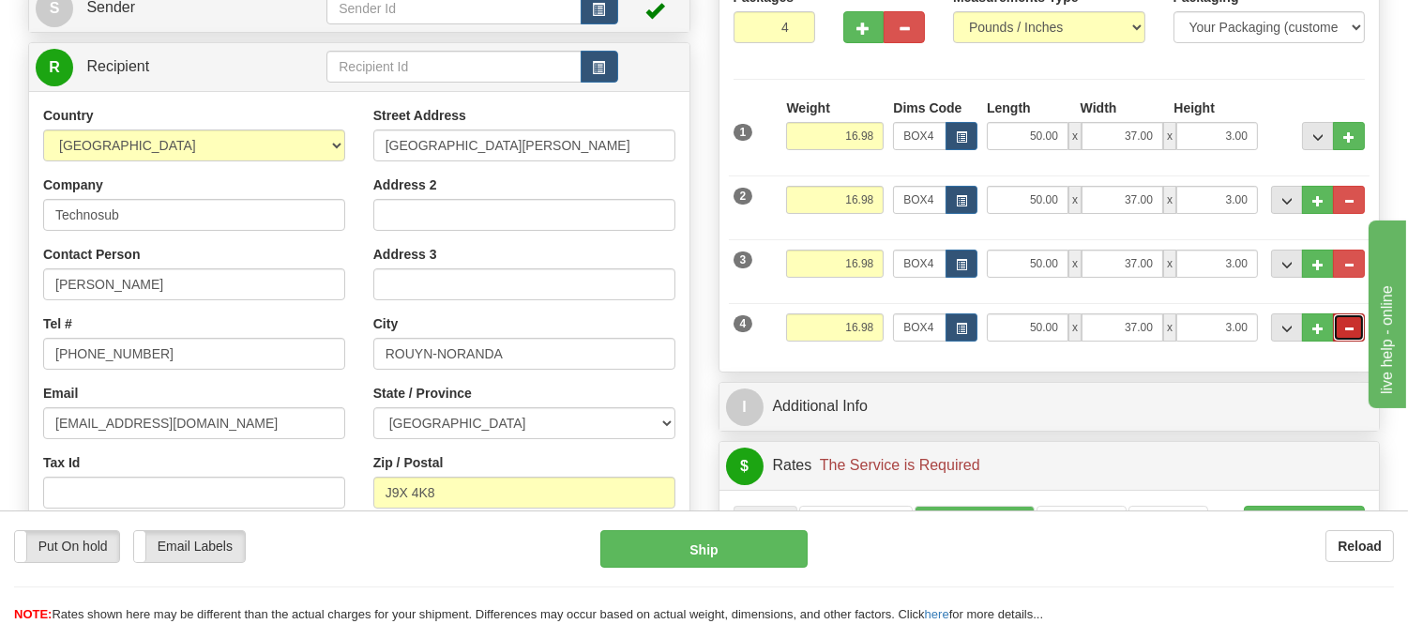
click at [1340, 321] on button "..." at bounding box center [1349, 327] width 32 height 28
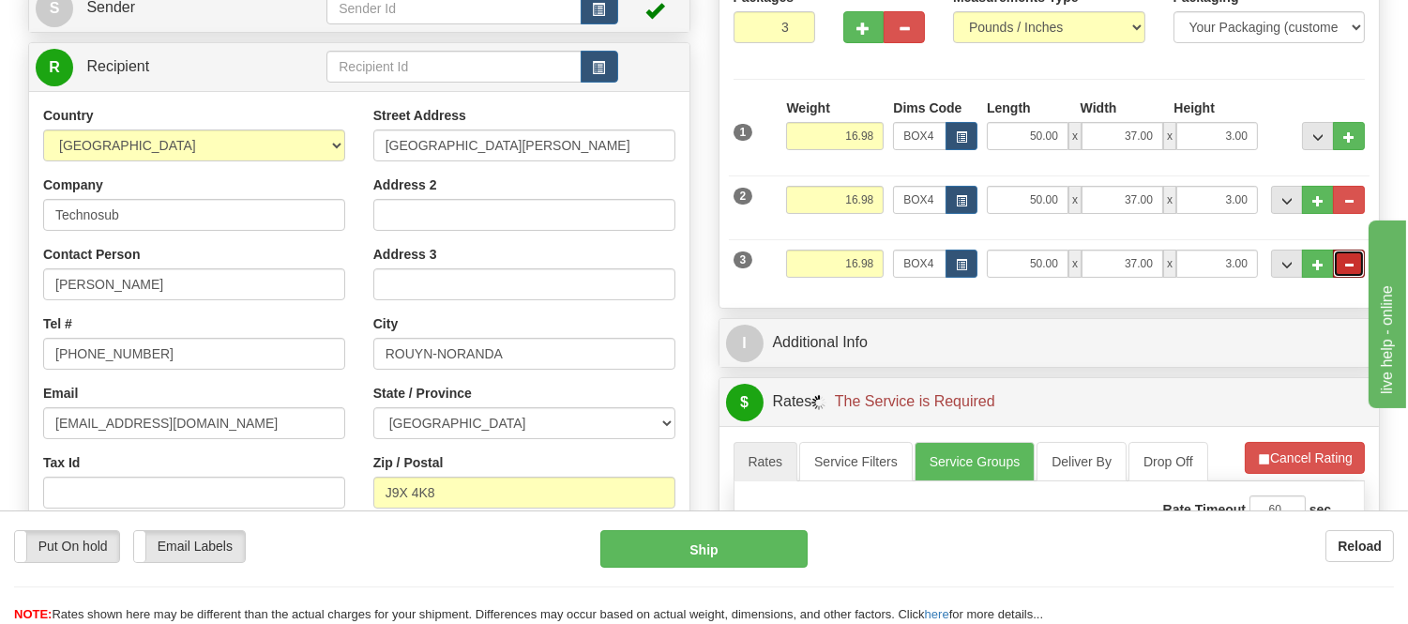
click at [1349, 274] on button "..." at bounding box center [1349, 264] width 32 height 28
type input "2"
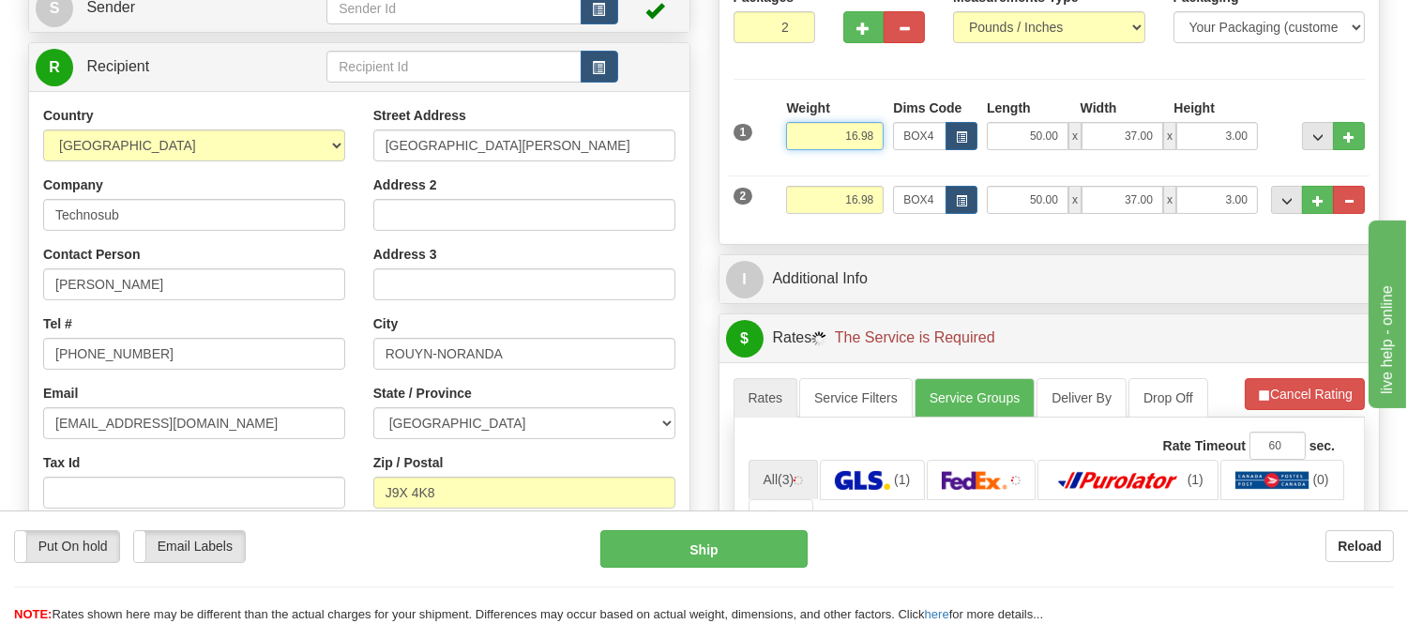
drag, startPoint x: 878, startPoint y: 134, endPoint x: 797, endPoint y: 134, distance: 80.7
click at [797, 134] on input "16.98" at bounding box center [835, 136] width 98 height 28
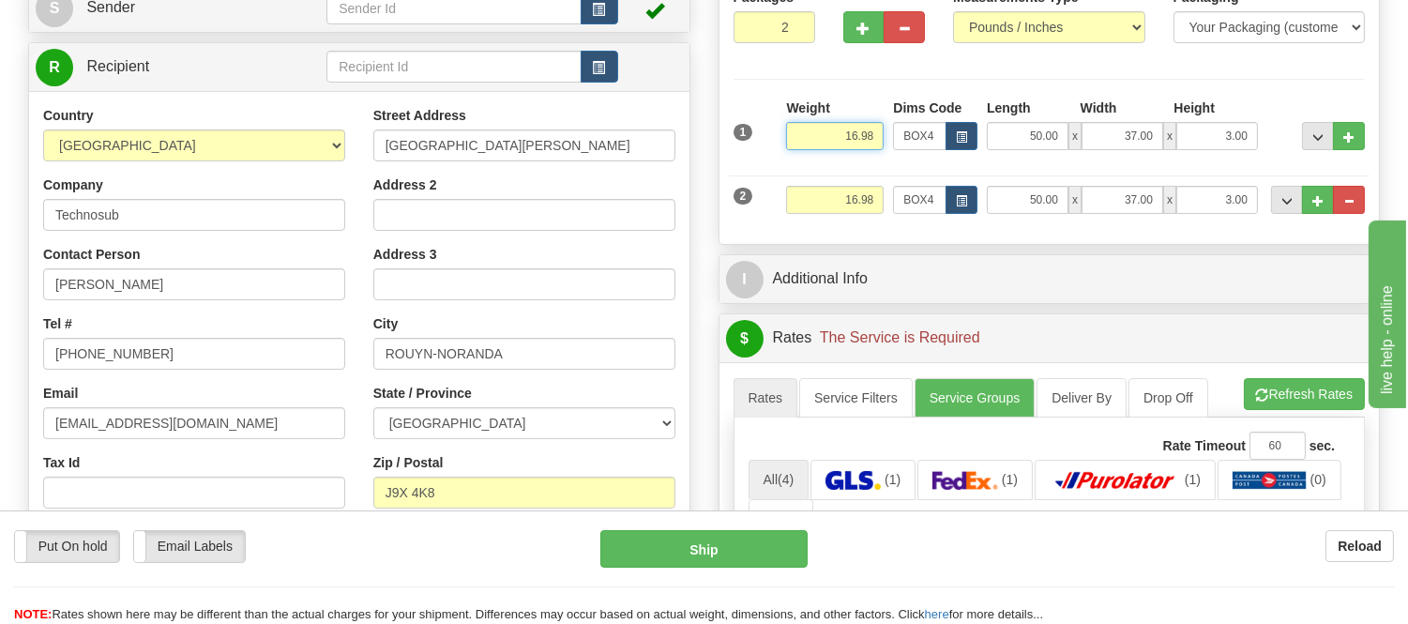
type input "1"
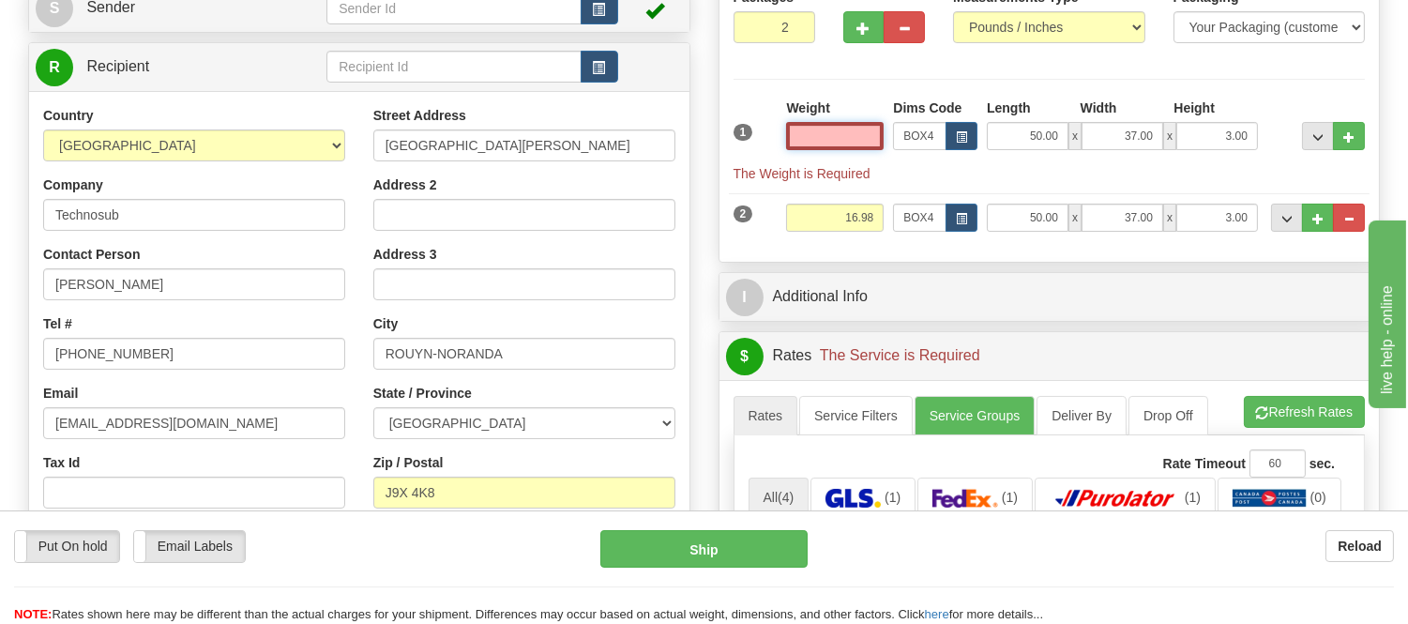
type input "1"
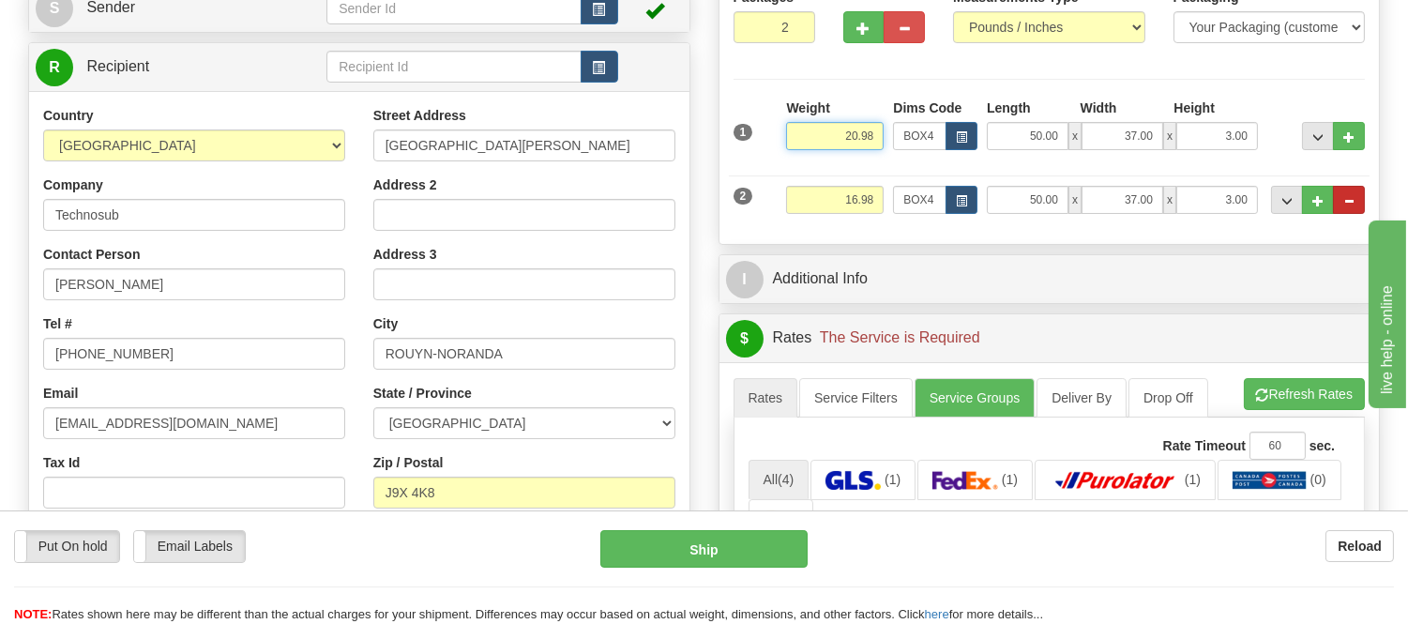
type input "20.98"
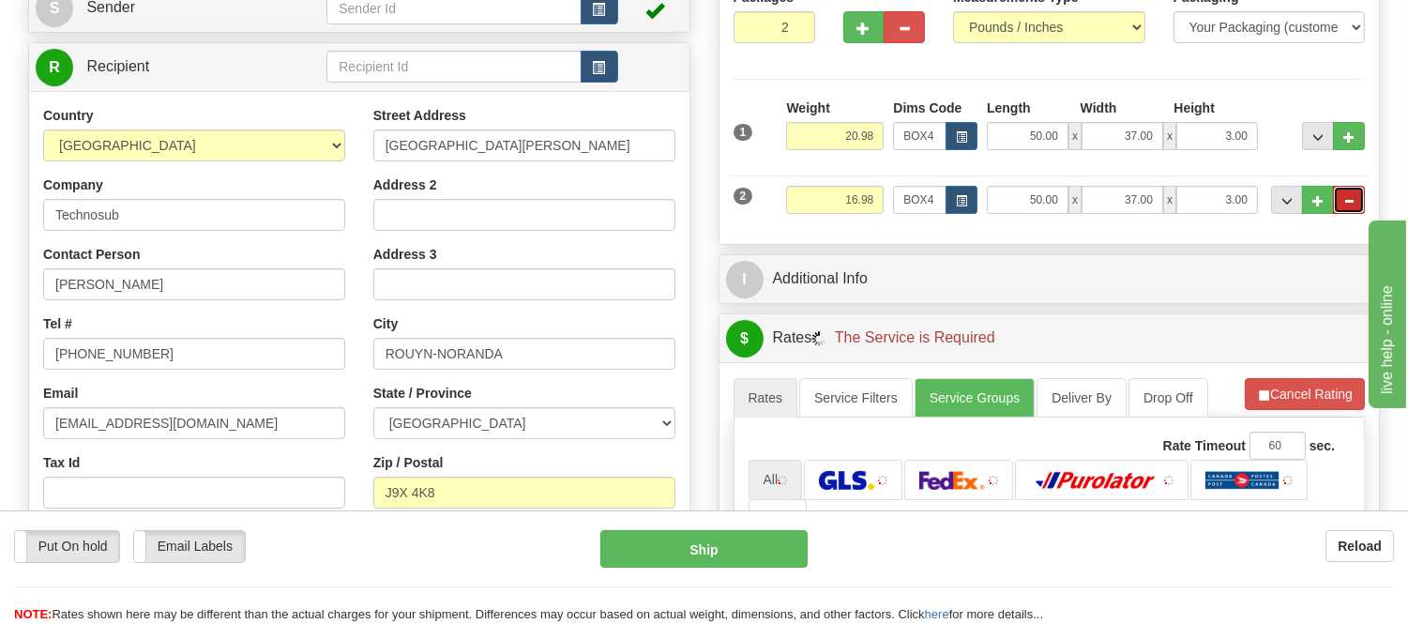
click at [1355, 199] on button "..." at bounding box center [1349, 200] width 32 height 28
radio input "true"
type input "1"
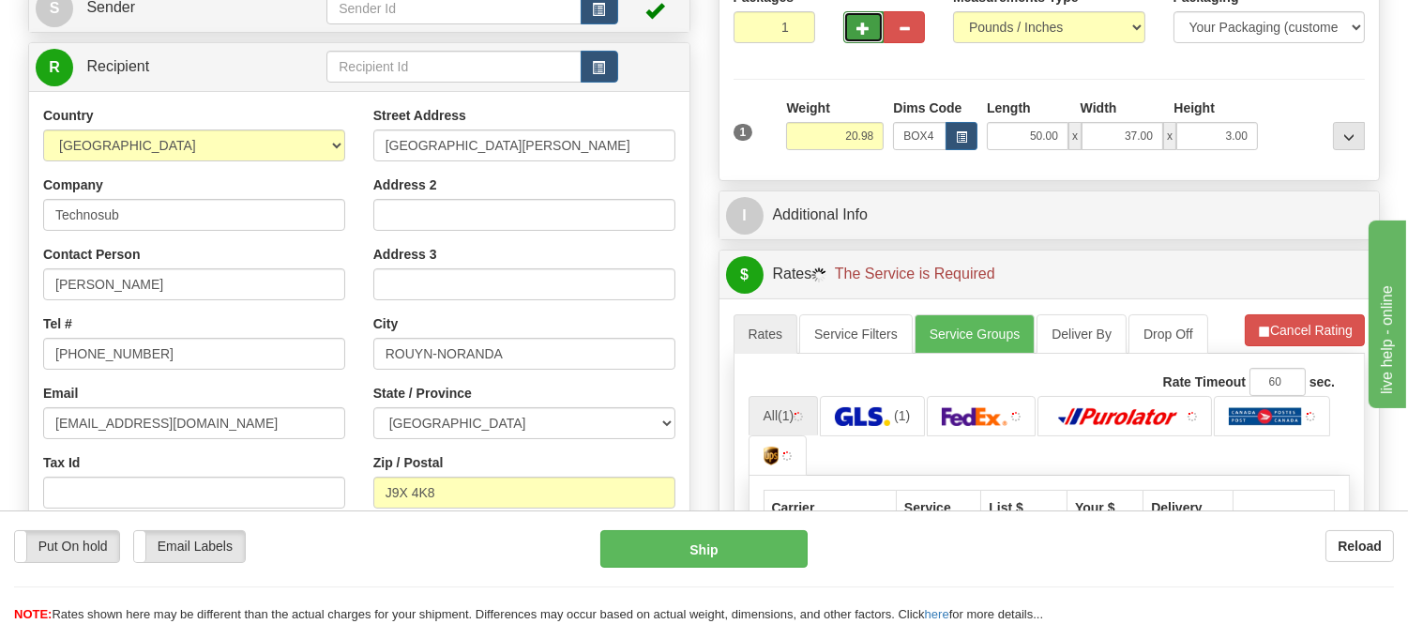
click at [856, 29] on button "button" at bounding box center [863, 27] width 41 height 32
radio input "true"
type input "2"
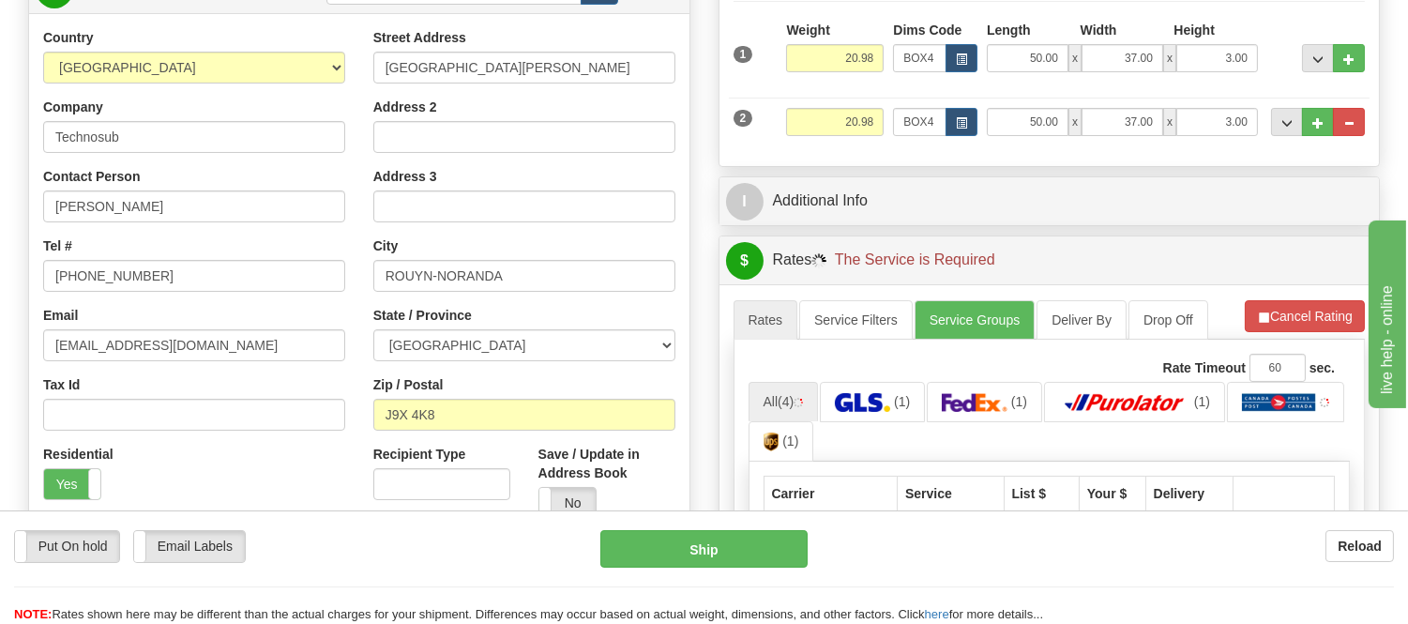
scroll to position [417, 0]
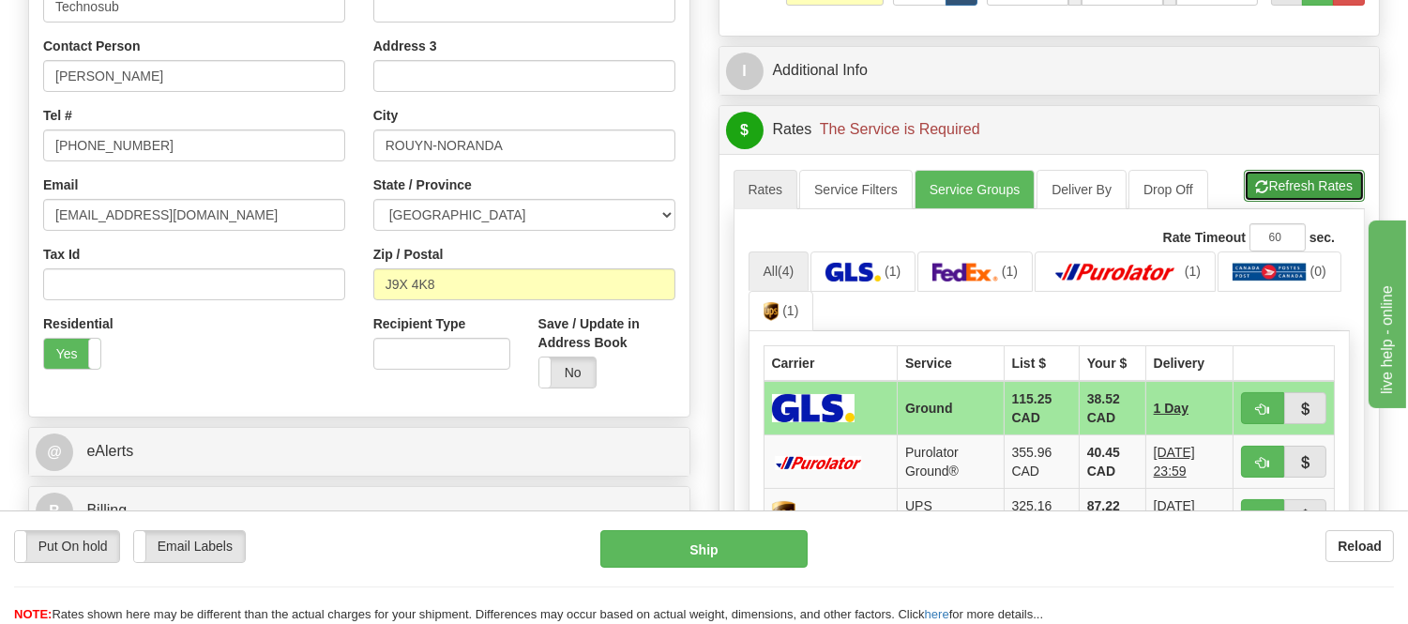
click at [1308, 185] on button "Refresh Rates" at bounding box center [1304, 186] width 121 height 32
click at [1248, 403] on button "button" at bounding box center [1262, 408] width 43 height 32
type input "1"
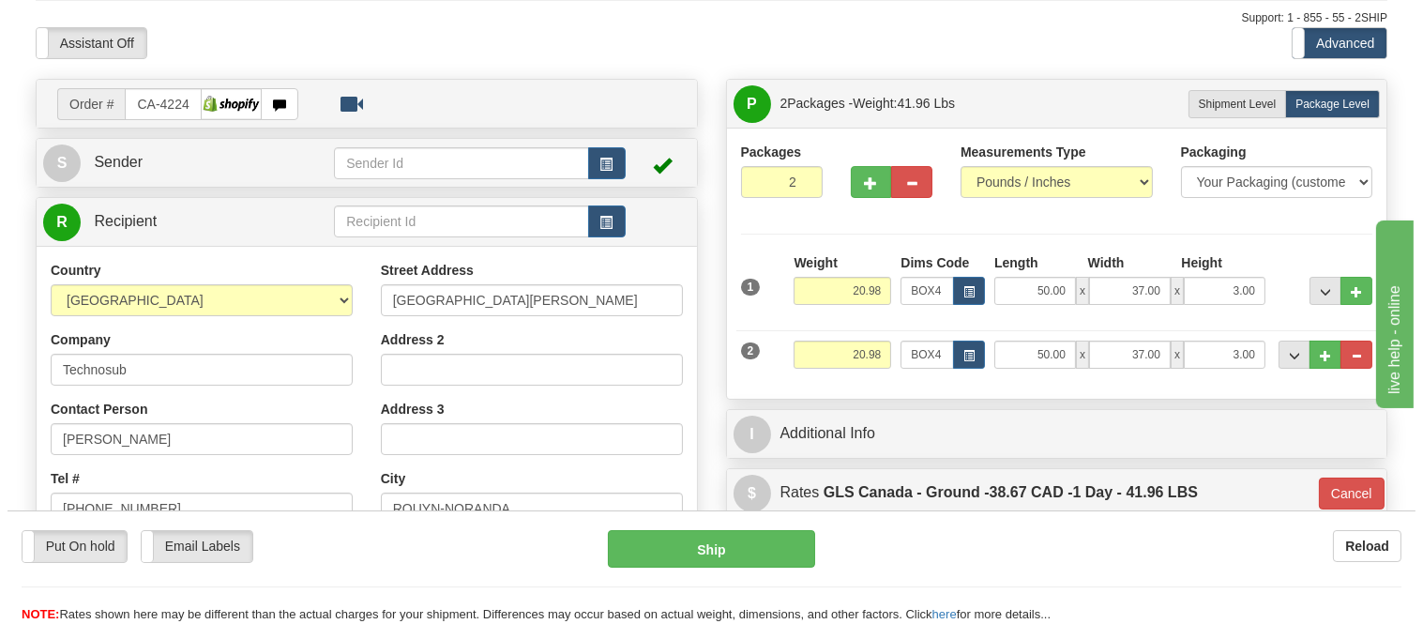
scroll to position [0, 0]
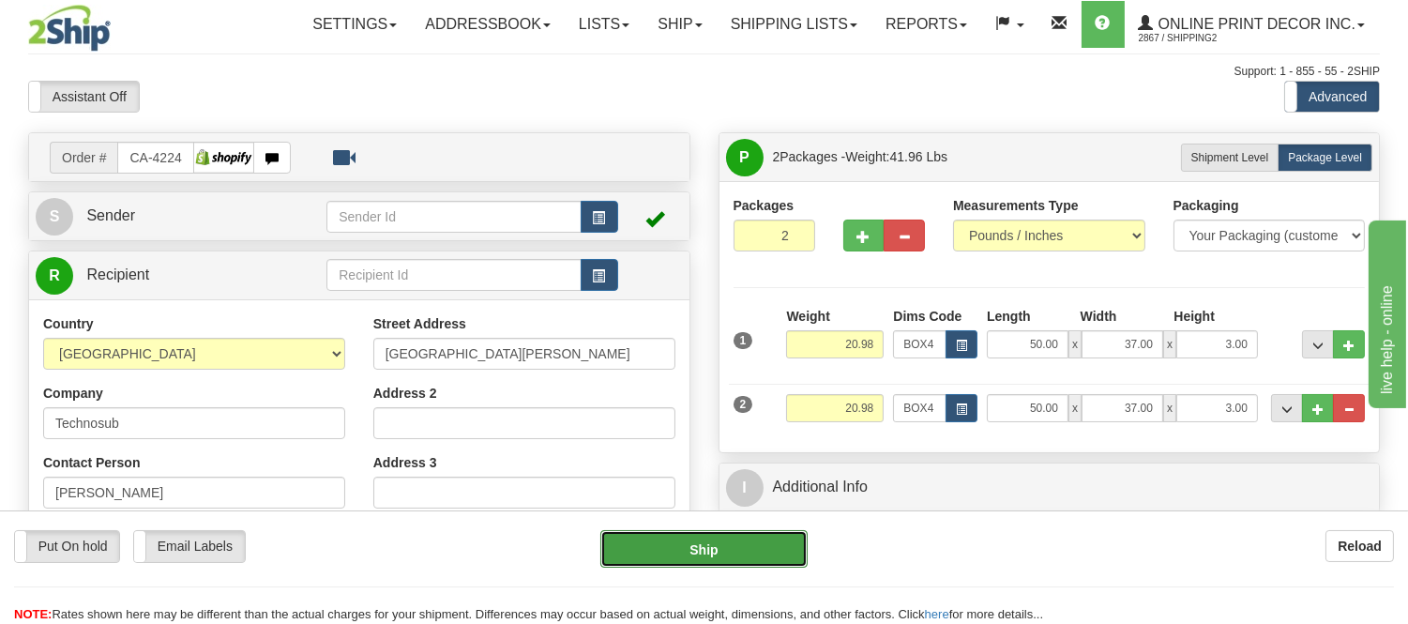
click at [724, 554] on button "Ship" at bounding box center [703, 549] width 206 height 38
